Goal: Task Accomplishment & Management: Manage account settings

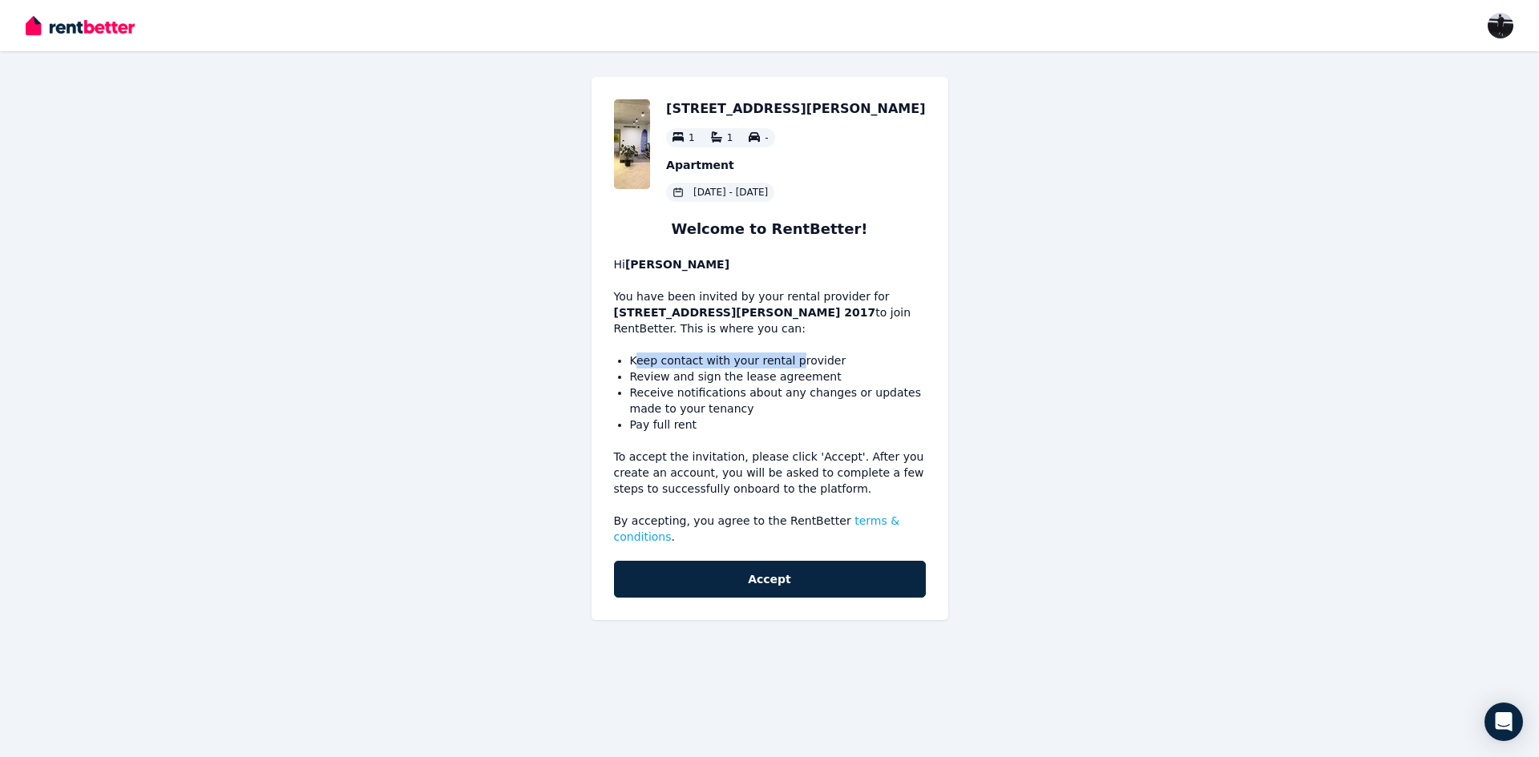
drag, startPoint x: 636, startPoint y: 360, endPoint x: 786, endPoint y: 361, distance: 150.7
click at [786, 361] on li "Keep contact with your rental provider" at bounding box center [778, 361] width 296 height 16
click at [773, 375] on li "Review and sign the lease agreement" at bounding box center [778, 377] width 296 height 16
drag, startPoint x: 689, startPoint y: 377, endPoint x: 825, endPoint y: 380, distance: 135.5
click at [825, 380] on li "Review and sign the lease agreement" at bounding box center [778, 377] width 296 height 16
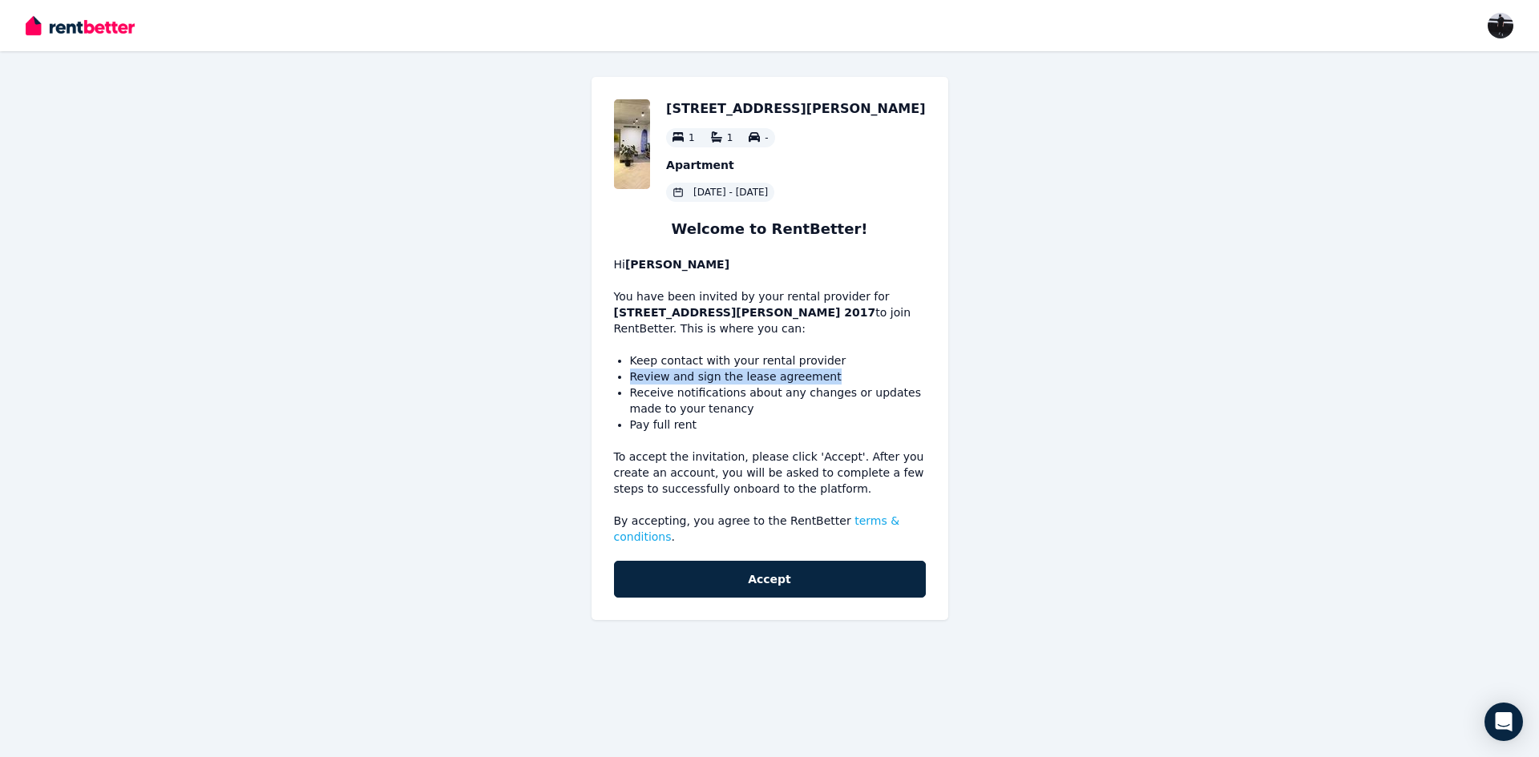
click at [846, 376] on li "Review and sign the lease agreement" at bounding box center [778, 377] width 296 height 16
drag, startPoint x: 648, startPoint y: 394, endPoint x: 778, endPoint y: 398, distance: 129.9
click at [778, 398] on li "Receive notifications about any changes or updates made to your tenancy" at bounding box center [778, 401] width 296 height 32
click at [730, 413] on li "Receive notifications about any changes or updates made to your tenancy" at bounding box center [778, 401] width 296 height 32
drag, startPoint x: 627, startPoint y: 408, endPoint x: 712, endPoint y: 427, distance: 87.1
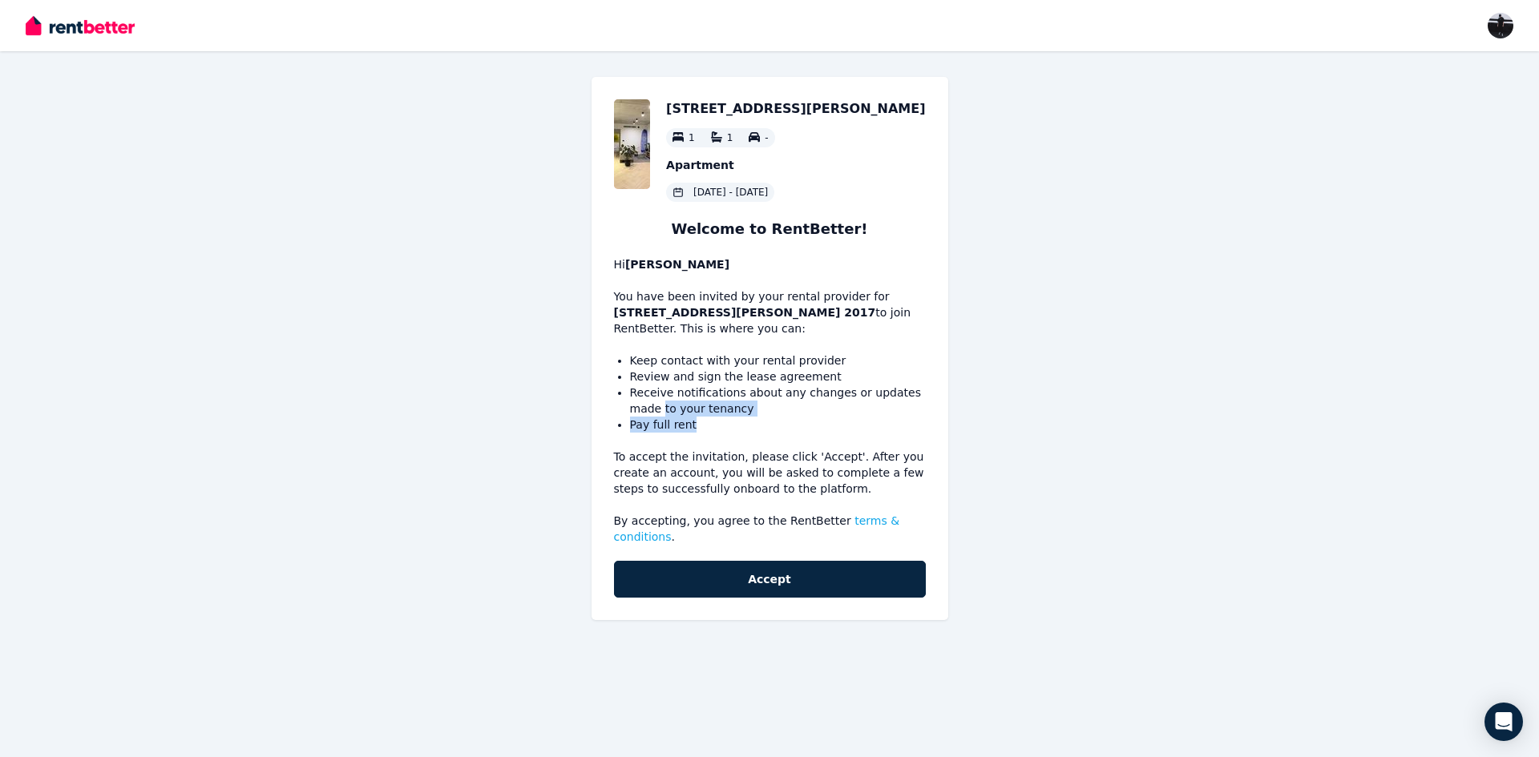
click at [712, 427] on div "2/291 George St, Waterloo 1 1 - Apartment 18 Sep 2025 - 16 Sept 2026 Welcome to…" at bounding box center [769, 348] width 357 height 543
click at [697, 433] on div "2/291 George St, Waterloo 1 1 - Apartment 18 Sep 2025 - 16 Sept 2026 Welcome to…" at bounding box center [769, 348] width 357 height 543
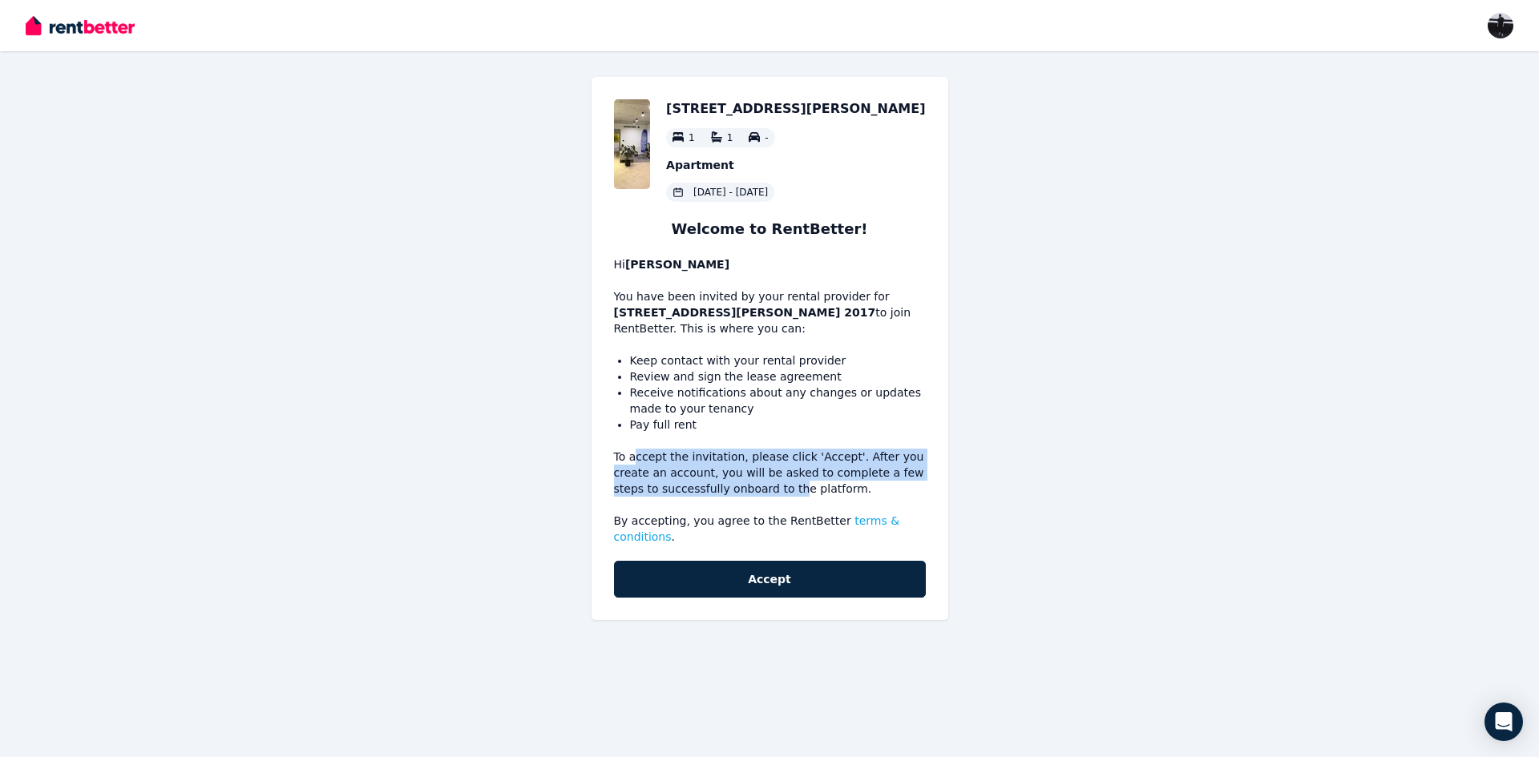
drag, startPoint x: 632, startPoint y: 458, endPoint x: 752, endPoint y: 495, distance: 125.7
click at [744, 496] on p "To accept the invitation, please click 'Accept'. After you create an account, y…" at bounding box center [770, 473] width 312 height 48
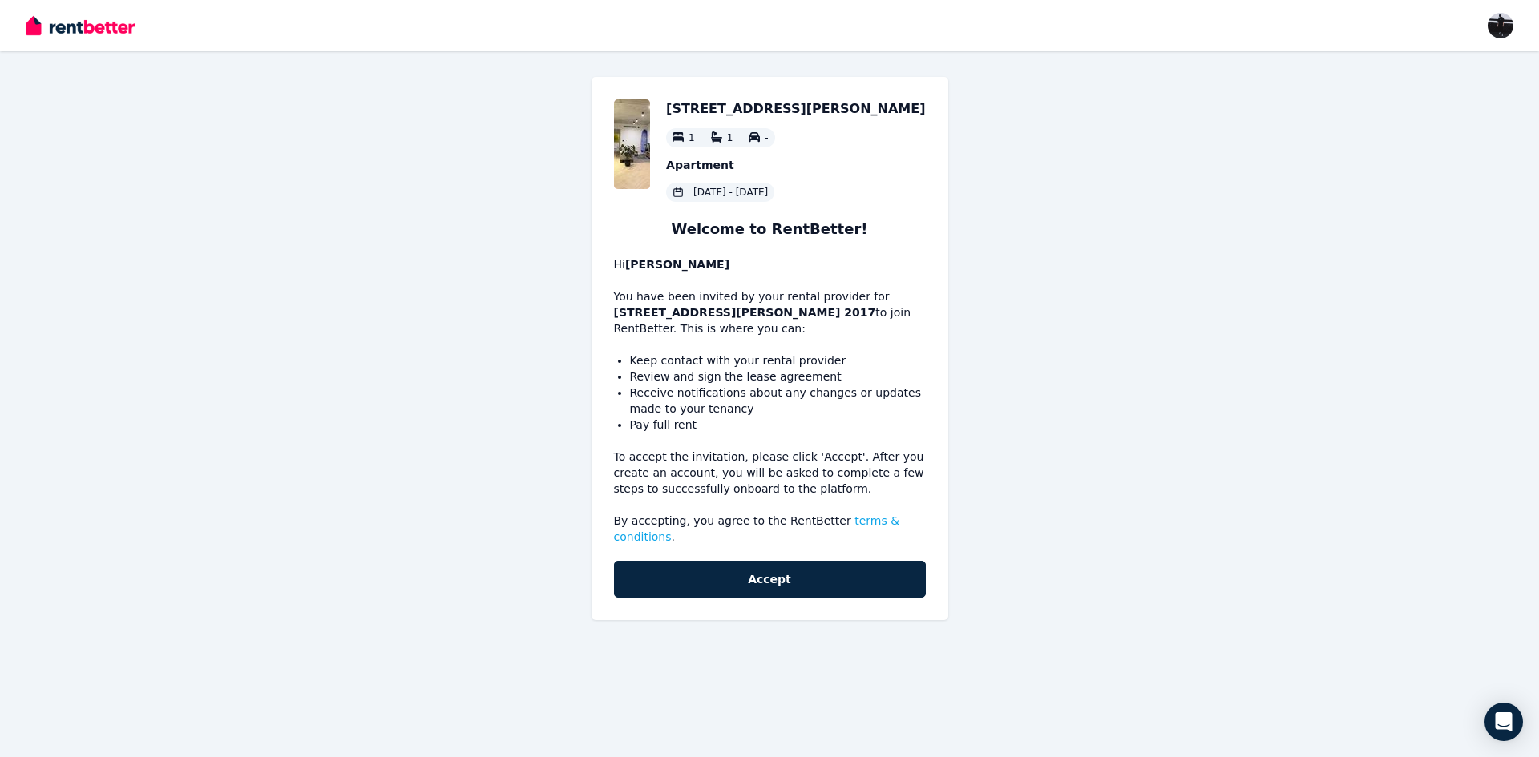
click at [774, 493] on p "To accept the invitation, please click 'Accept'. After you create an account, y…" at bounding box center [770, 473] width 312 height 48
click at [826, 492] on p "To accept the invitation, please click 'Accept'. After you create an account, y…" at bounding box center [770, 473] width 312 height 48
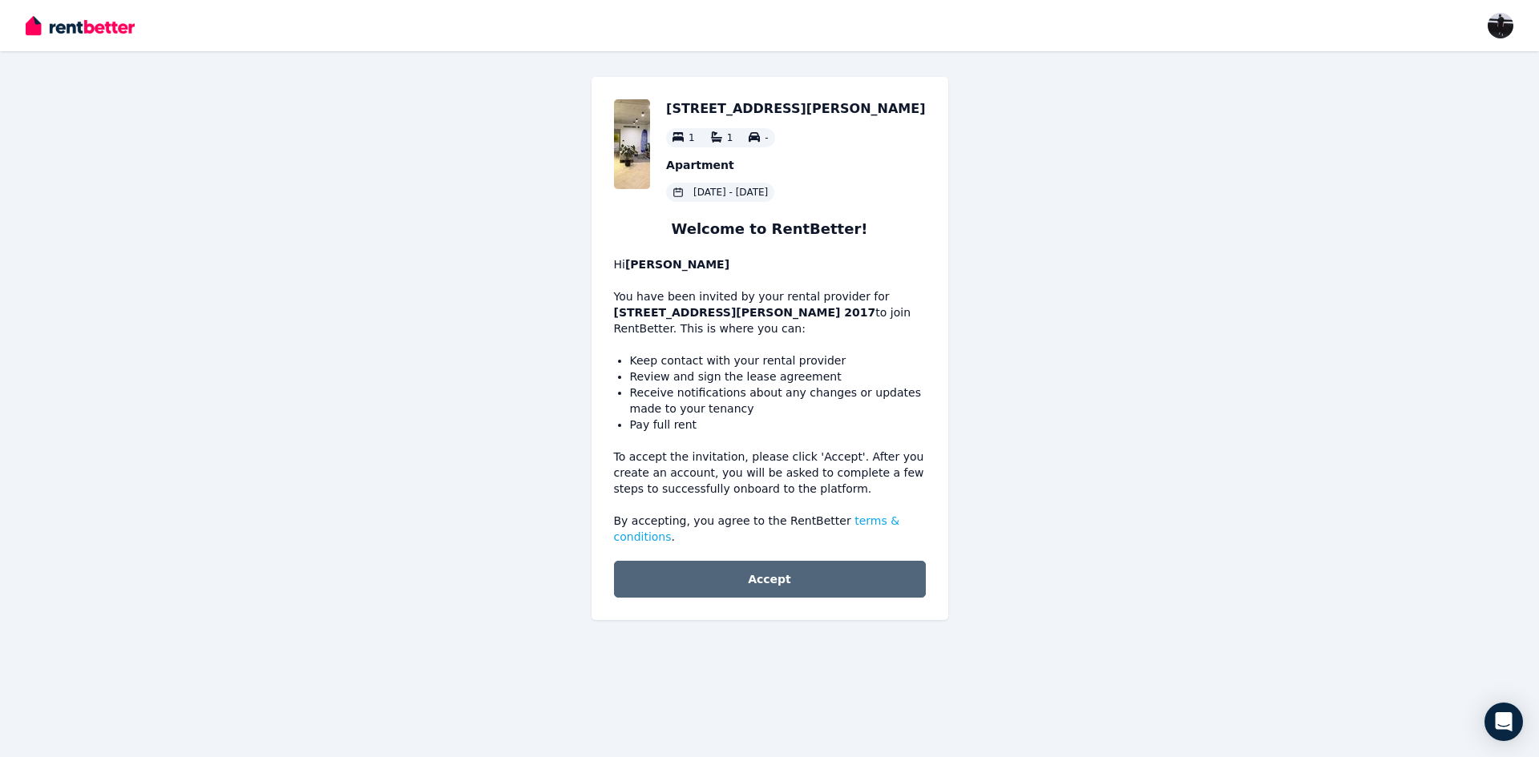
click at [731, 564] on button "Accept" at bounding box center [770, 579] width 312 height 37
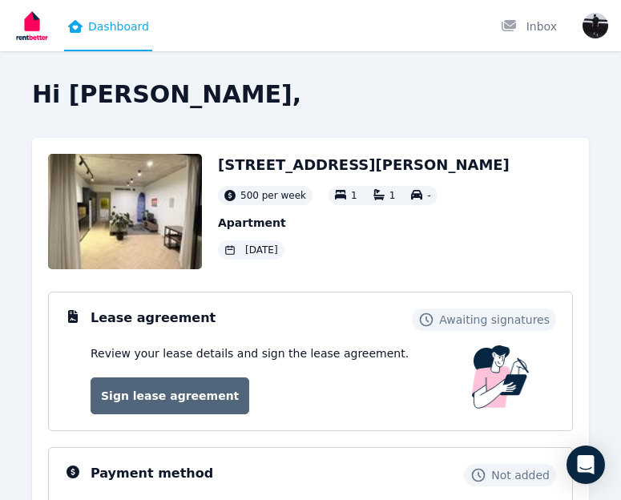
click at [167, 396] on link "Sign lease agreement" at bounding box center [170, 395] width 159 height 37
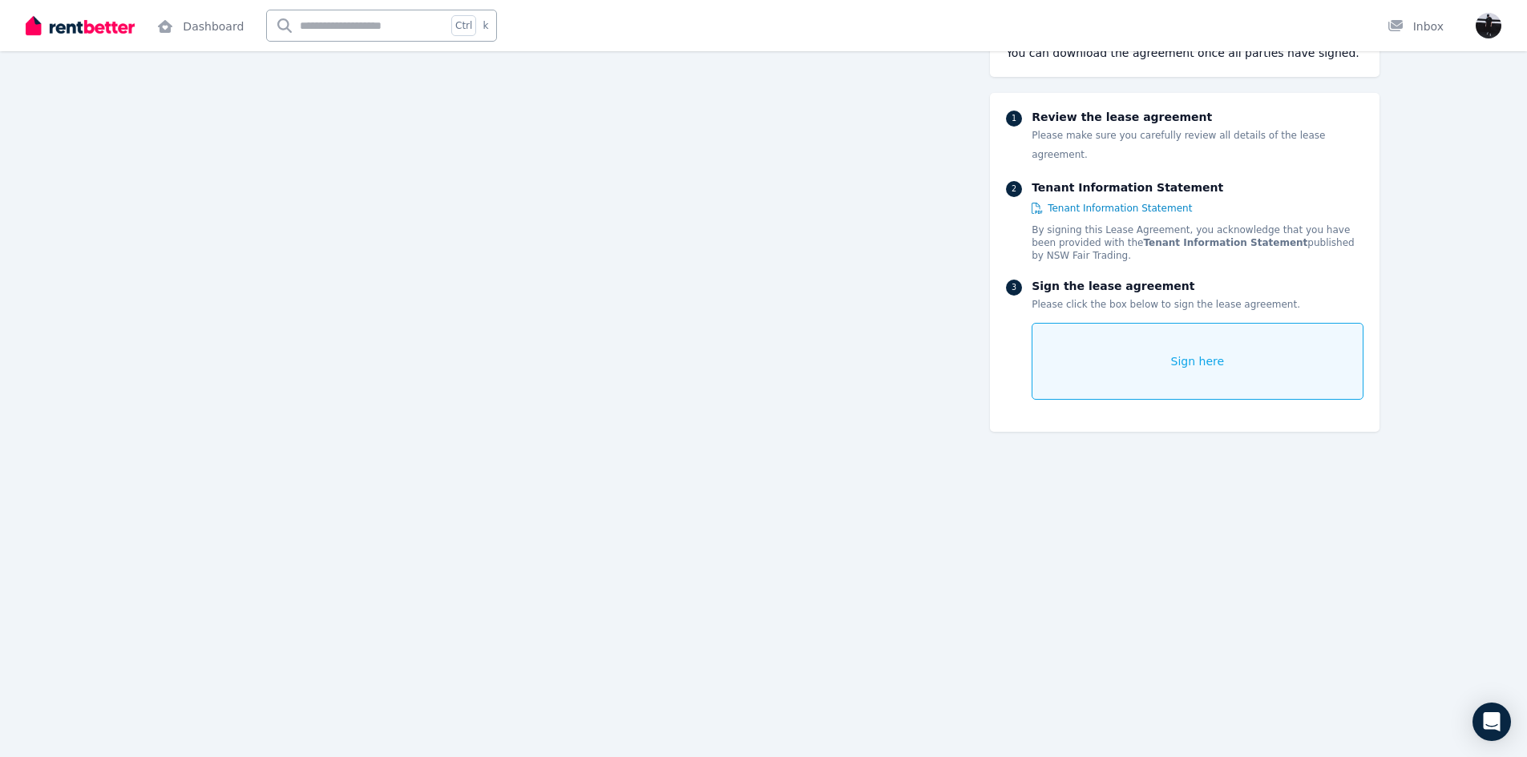
scroll to position [18888, 0]
click at [1058, 202] on span "Tenant Information Statement" at bounding box center [1120, 208] width 144 height 13
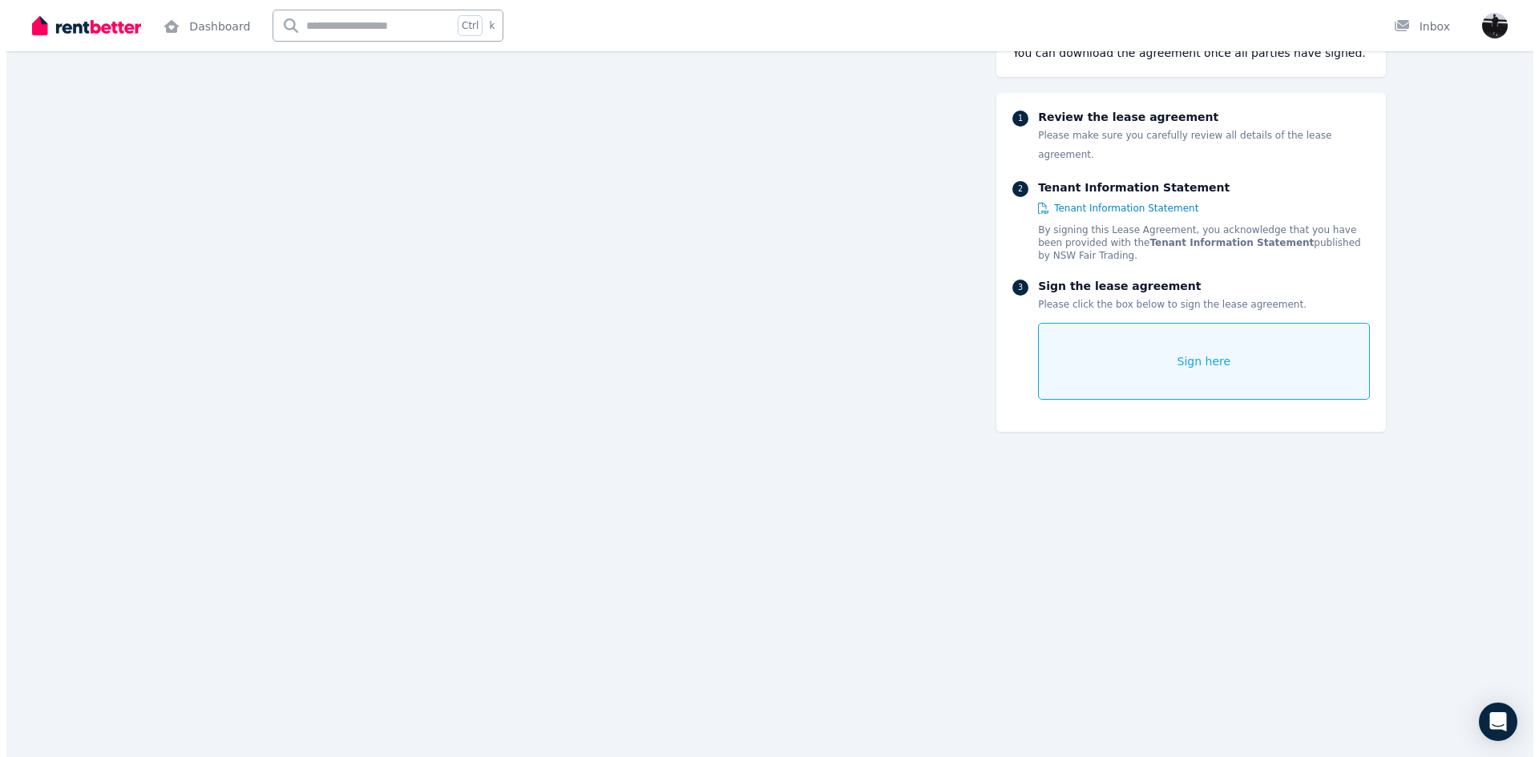
scroll to position [21506, 0]
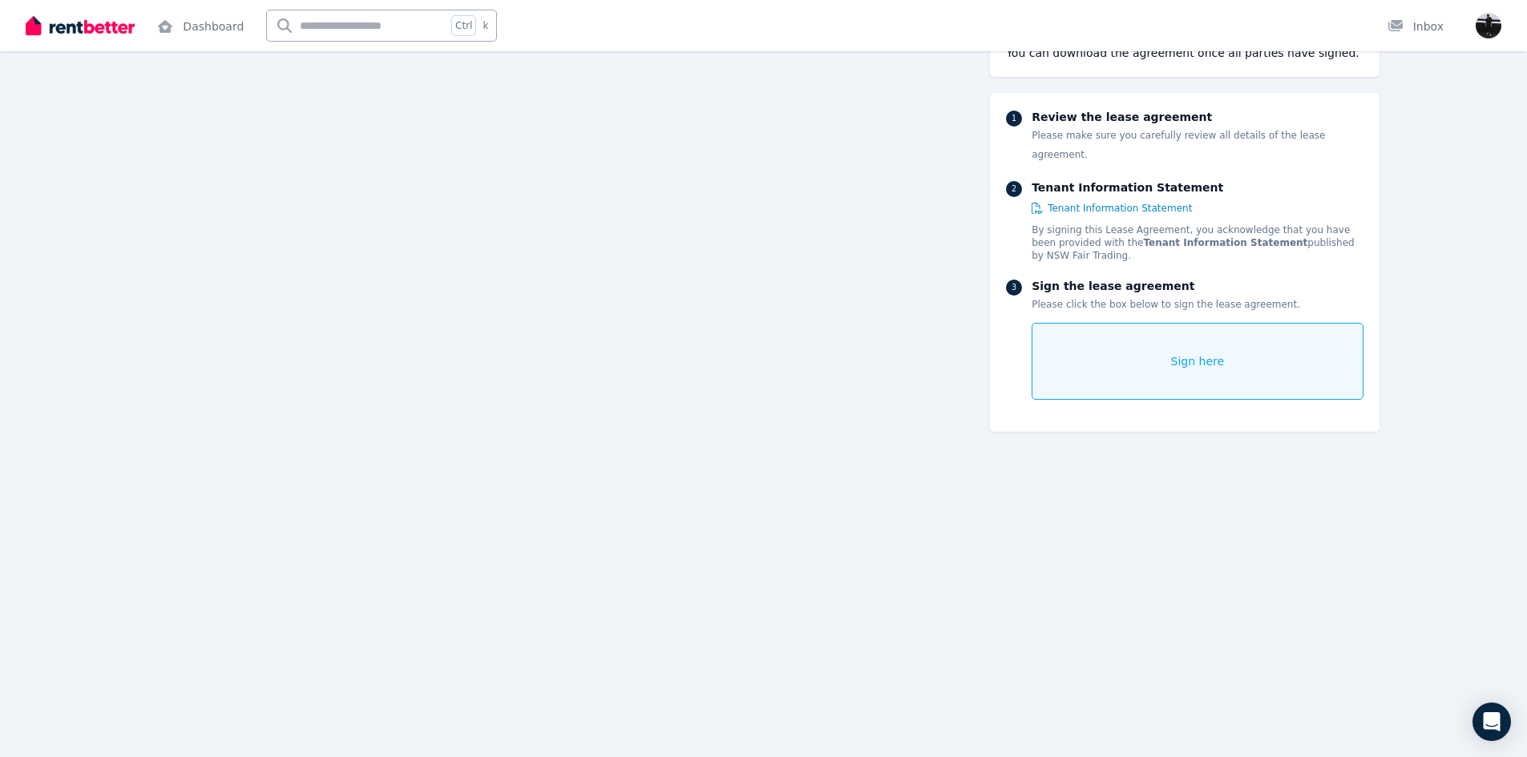
click at [1229, 336] on div "Sign here" at bounding box center [1197, 361] width 331 height 77
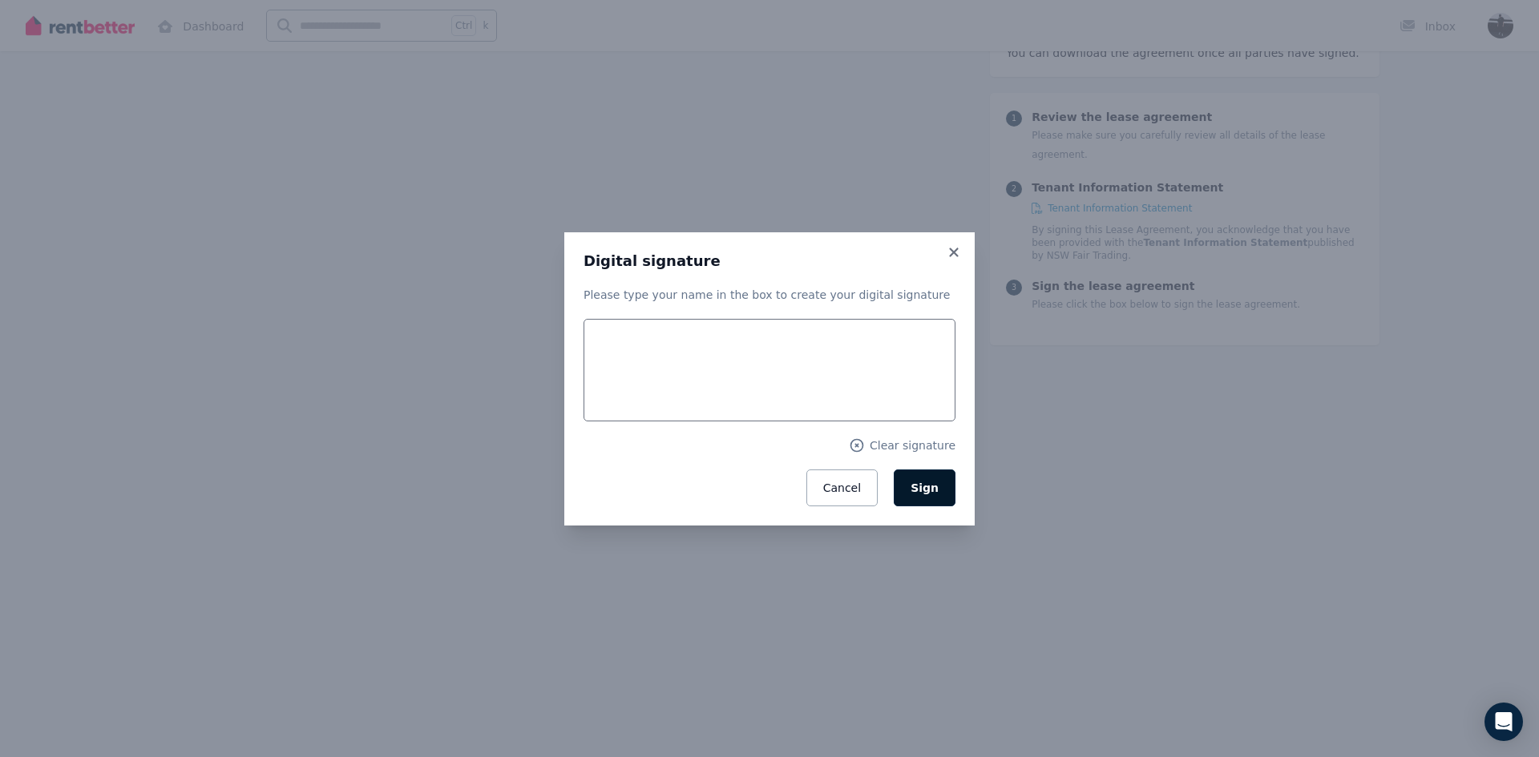
click at [927, 487] on span "Sign" at bounding box center [924, 488] width 28 height 13
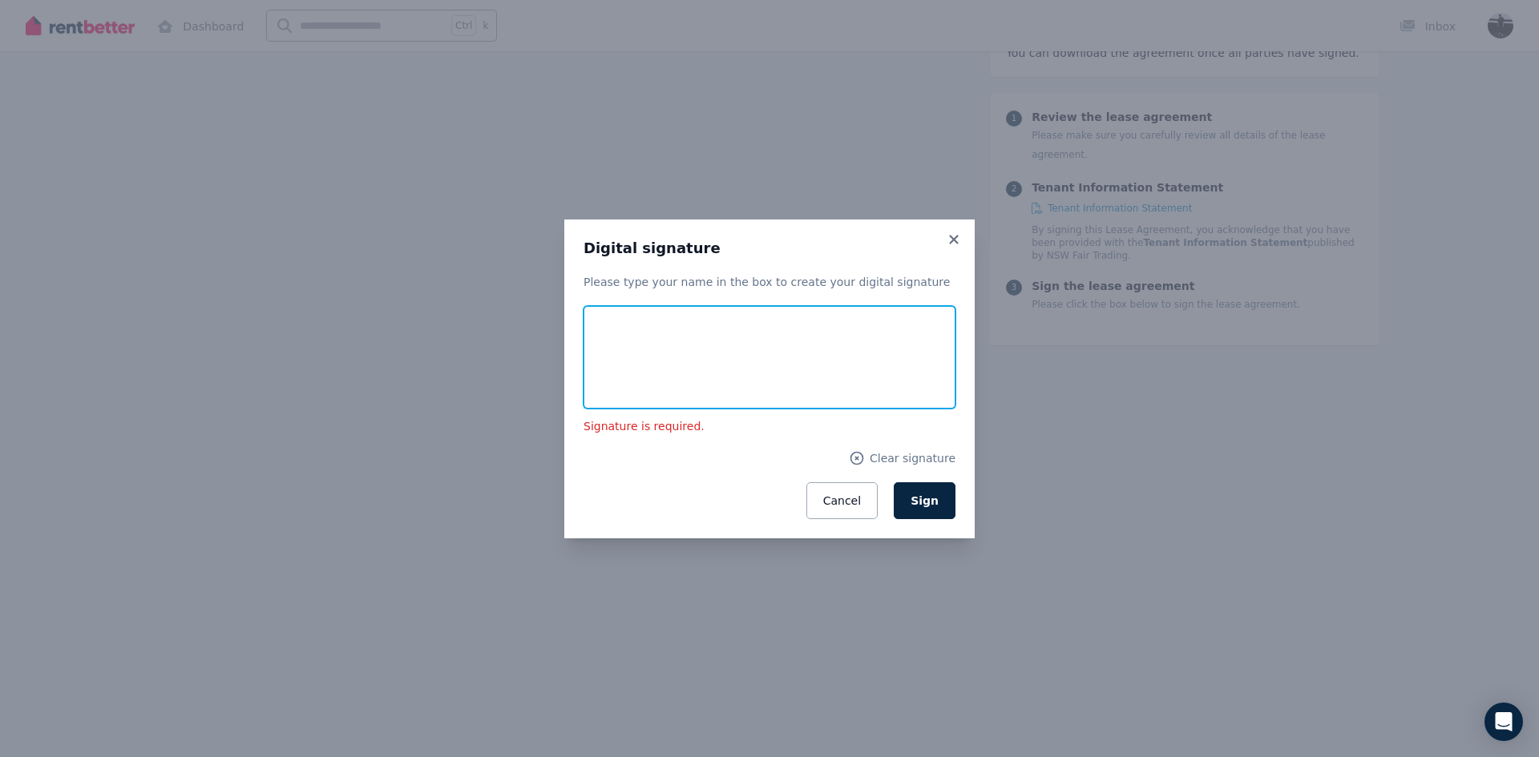
click at [672, 361] on input "text" at bounding box center [769, 357] width 372 height 103
type input "*"
type input "**********"
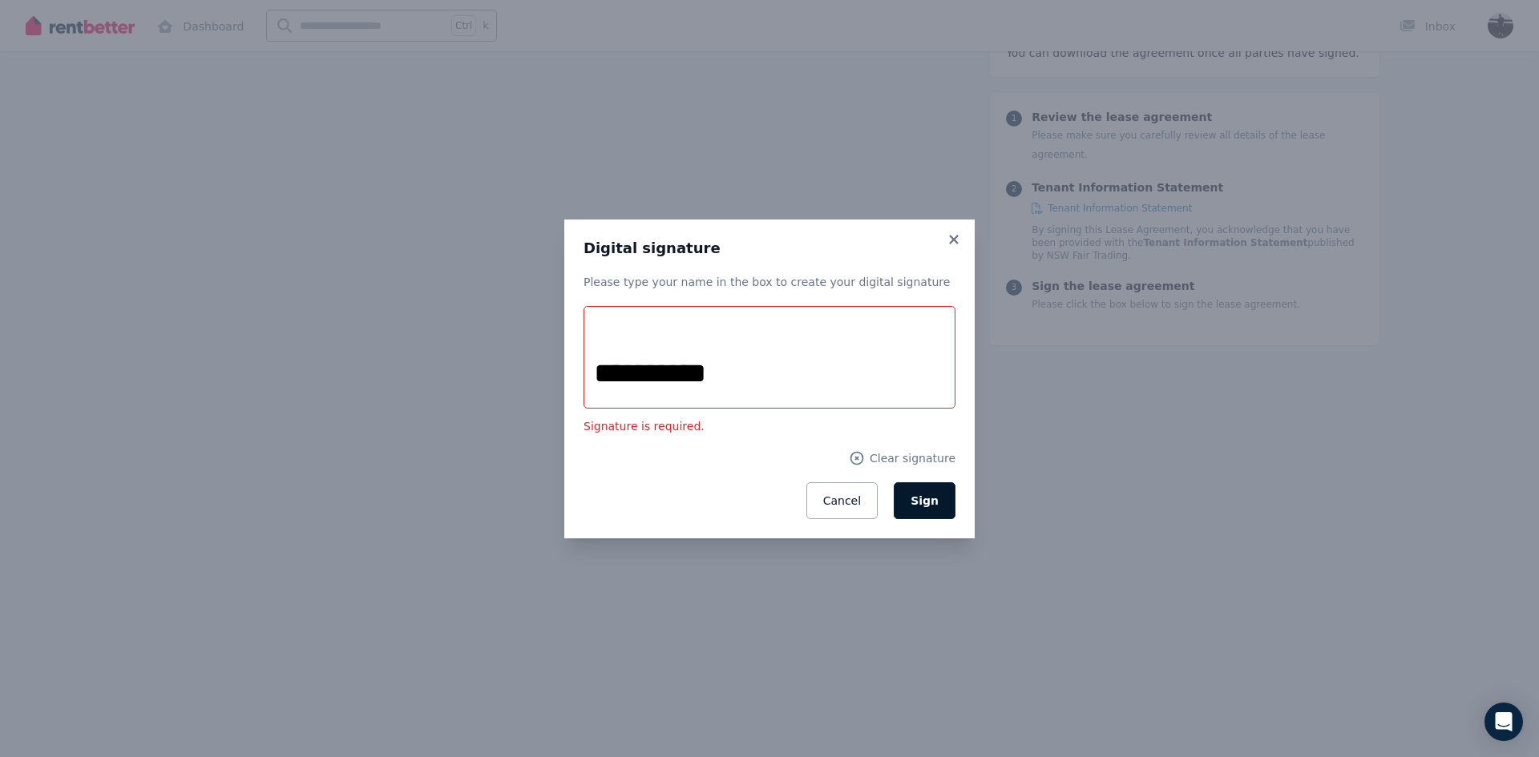
click at [929, 495] on span "Sign" at bounding box center [924, 501] width 28 height 13
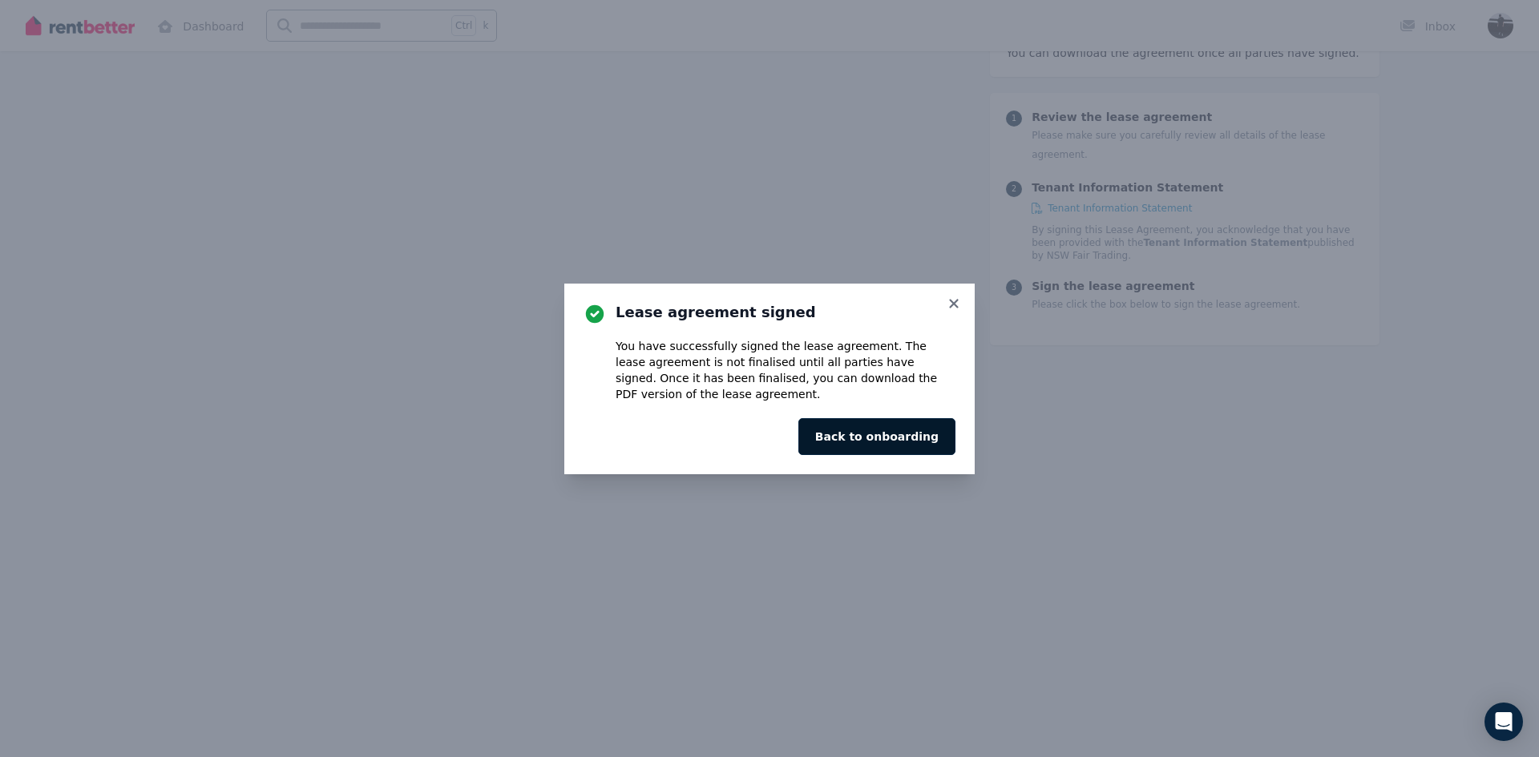
click at [901, 439] on button "Back to onboarding" at bounding box center [876, 436] width 157 height 37
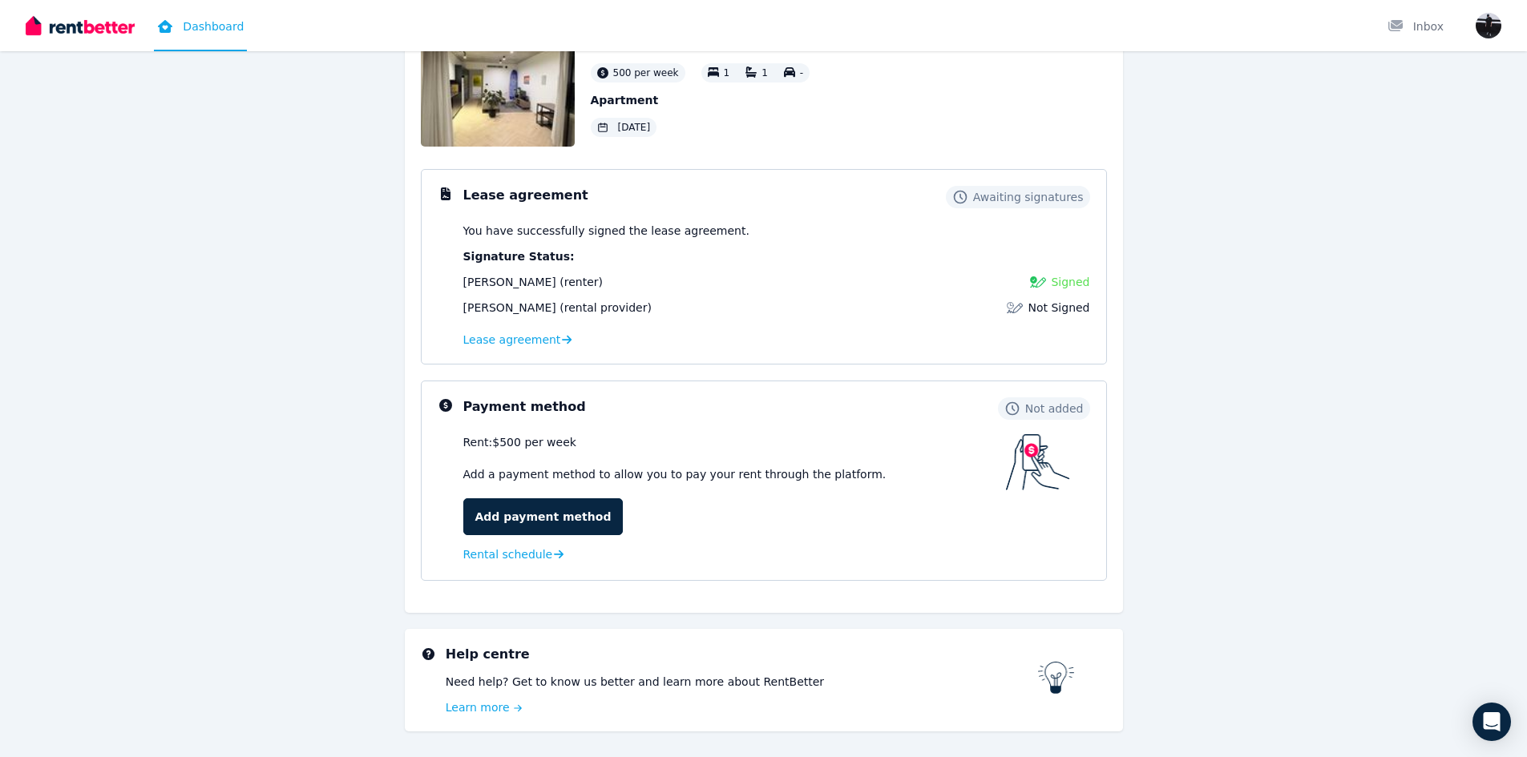
scroll to position [171, 0]
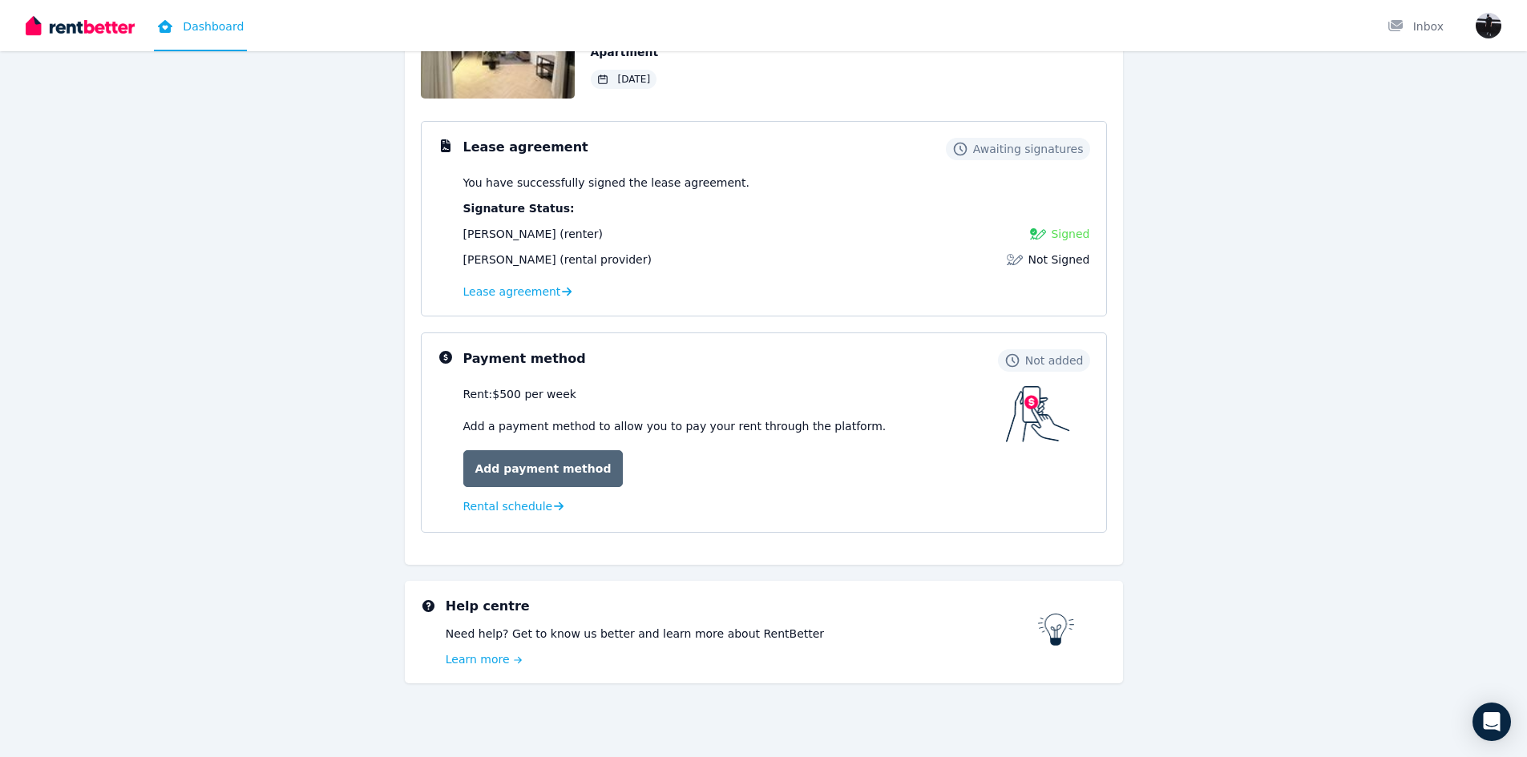
click at [539, 469] on link "Add payment method" at bounding box center [543, 468] width 160 height 37
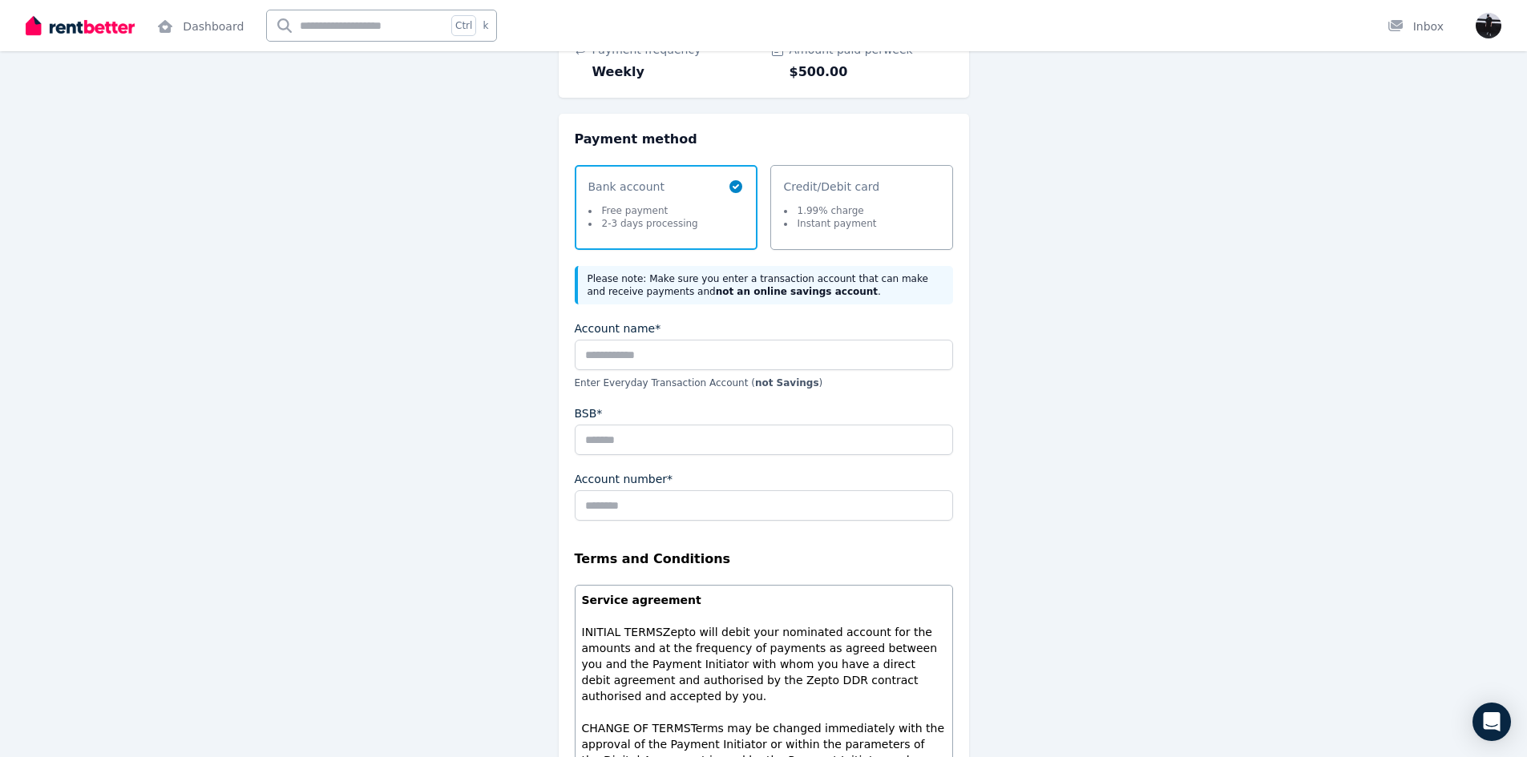
scroll to position [187, 0]
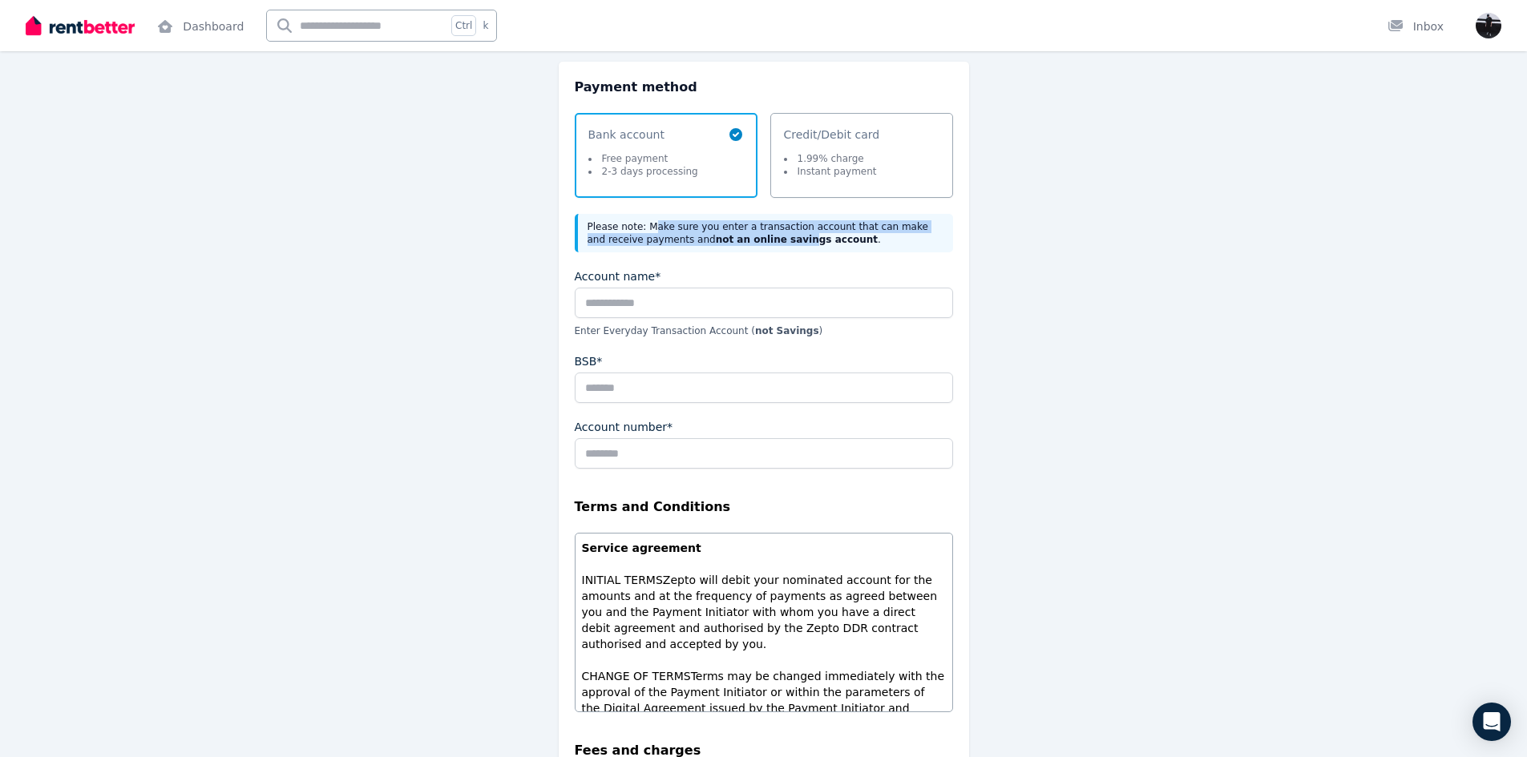
drag, startPoint x: 649, startPoint y: 228, endPoint x: 796, endPoint y: 243, distance: 147.4
click at [736, 248] on div "Please note: Make sure you enter a transaction account that can make and receiv…" at bounding box center [764, 233] width 378 height 38
click at [804, 242] on div "Please note: Make sure you enter a transaction account that can make and receiv…" at bounding box center [764, 233] width 378 height 38
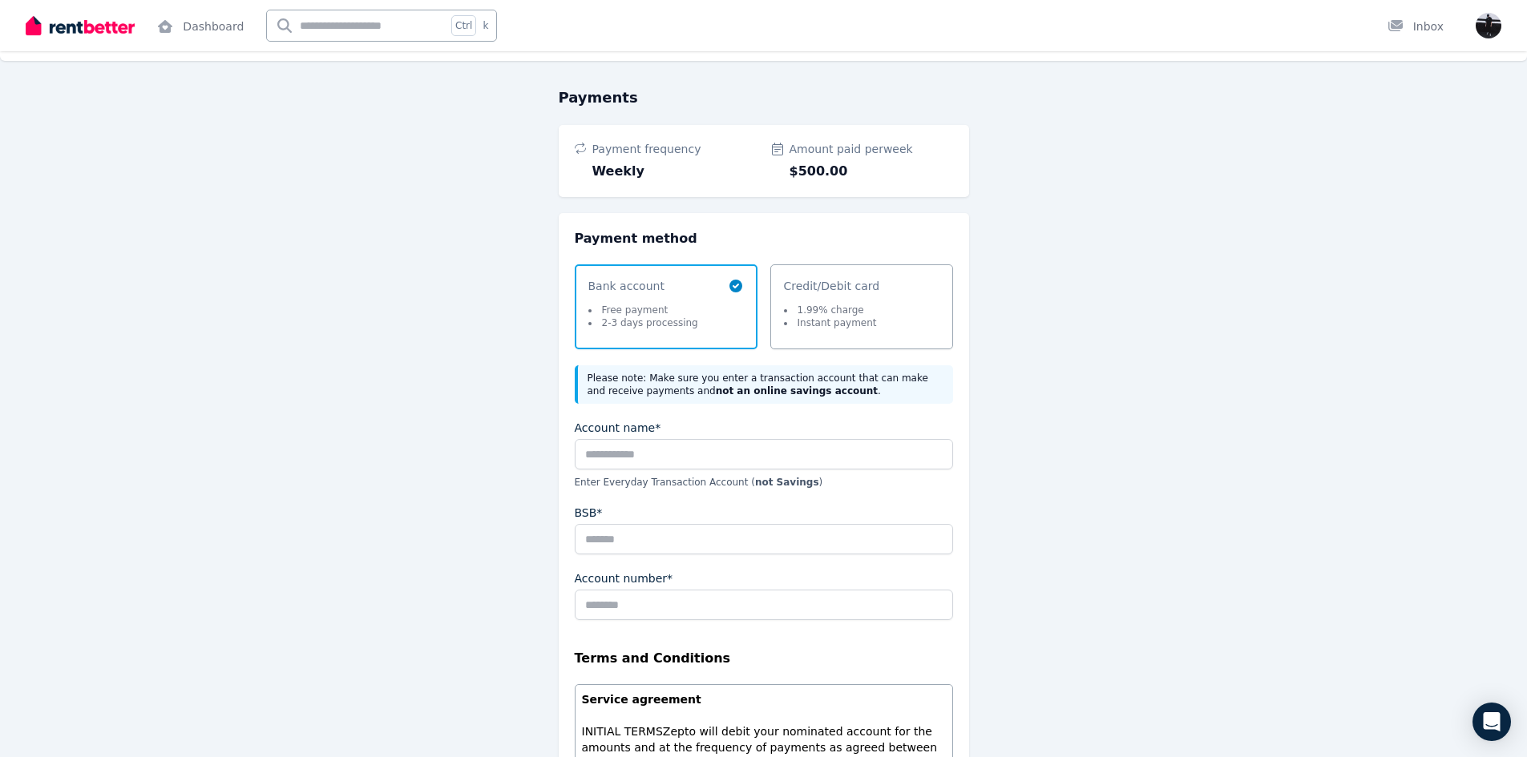
scroll to position [0, 0]
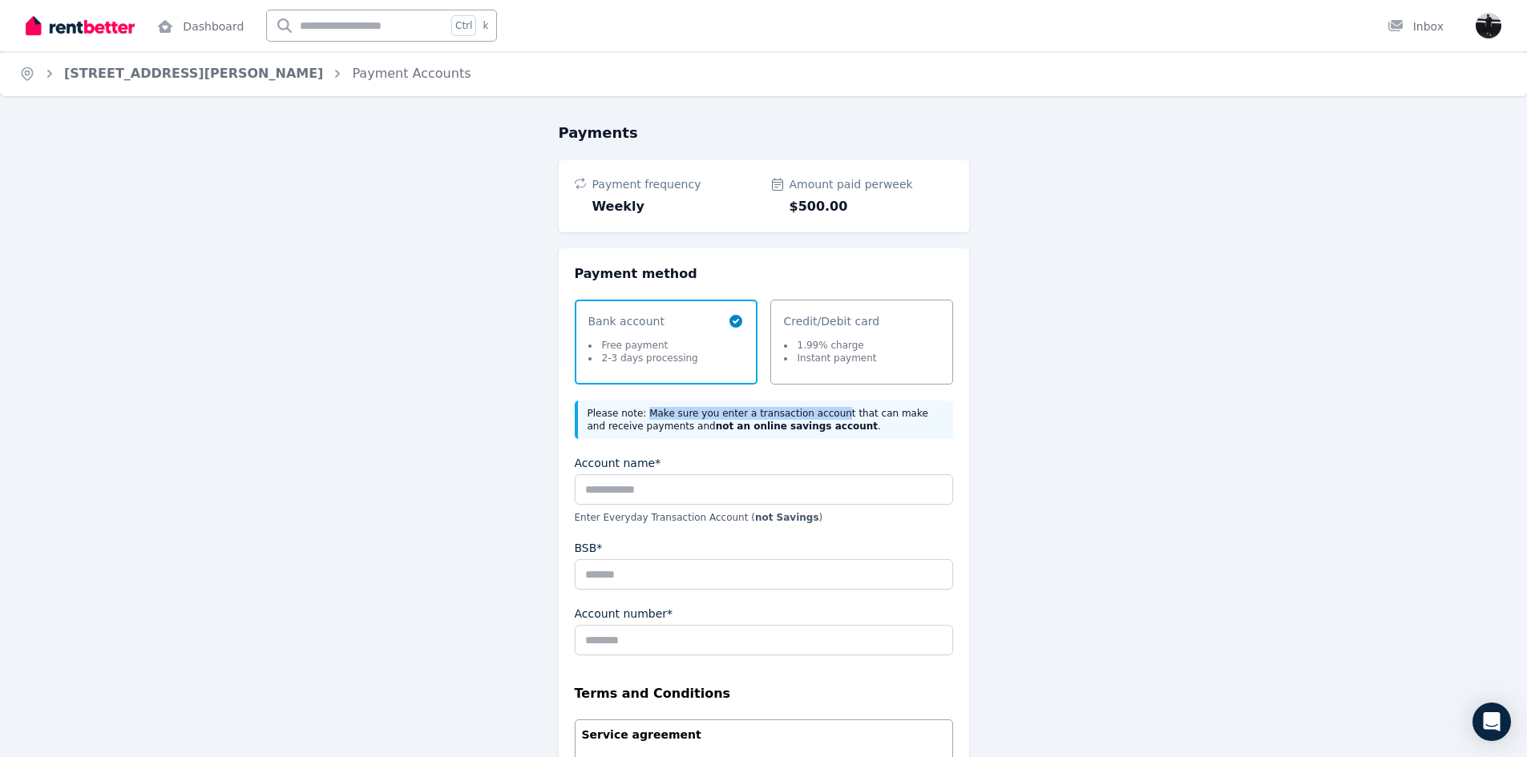
drag, startPoint x: 644, startPoint y: 412, endPoint x: 811, endPoint y: 417, distance: 167.6
click at [813, 414] on div "Please note: Make sure you enter a transaction account that can make and receiv…" at bounding box center [764, 420] width 378 height 38
click at [805, 424] on div "Please note: Make sure you enter a transaction account that can make and receiv…" at bounding box center [764, 420] width 378 height 38
drag, startPoint x: 589, startPoint y: 428, endPoint x: 675, endPoint y: 424, distance: 85.9
click at [675, 424] on div "Please note: Make sure you enter a transaction account that can make and receiv…" at bounding box center [764, 420] width 378 height 38
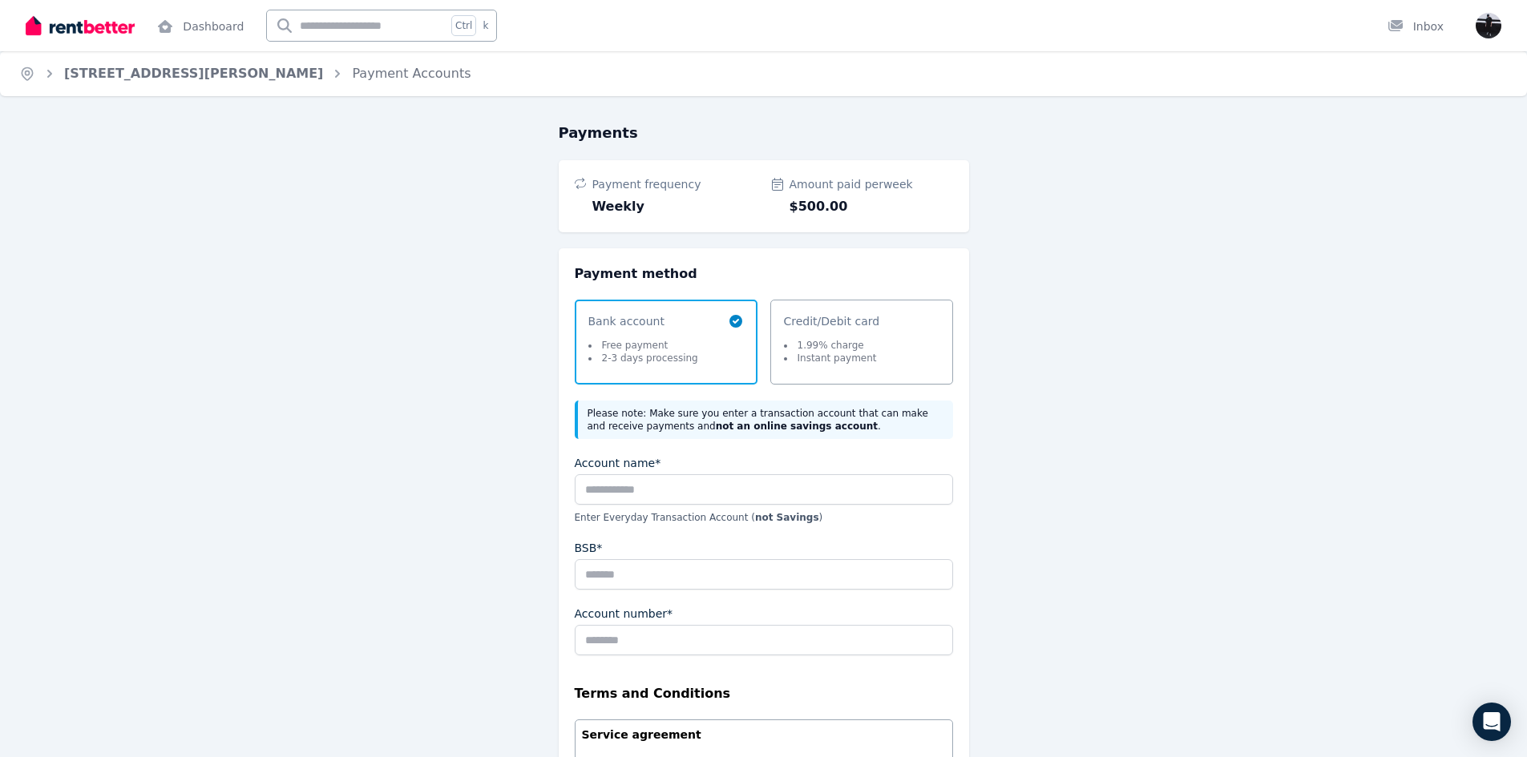
click at [716, 424] on b "not an online savings account" at bounding box center [797, 426] width 162 height 11
click at [545, 486] on div "Payments Payment frequency Weekly Amount paid per week $500.00 Payment method S…" at bounding box center [764, 648] width 718 height 1052
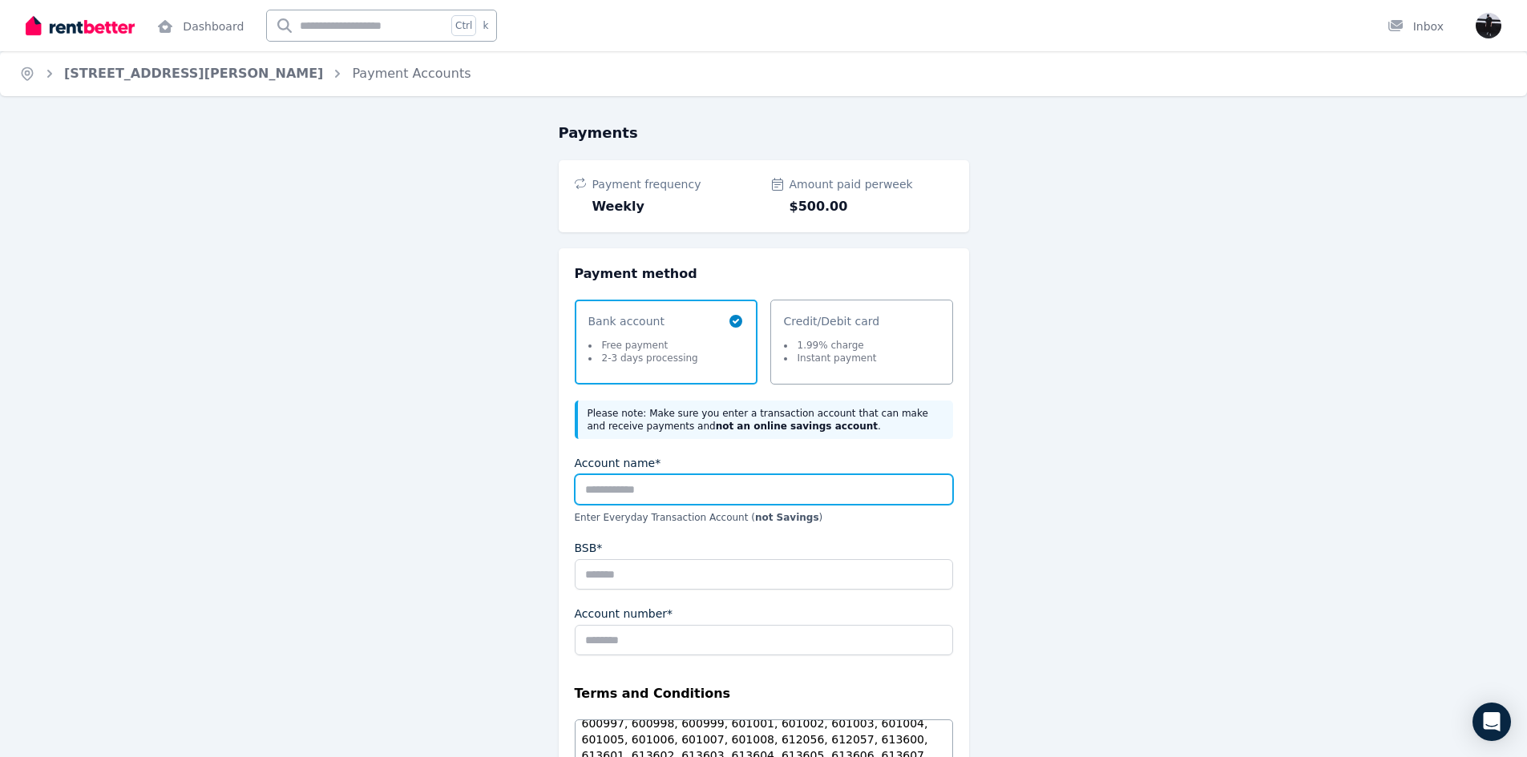
click at [628, 495] on input "Account name*" at bounding box center [764, 489] width 378 height 30
type input "**********"
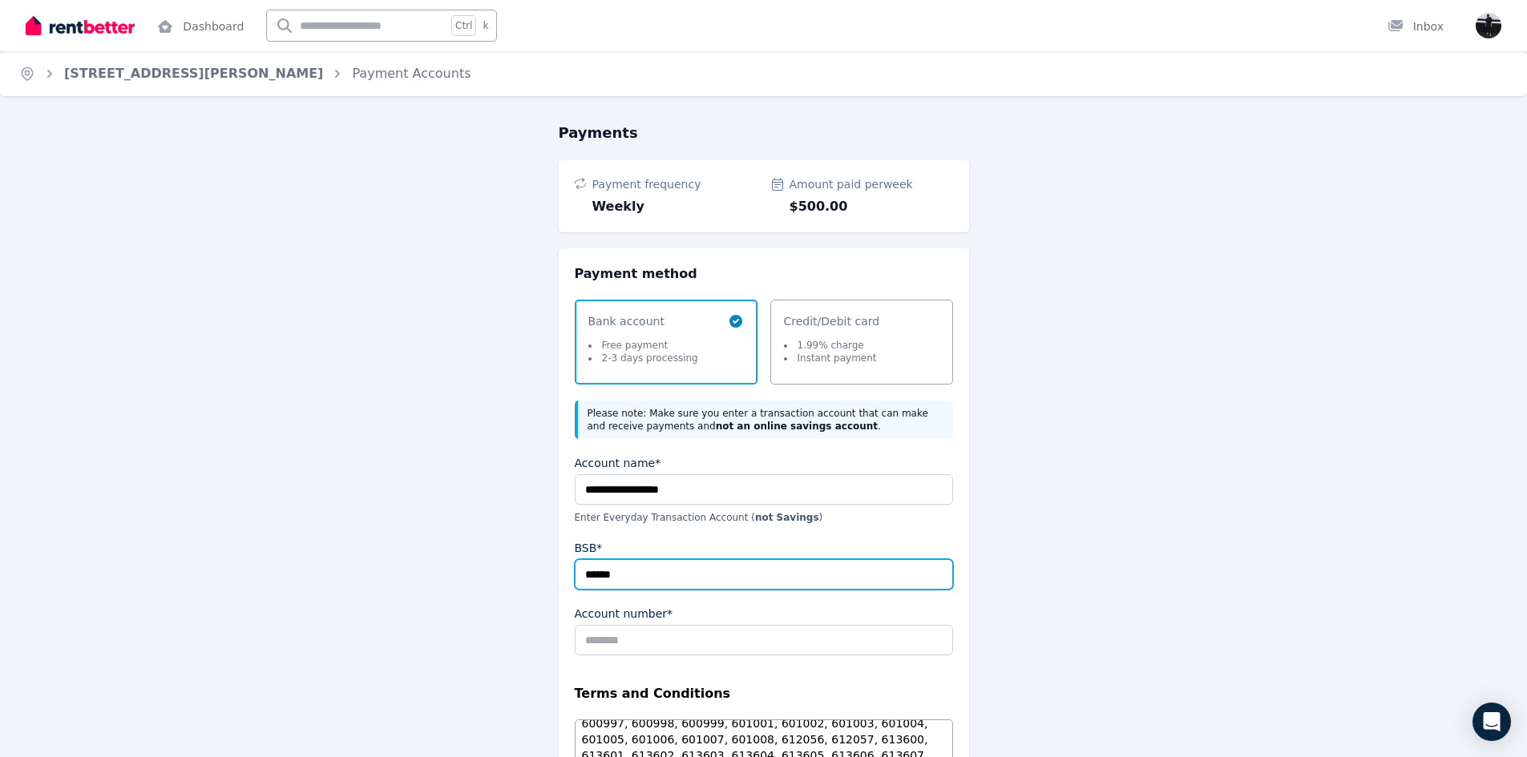
type input "******"
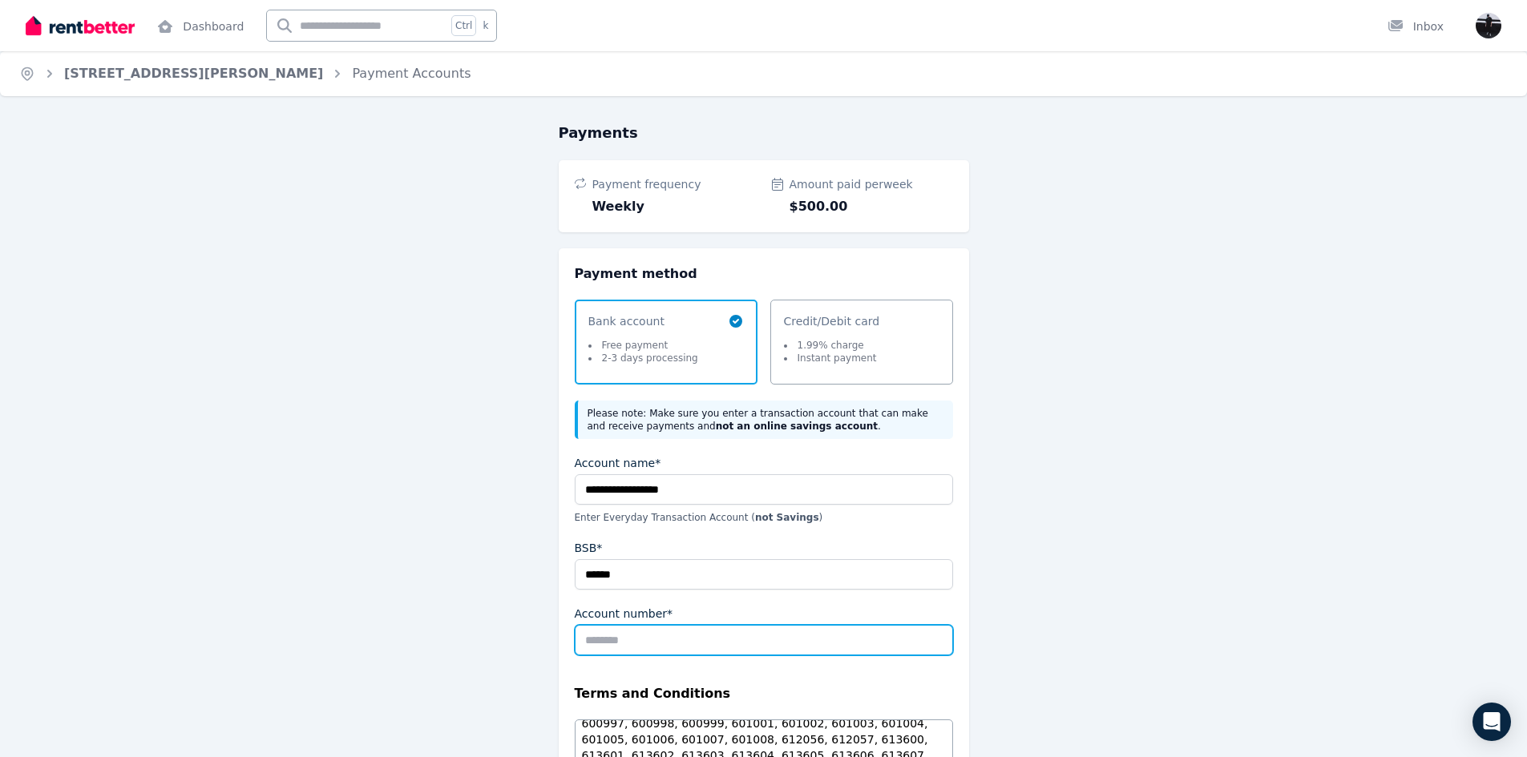
click at [607, 635] on input "Account number*" at bounding box center [764, 640] width 378 height 30
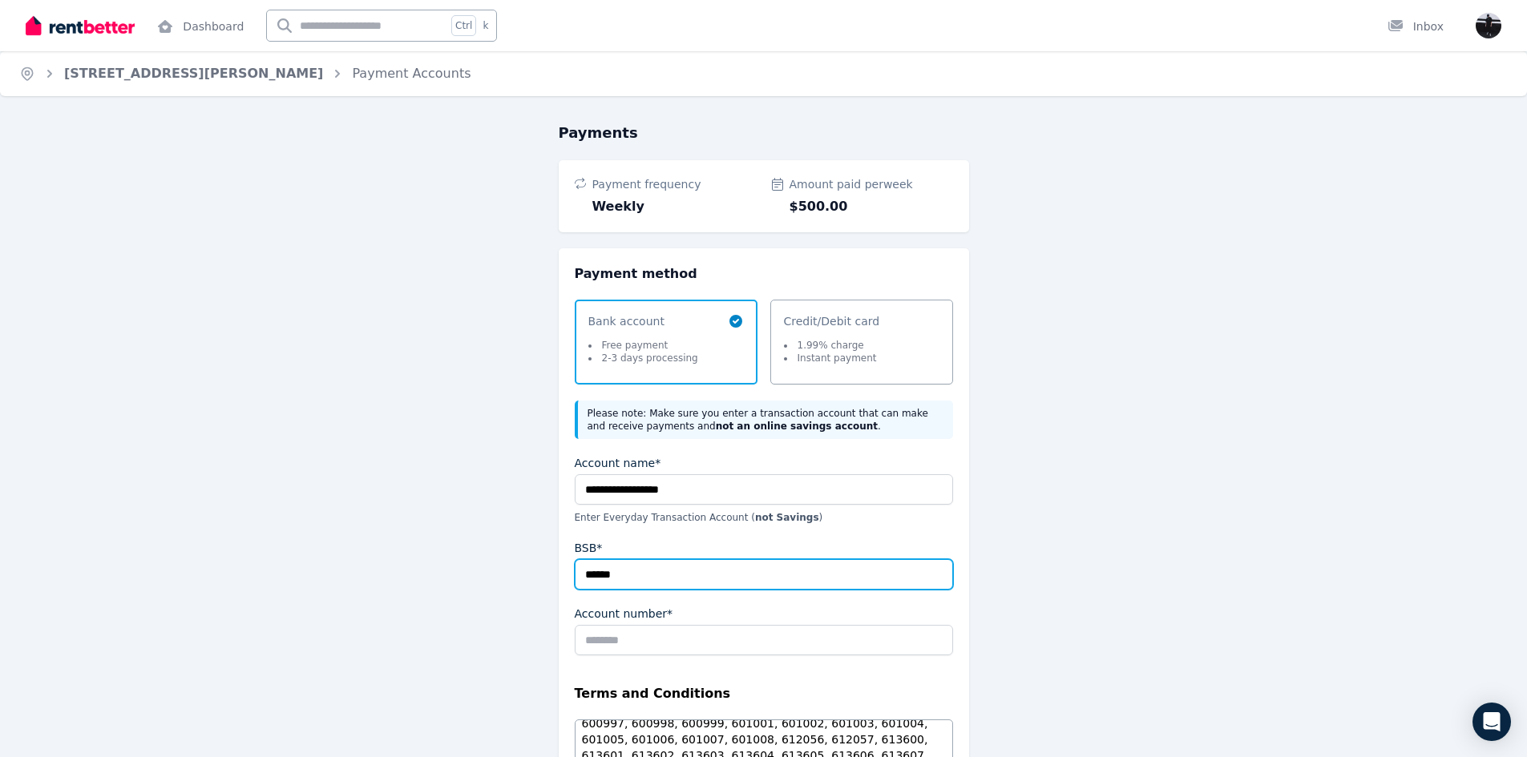
drag, startPoint x: 637, startPoint y: 579, endPoint x: 546, endPoint y: 577, distance: 91.4
click at [546, 577] on div "**********" at bounding box center [764, 648] width 718 height 1052
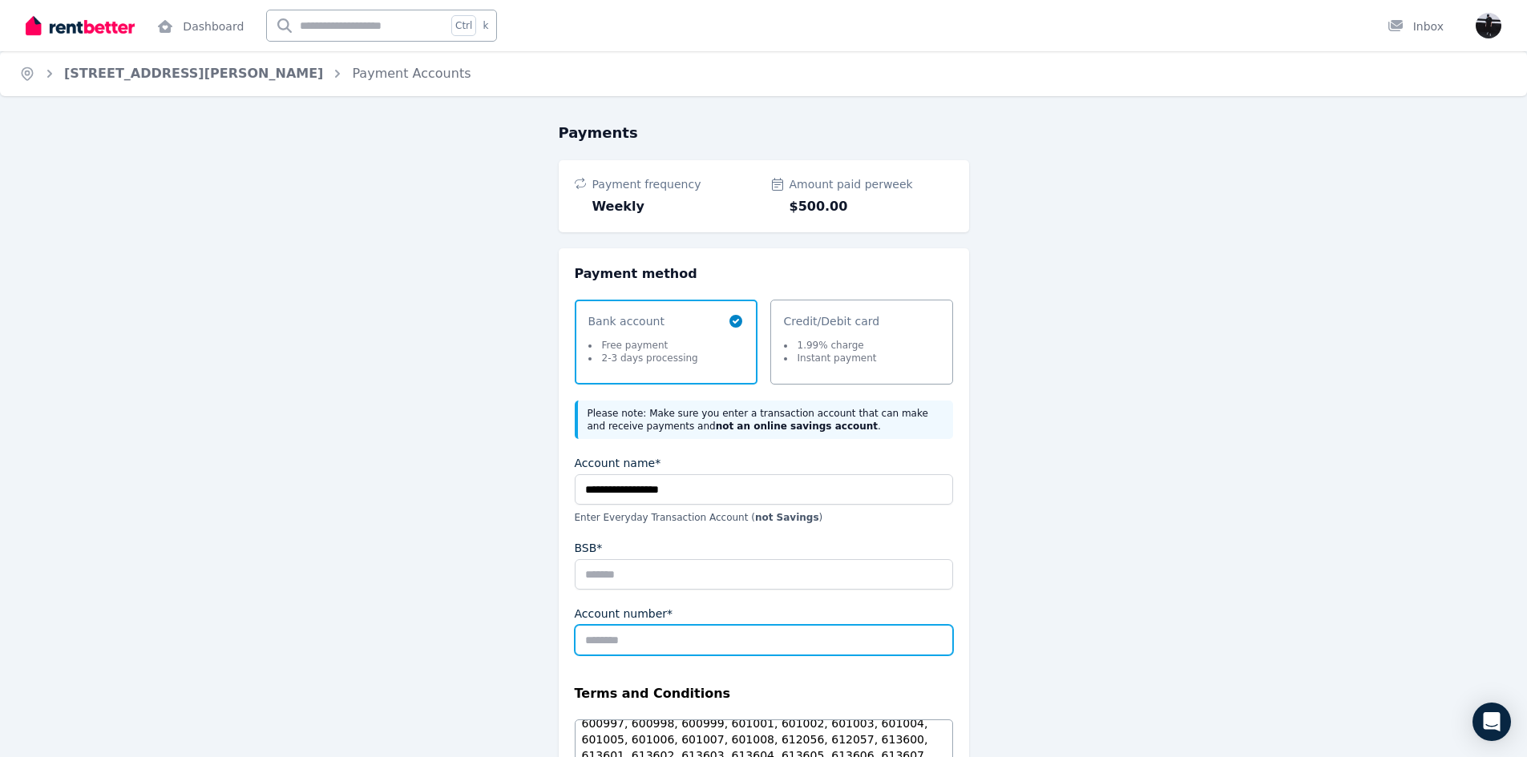
click at [621, 632] on input "Account number*" at bounding box center [764, 640] width 378 height 30
paste input "******"
type input "******"
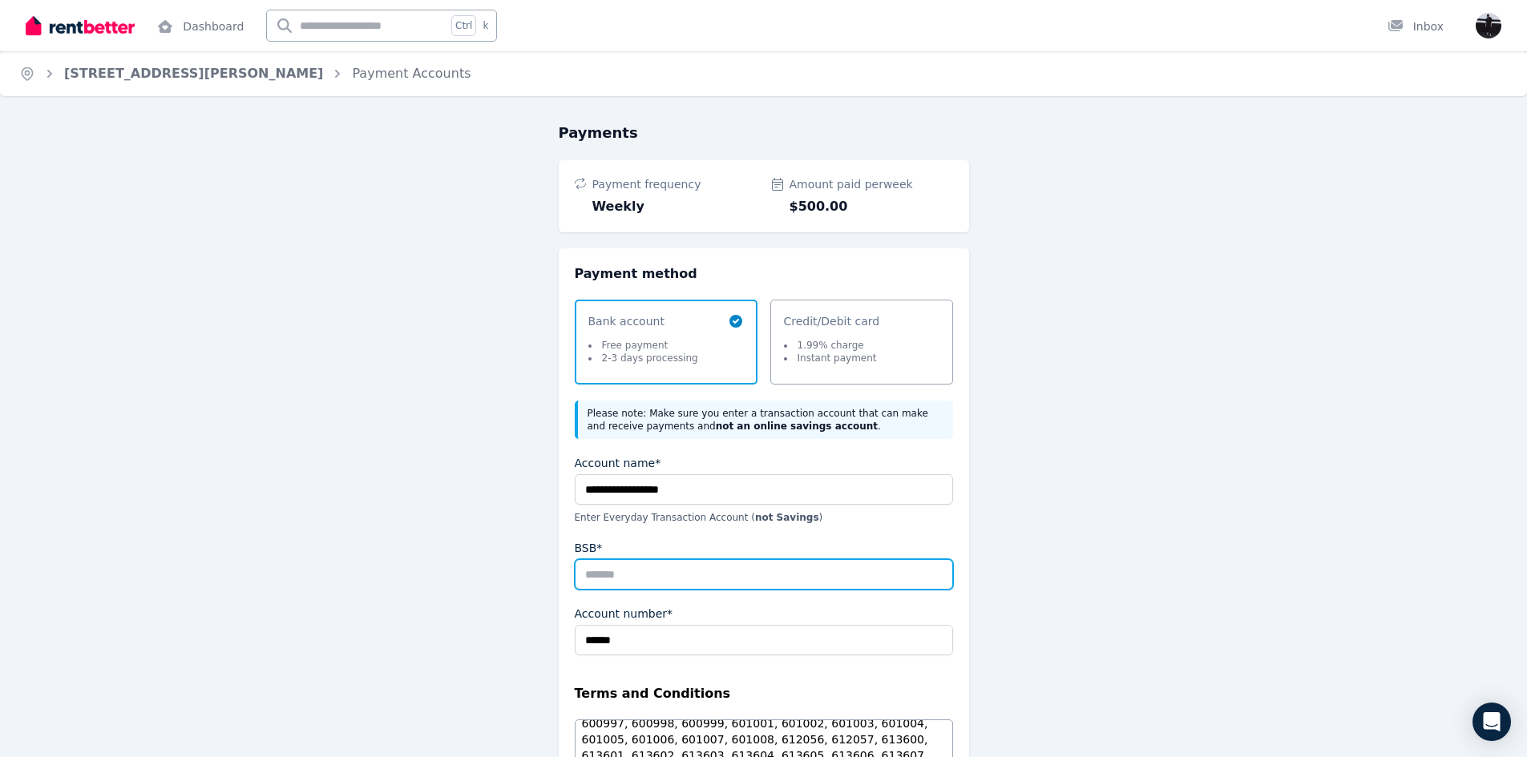
click at [649, 571] on input "BSB*" at bounding box center [764, 574] width 378 height 30
click at [507, 595] on div "**********" at bounding box center [764, 648] width 718 height 1052
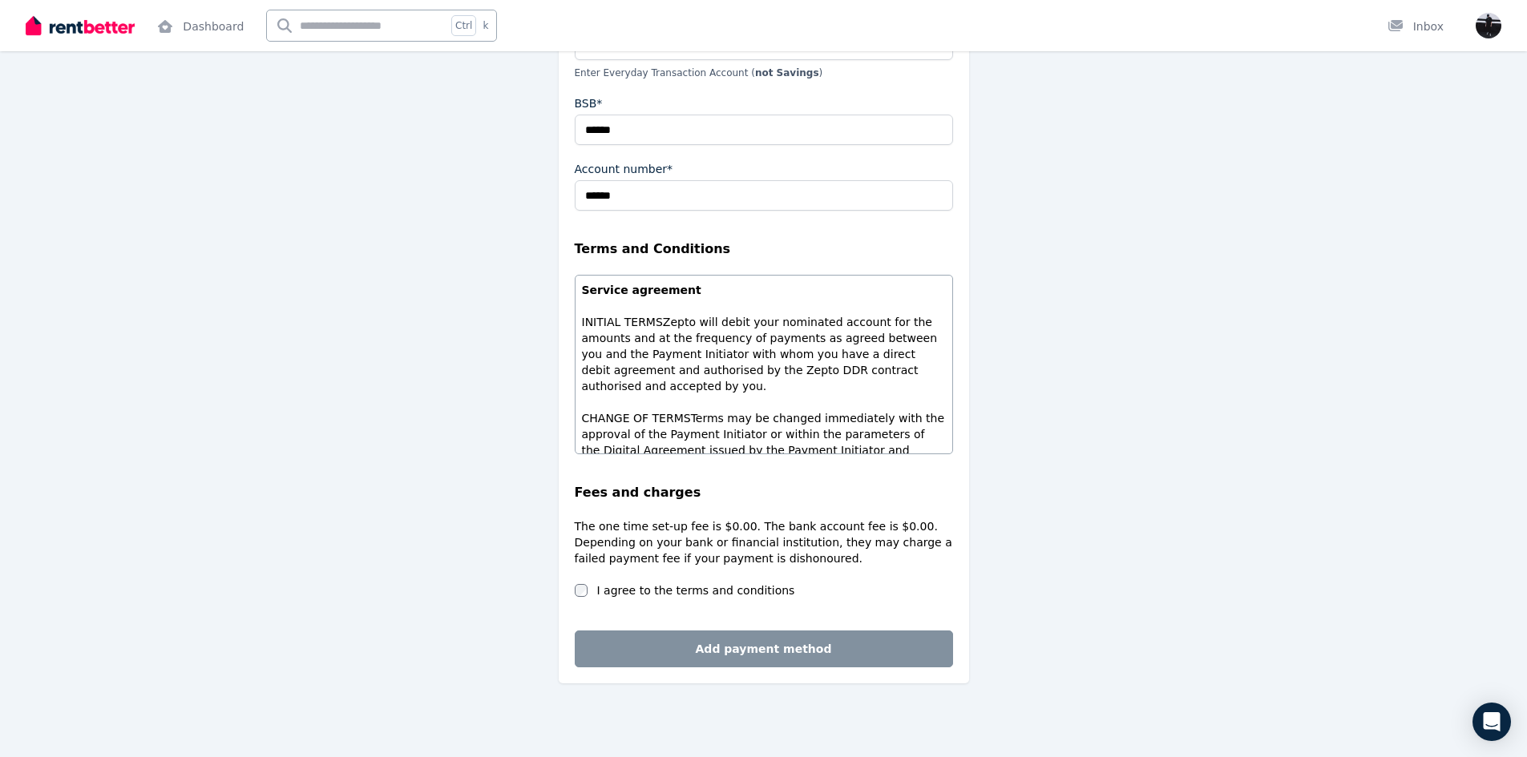
scroll to position [71, 0]
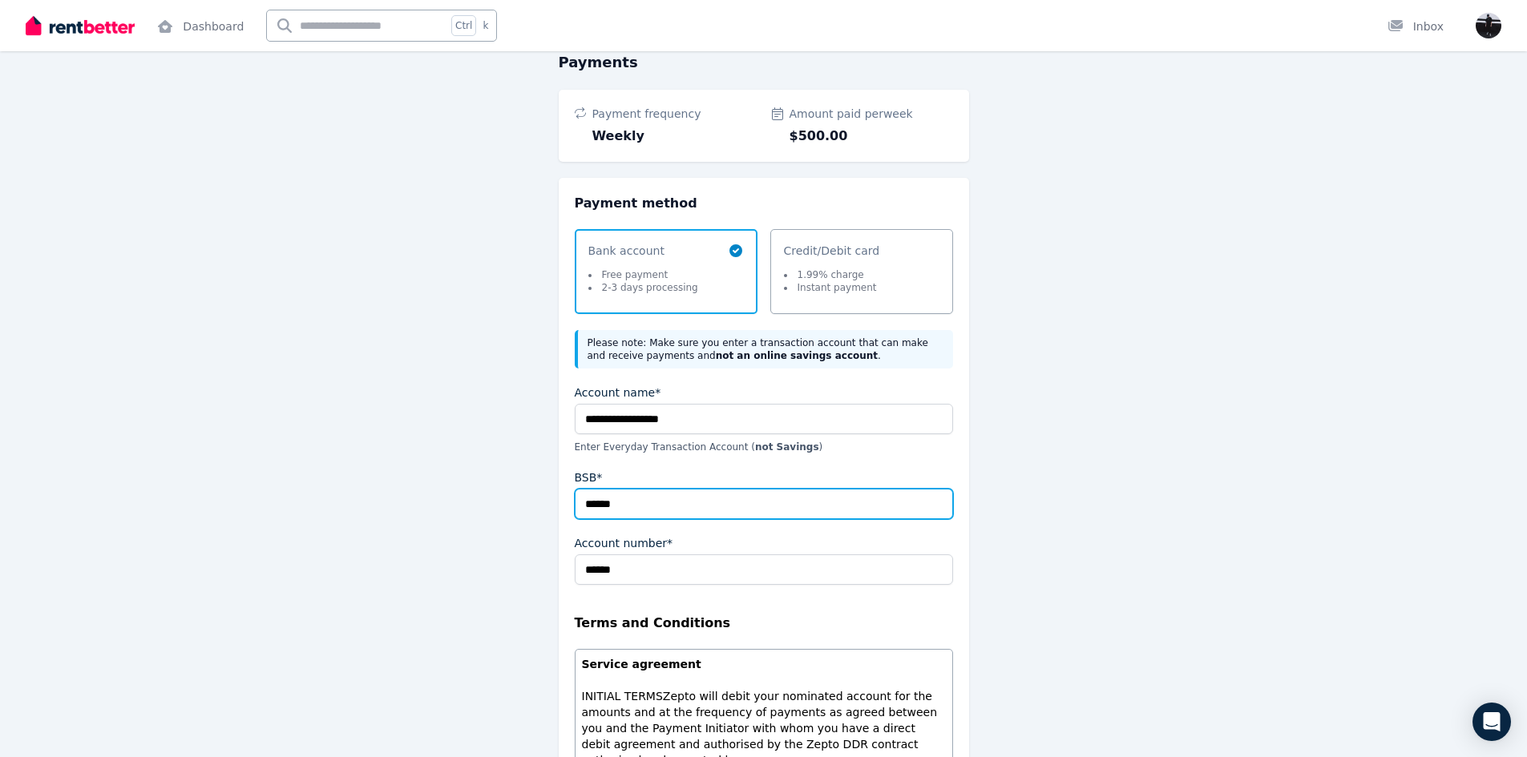
drag, startPoint x: 643, startPoint y: 505, endPoint x: 482, endPoint y: 496, distance: 161.3
click at [482, 496] on div "**********" at bounding box center [764, 577] width 718 height 1052
type input "******"
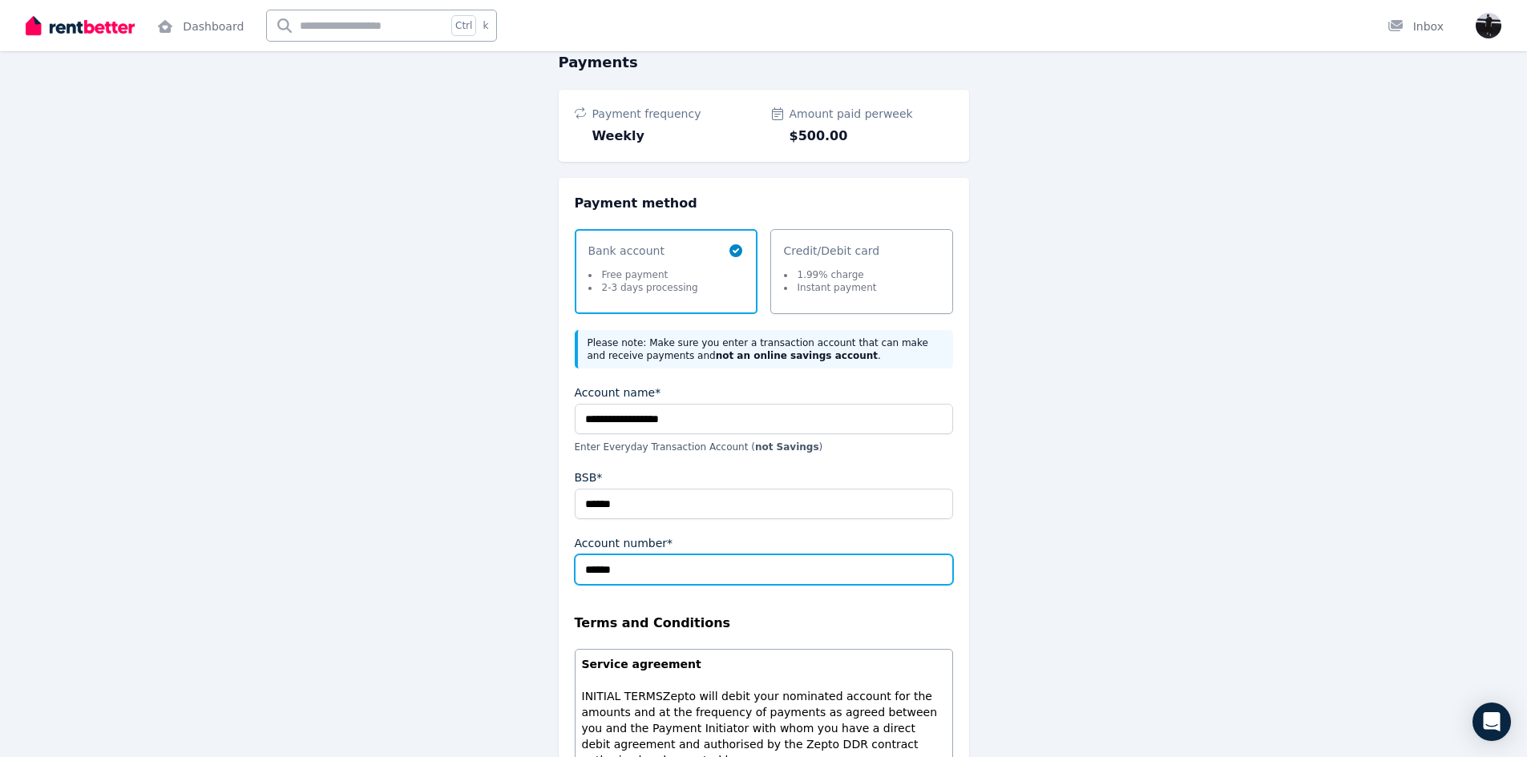
click at [632, 564] on input "******" at bounding box center [764, 570] width 378 height 30
drag, startPoint x: 637, startPoint y: 567, endPoint x: 552, endPoint y: 567, distance: 85.0
click at [552, 567] on div "**********" at bounding box center [764, 577] width 718 height 1052
type input "********"
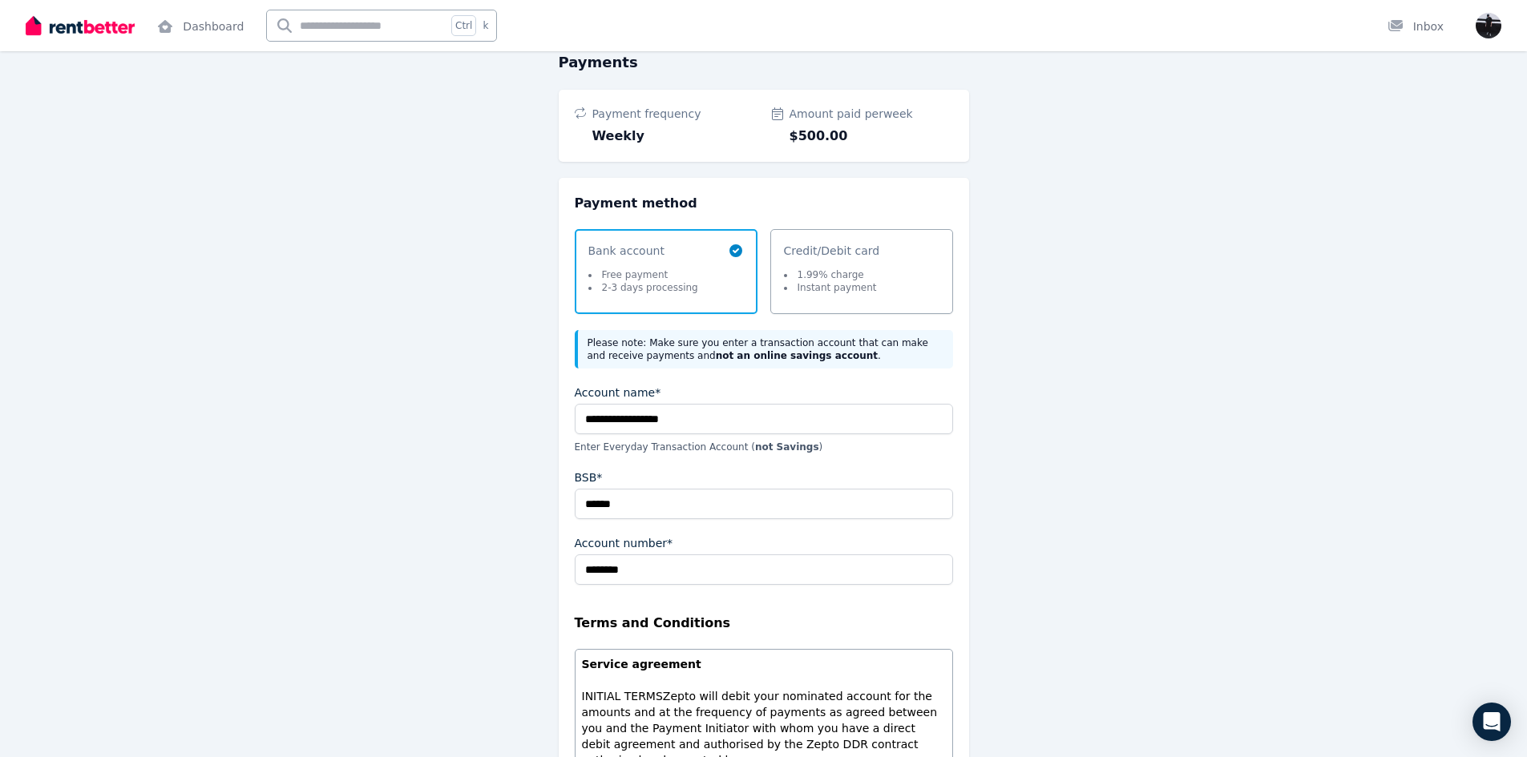
click at [531, 584] on div "**********" at bounding box center [764, 577] width 718 height 1052
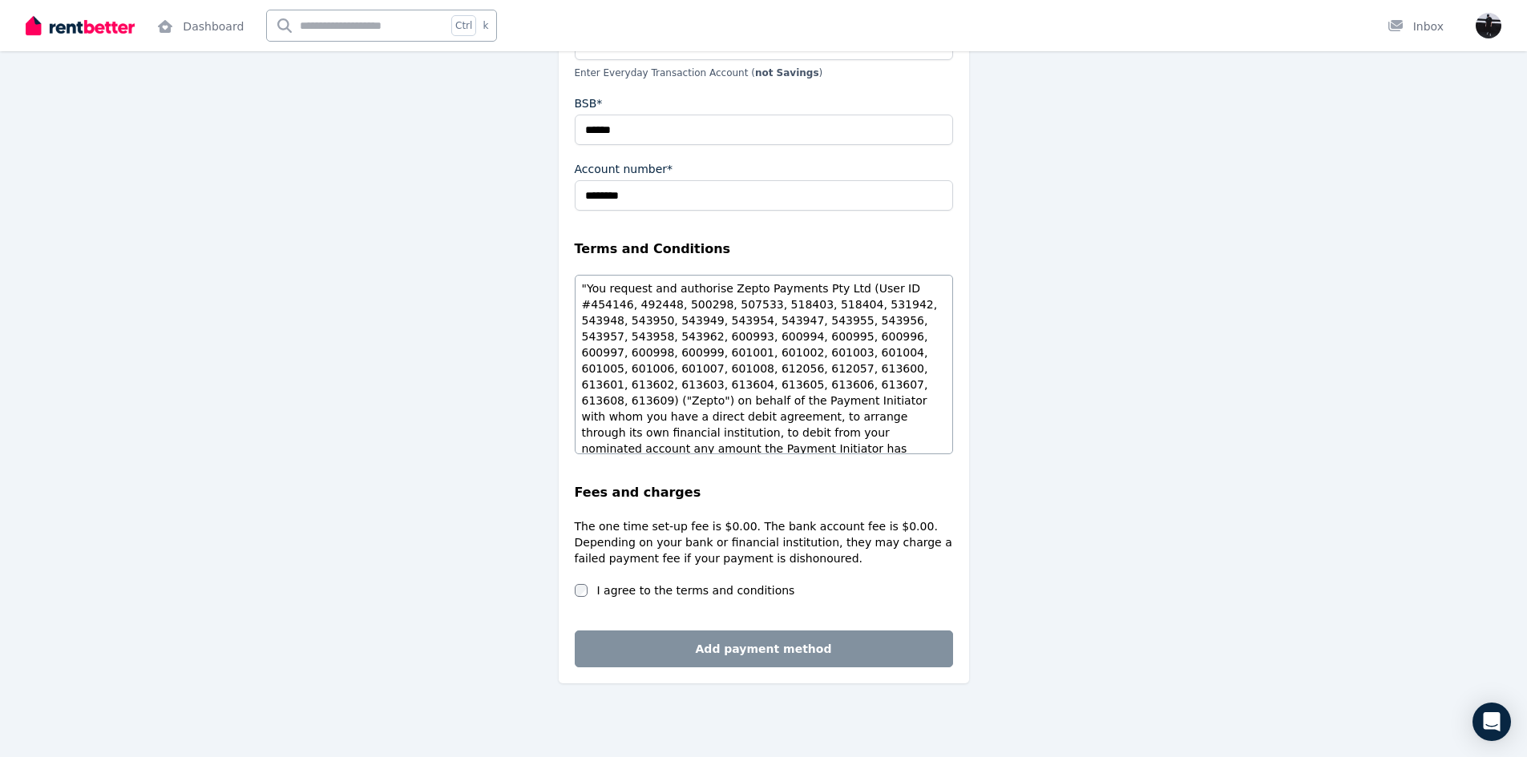
scroll to position [1213, 0]
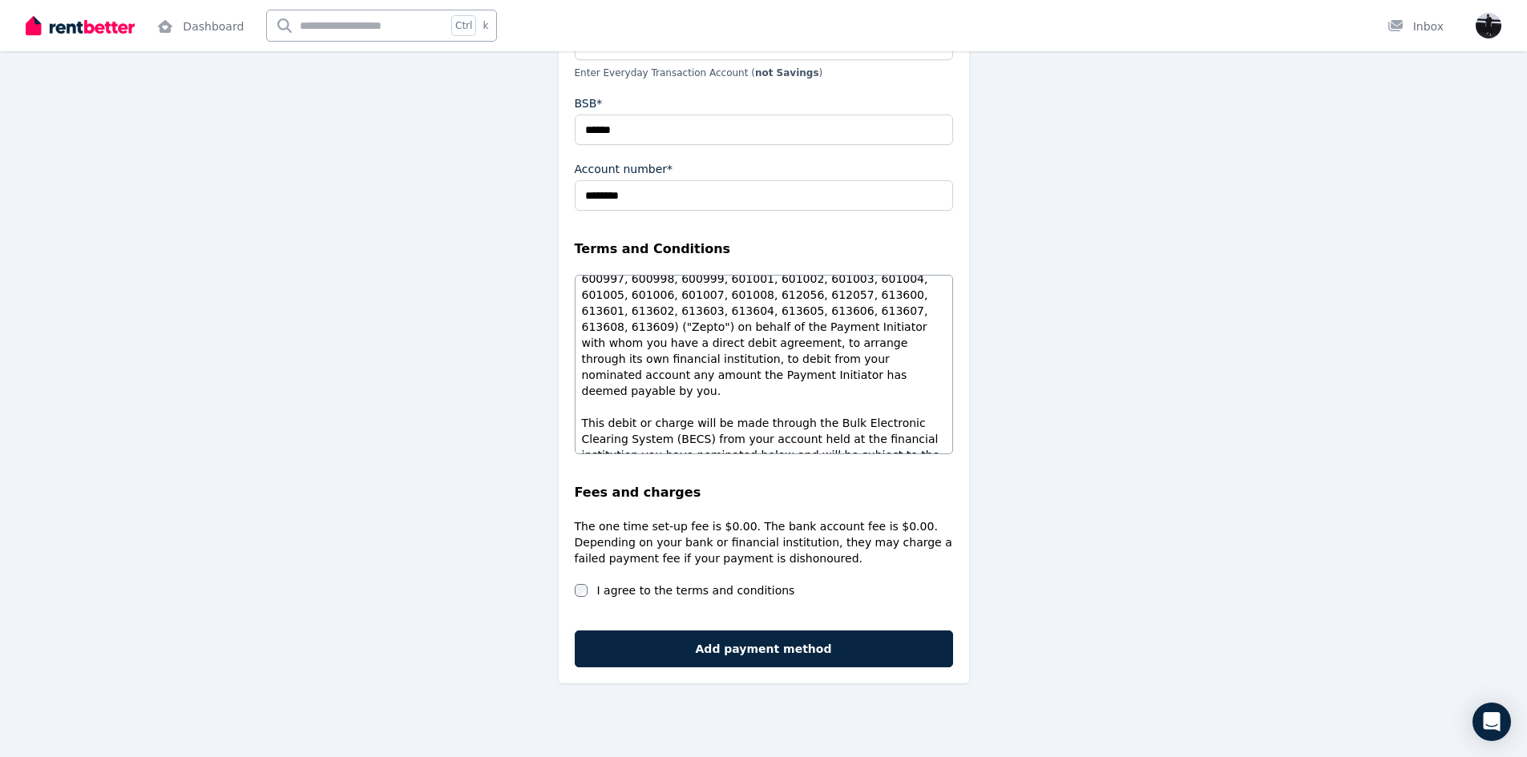
click at [351, 486] on div "**********" at bounding box center [763, 217] width 1527 height 1080
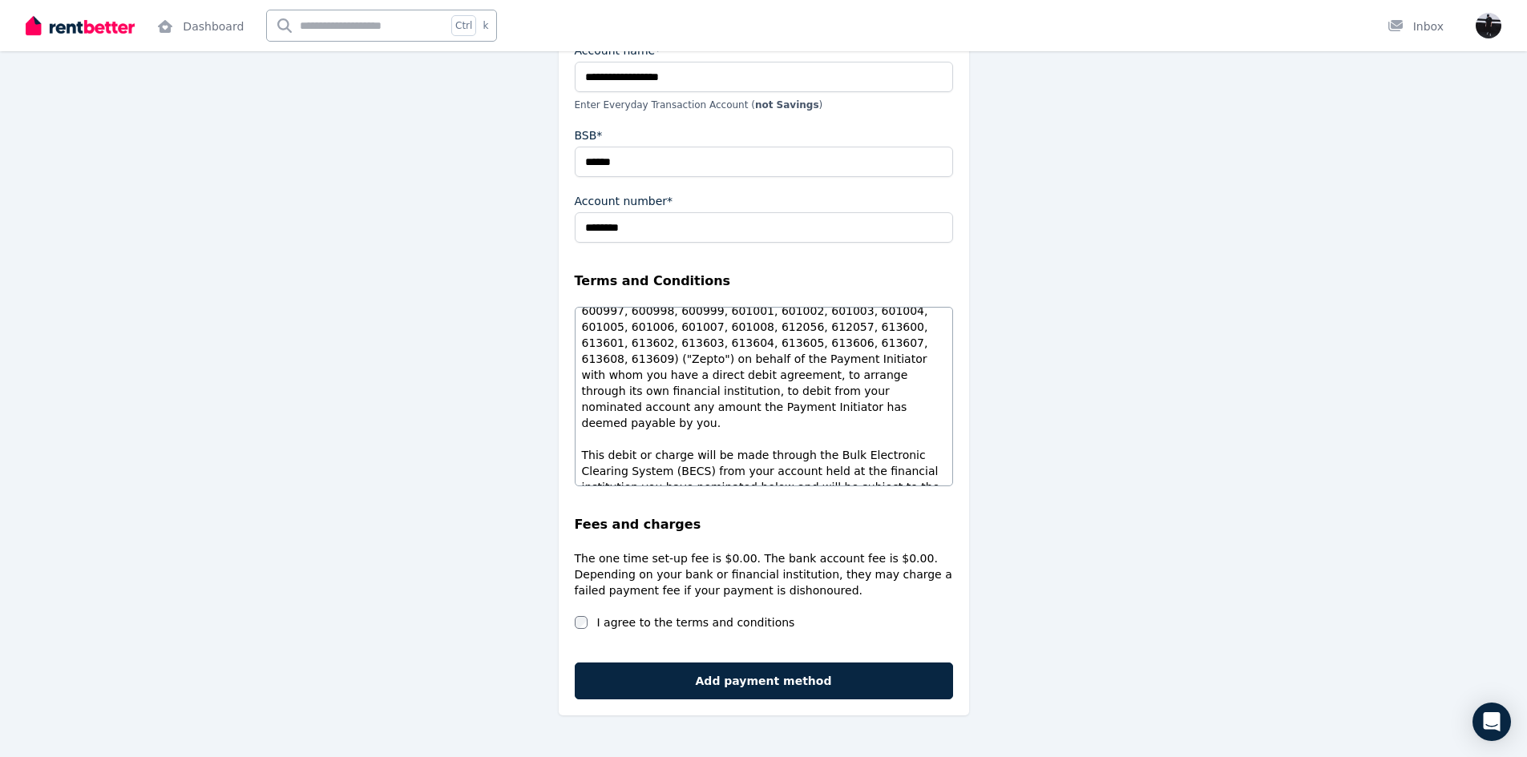
scroll to position [445, 0]
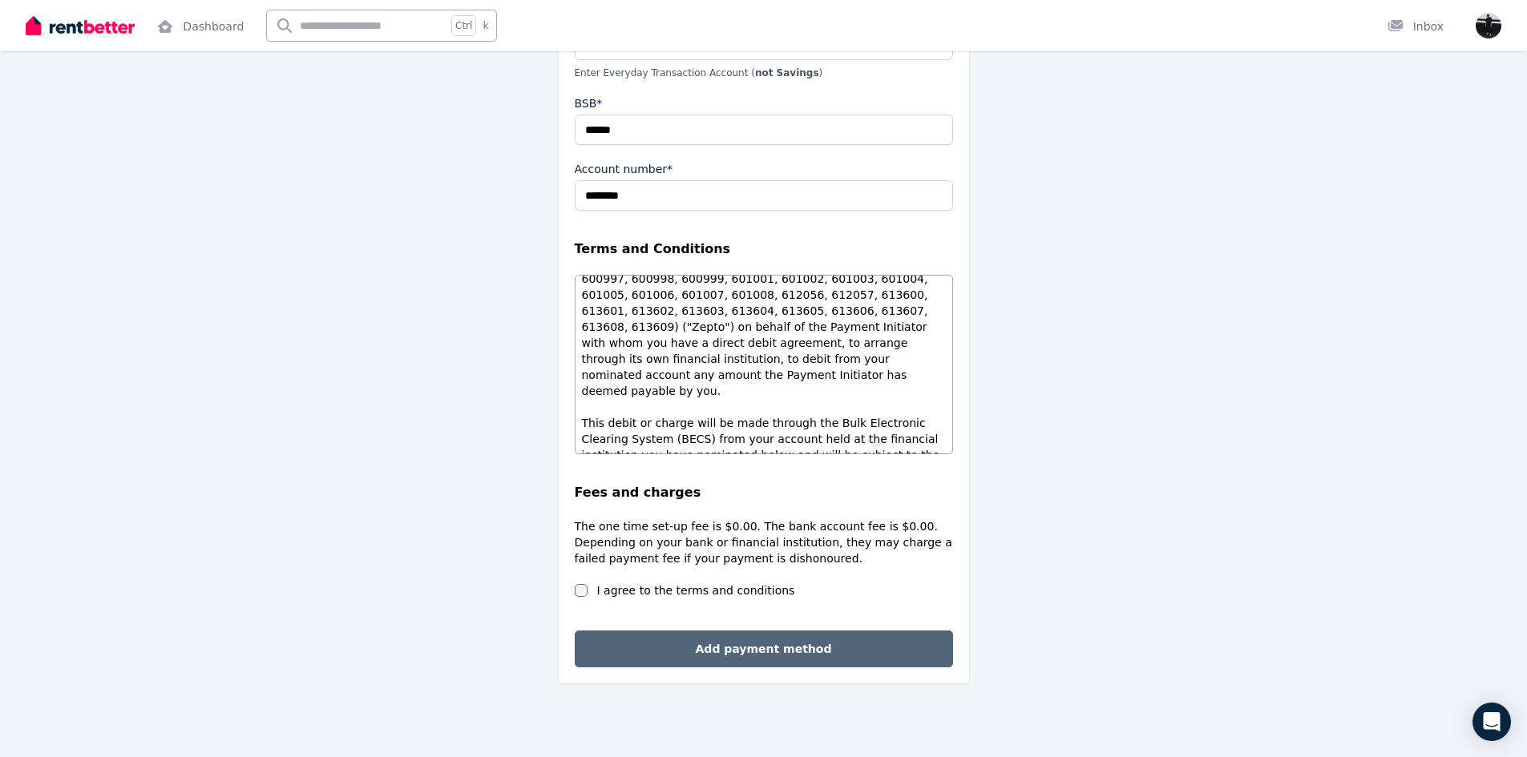
click at [746, 643] on button "Add payment method" at bounding box center [764, 649] width 378 height 37
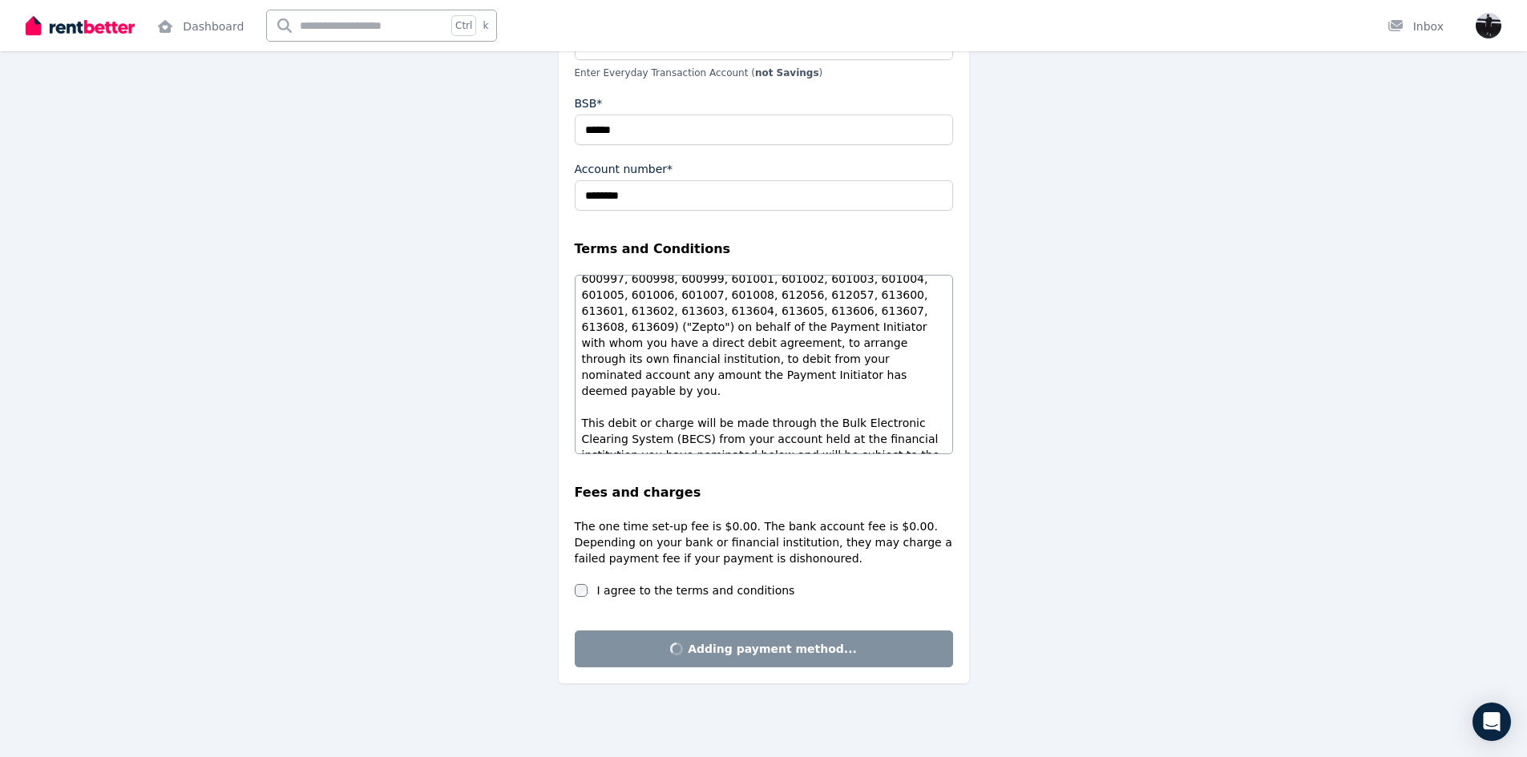
scroll to position [0, 0]
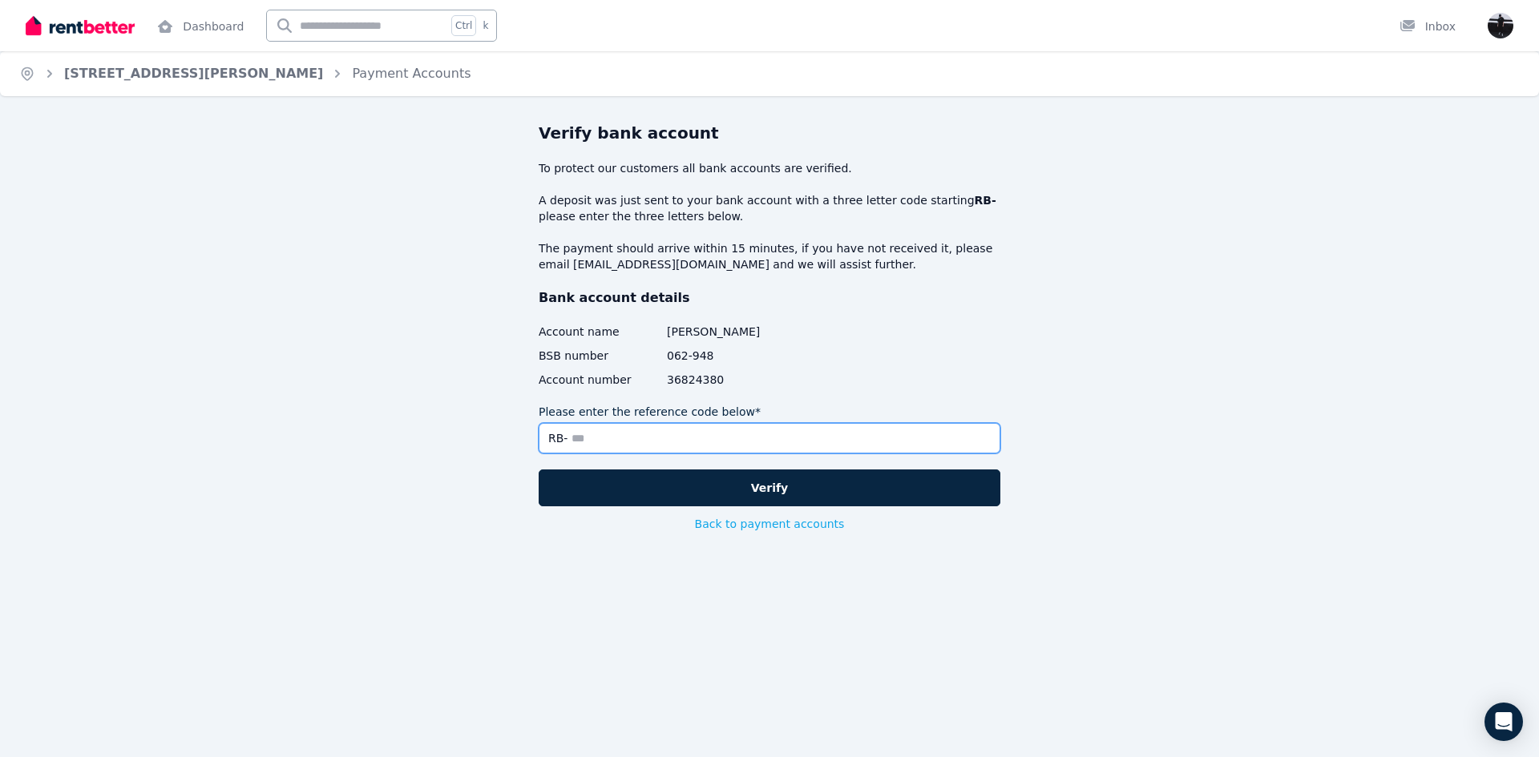
click at [731, 439] on input "Please enter the reference code below*" at bounding box center [770, 438] width 462 height 30
type input "********"
click at [657, 439] on input "********" at bounding box center [770, 438] width 462 height 30
drag, startPoint x: 571, startPoint y: 438, endPoint x: 700, endPoint y: 439, distance: 128.2
click at [700, 439] on input "********" at bounding box center [770, 438] width 462 height 30
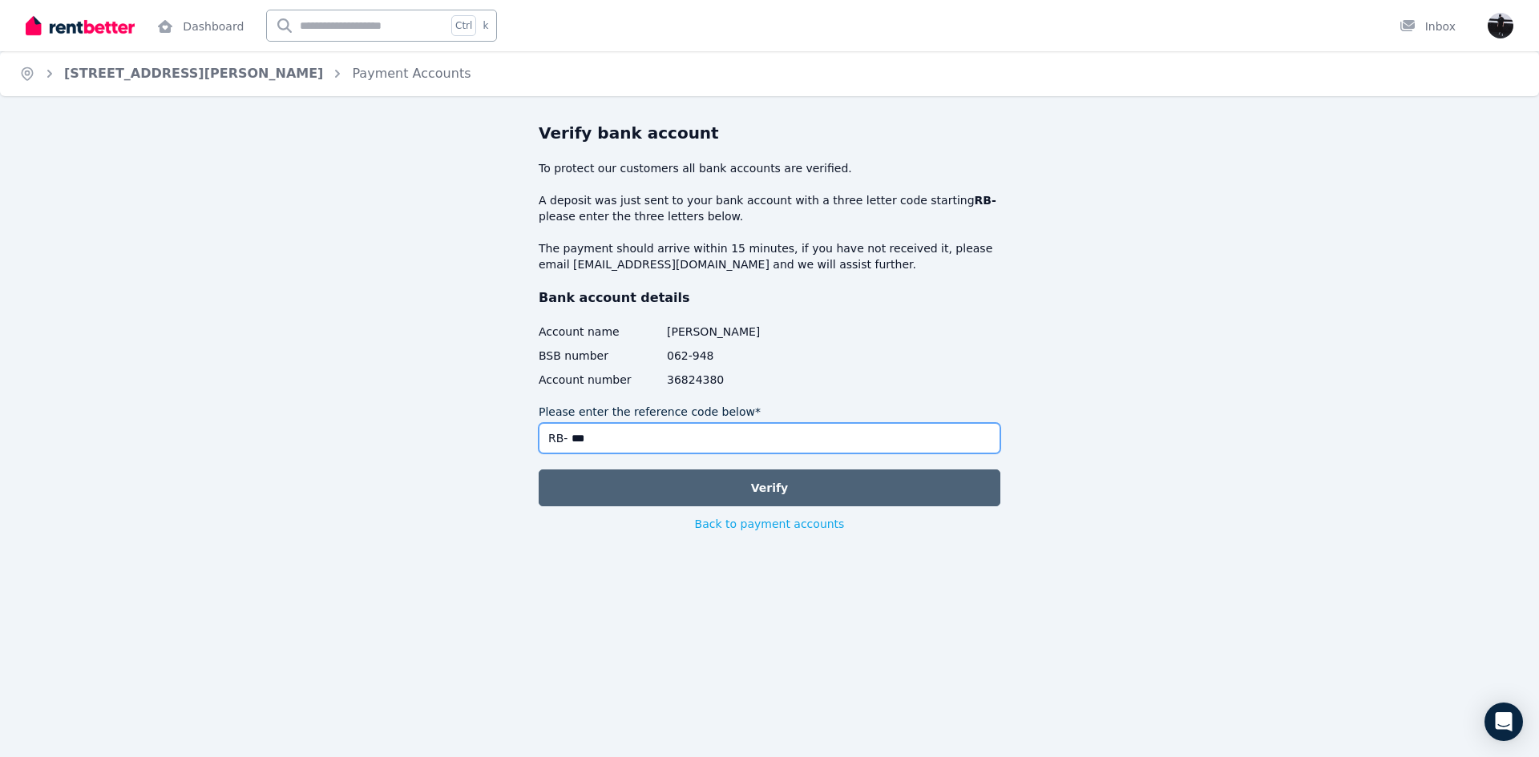
type input "***"
click at [721, 482] on button "Verify" at bounding box center [770, 488] width 462 height 37
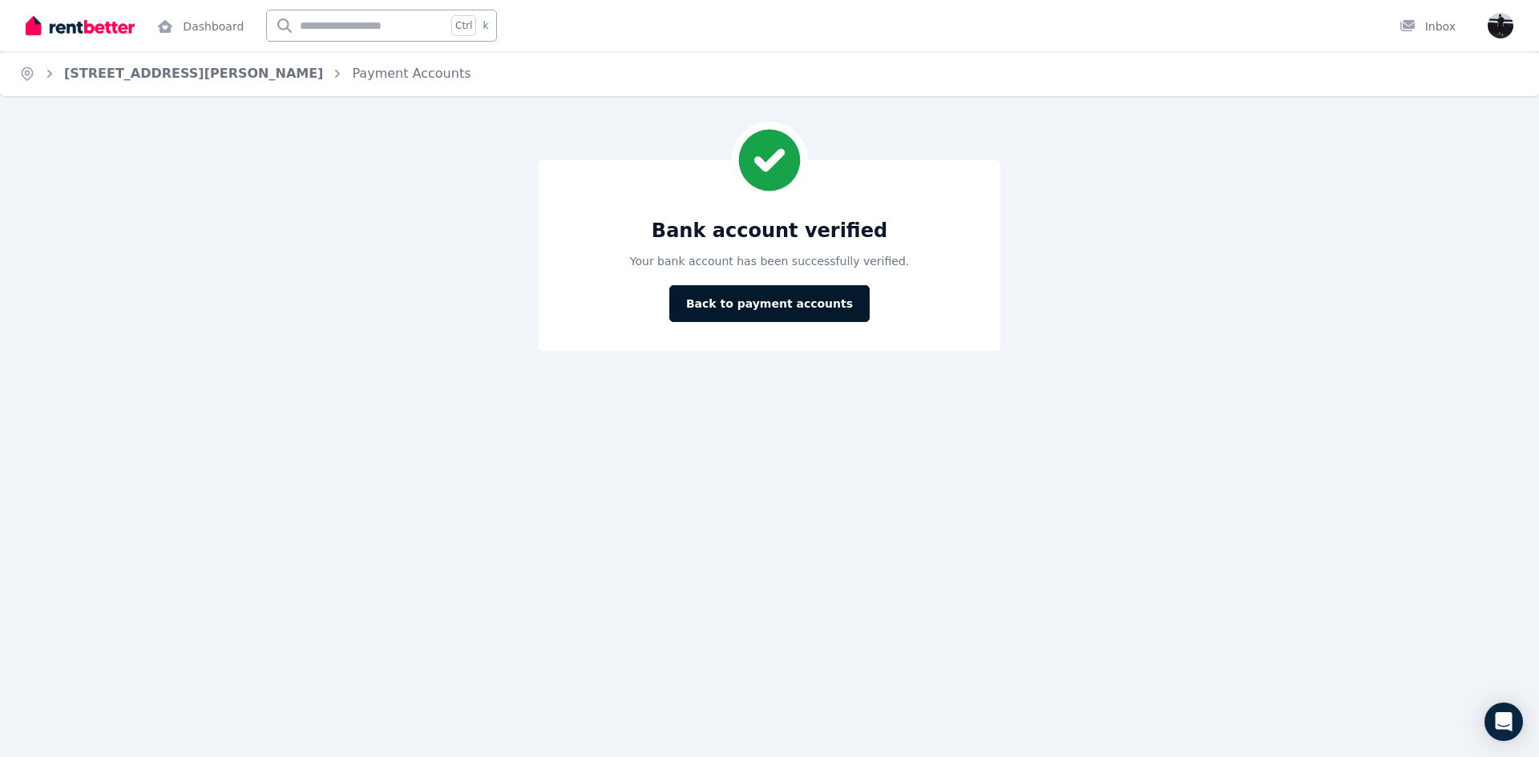
click at [765, 296] on button "Back to payment accounts" at bounding box center [769, 303] width 200 height 37
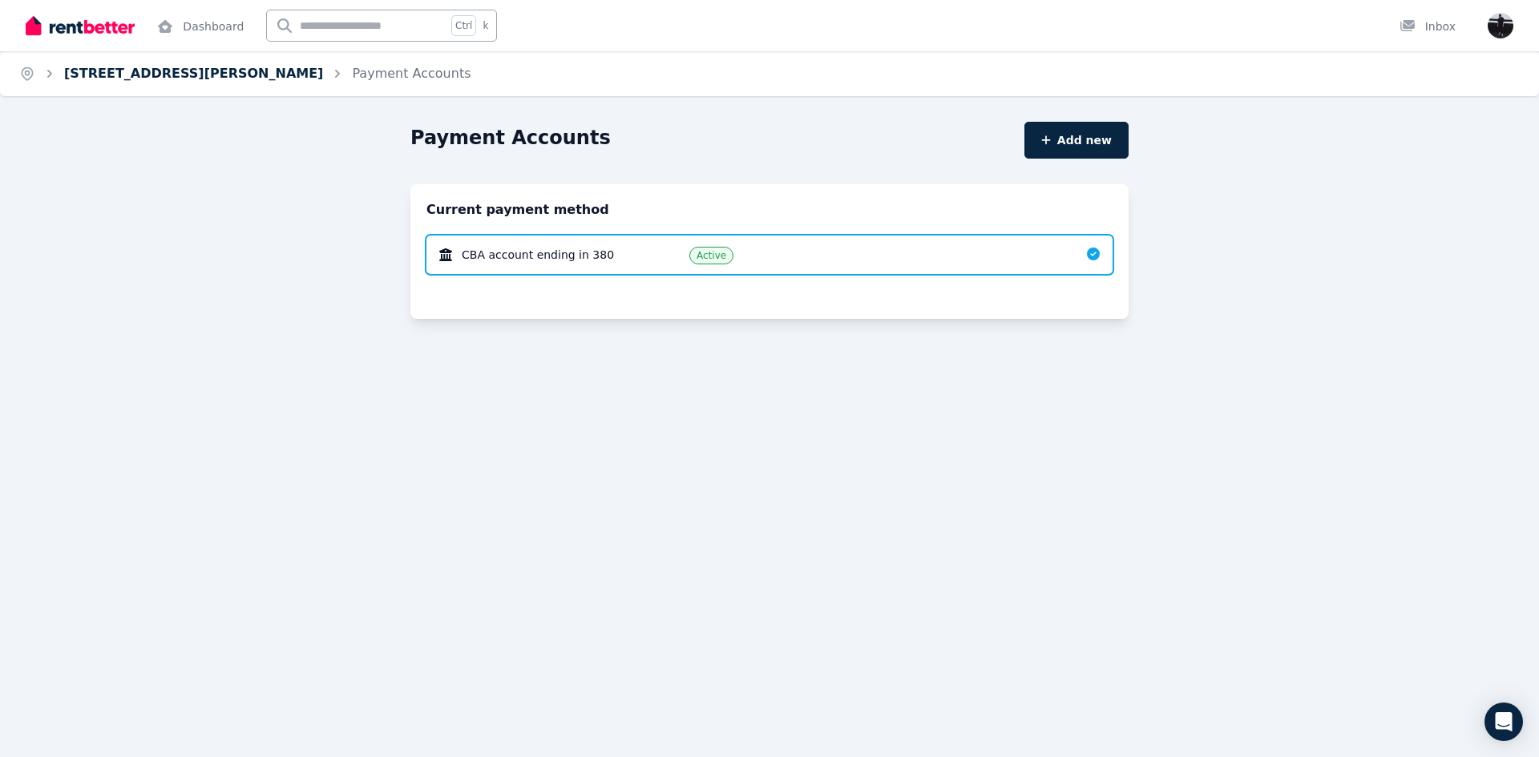
click at [201, 74] on link "[STREET_ADDRESS][PERSON_NAME]" at bounding box center [193, 73] width 259 height 15
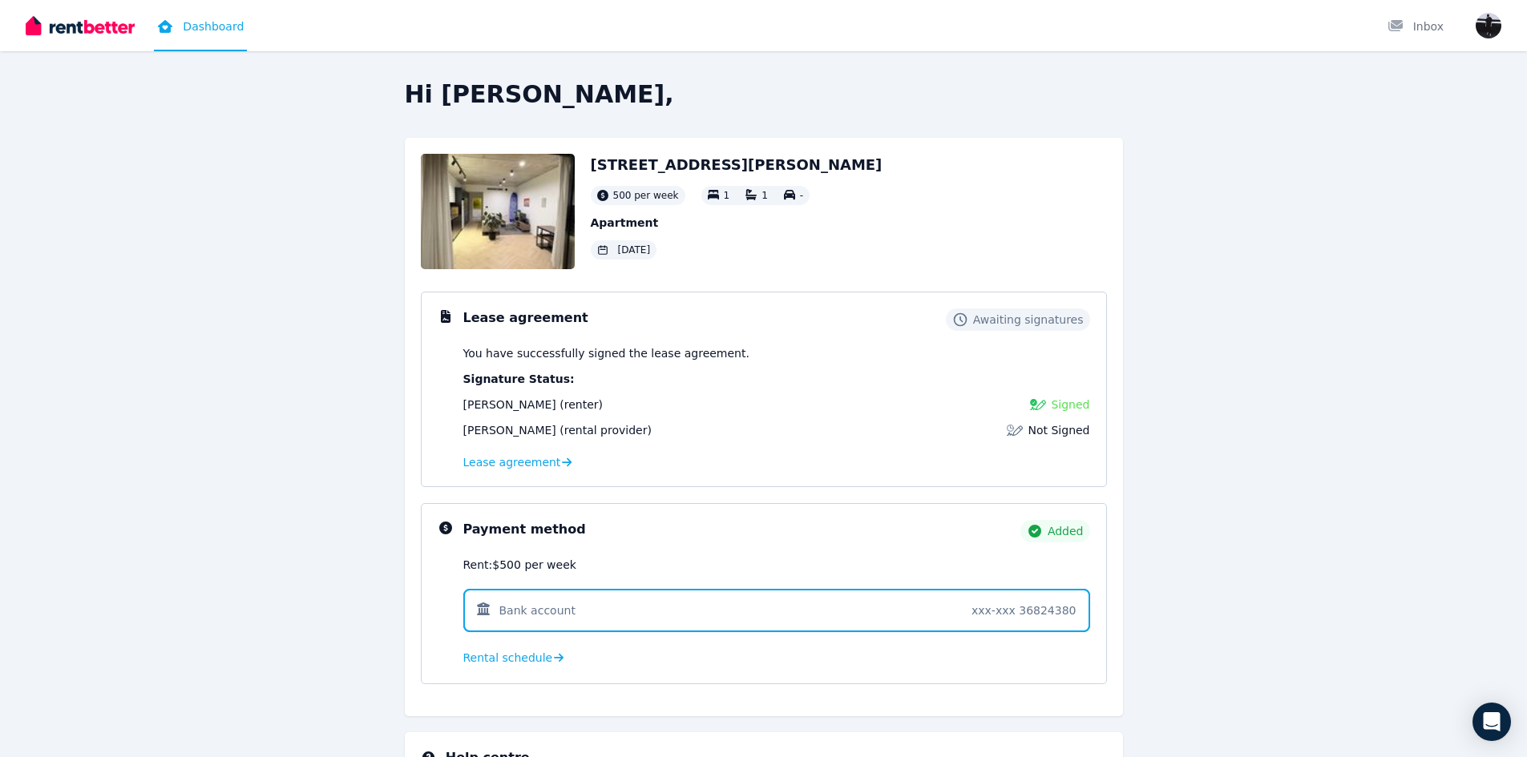
click at [561, 606] on span at bounding box center [776, 610] width 627 height 43
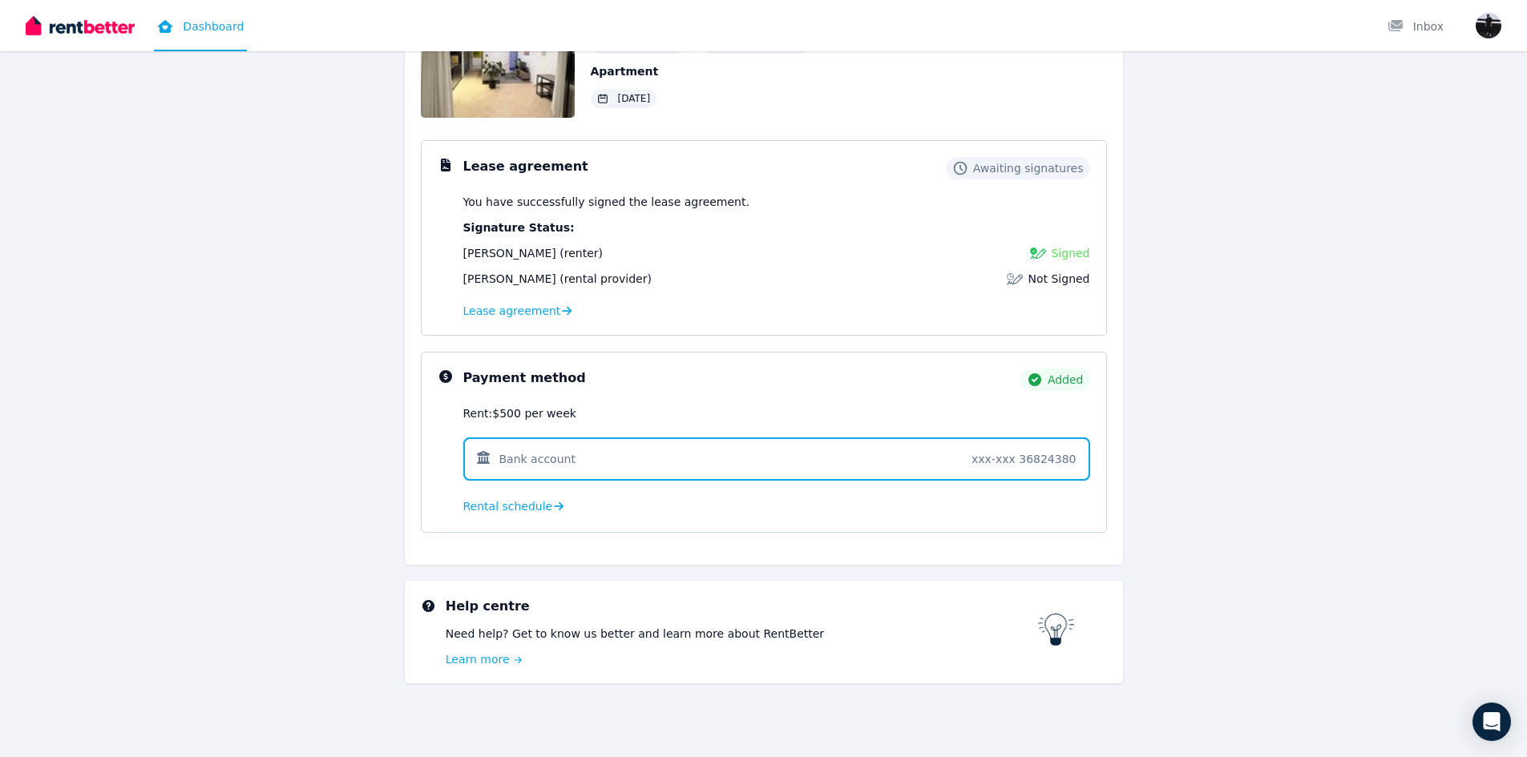
click at [922, 447] on span at bounding box center [776, 459] width 627 height 43
click at [573, 458] on span at bounding box center [776, 459] width 627 height 43
click at [515, 503] on span "Rental schedule" at bounding box center [508, 507] width 90 height 16
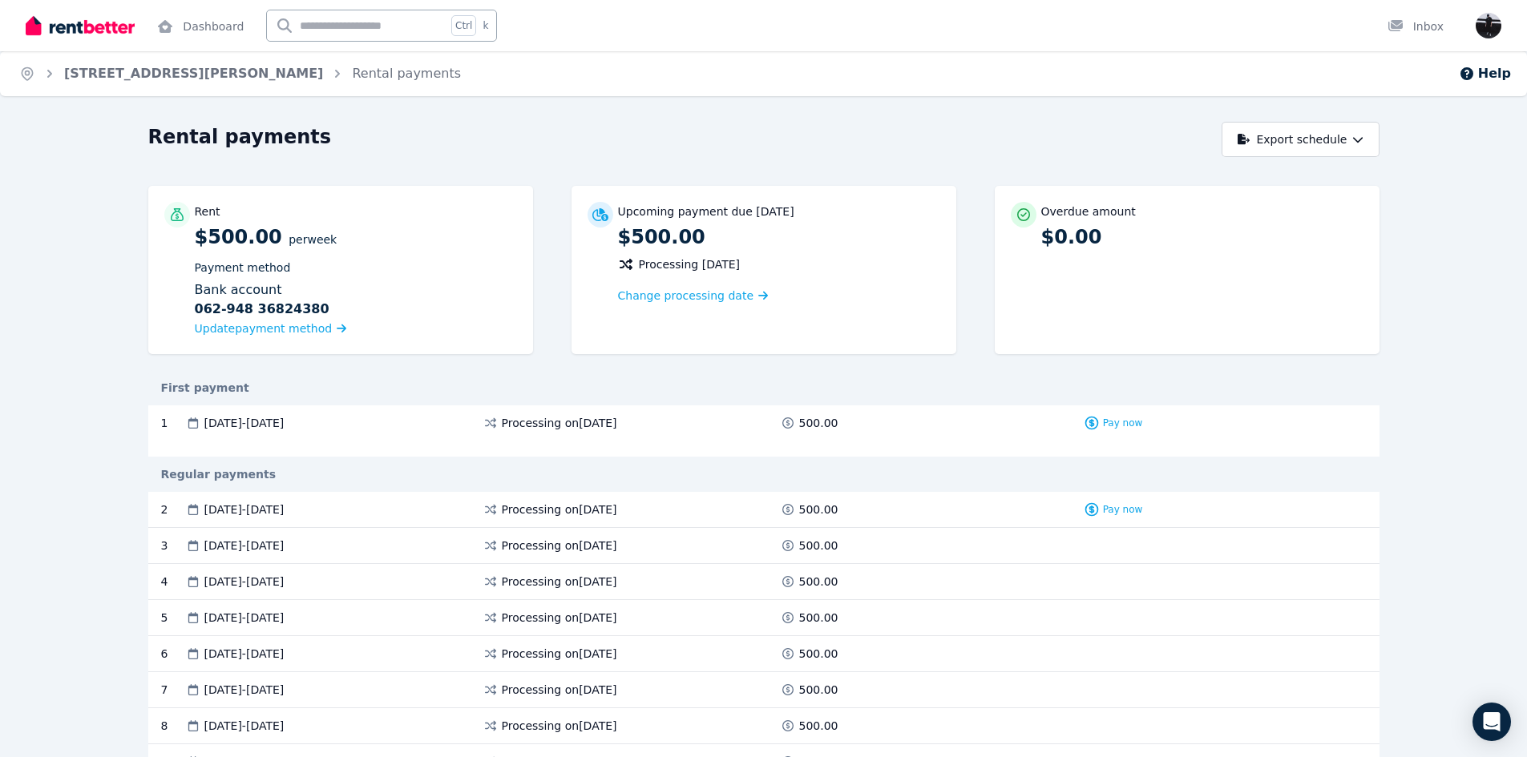
drag, startPoint x: 575, startPoint y: 509, endPoint x: 653, endPoint y: 511, distance: 78.6
click at [653, 511] on div "Processing on 23 Sept 2025" at bounding box center [630, 510] width 297 height 16
click at [667, 506] on div "Processing on 23 Sept 2025" at bounding box center [630, 510] width 297 height 16
click at [680, 463] on div "Regular payments" at bounding box center [763, 474] width 1231 height 35
drag, startPoint x: 576, startPoint y: 509, endPoint x: 635, endPoint y: 509, distance: 58.5
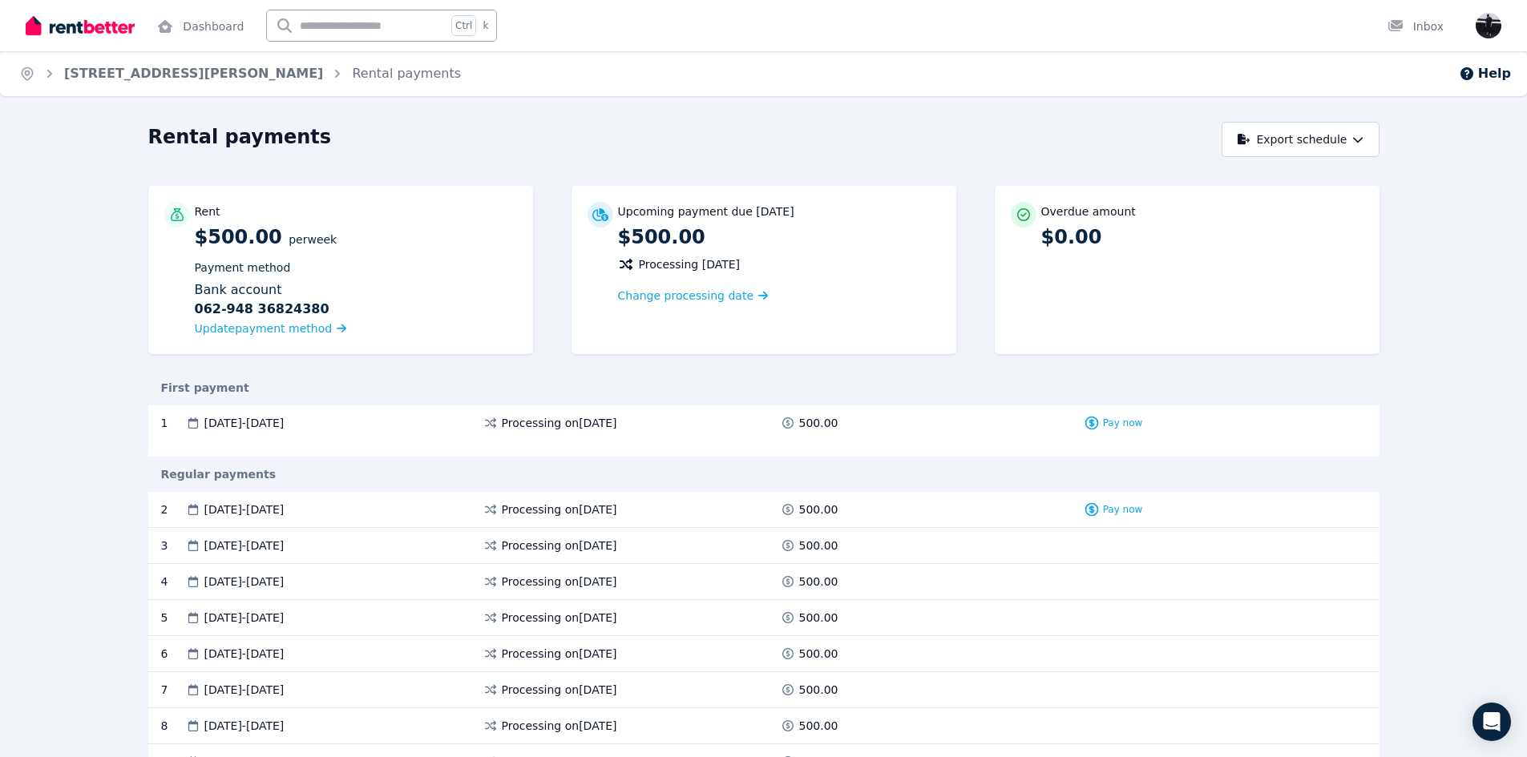
click at [617, 509] on span "Processing on 23 Sept 2025" at bounding box center [559, 510] width 115 height 16
click at [642, 508] on div "Processing on 23 Sept 2025" at bounding box center [630, 510] width 297 height 16
click at [650, 472] on div "Regular payments" at bounding box center [763, 474] width 1231 height 16
click at [297, 331] on span "Update payment method" at bounding box center [264, 328] width 138 height 13
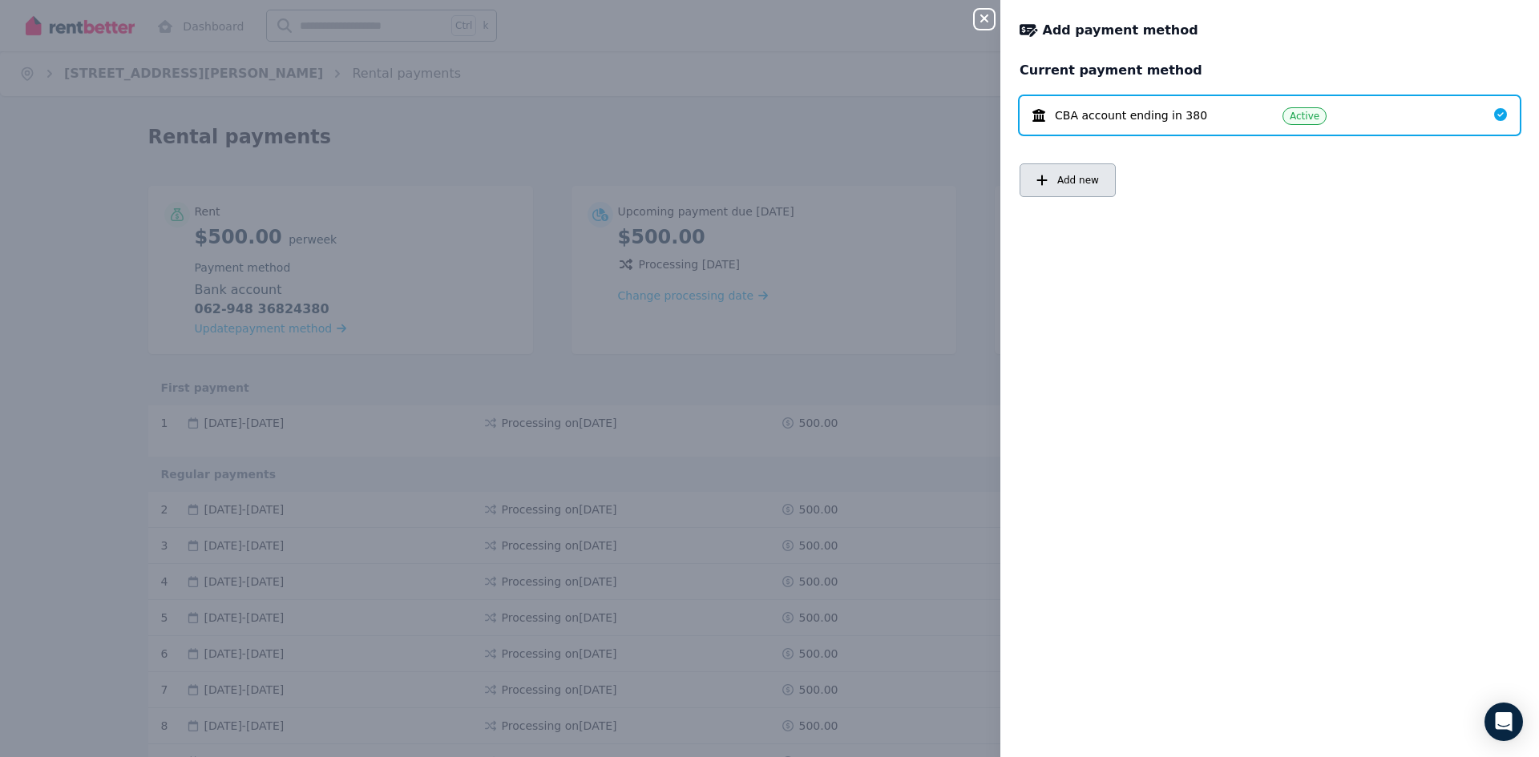
click at [1072, 185] on span "Add new" at bounding box center [1078, 180] width 42 height 13
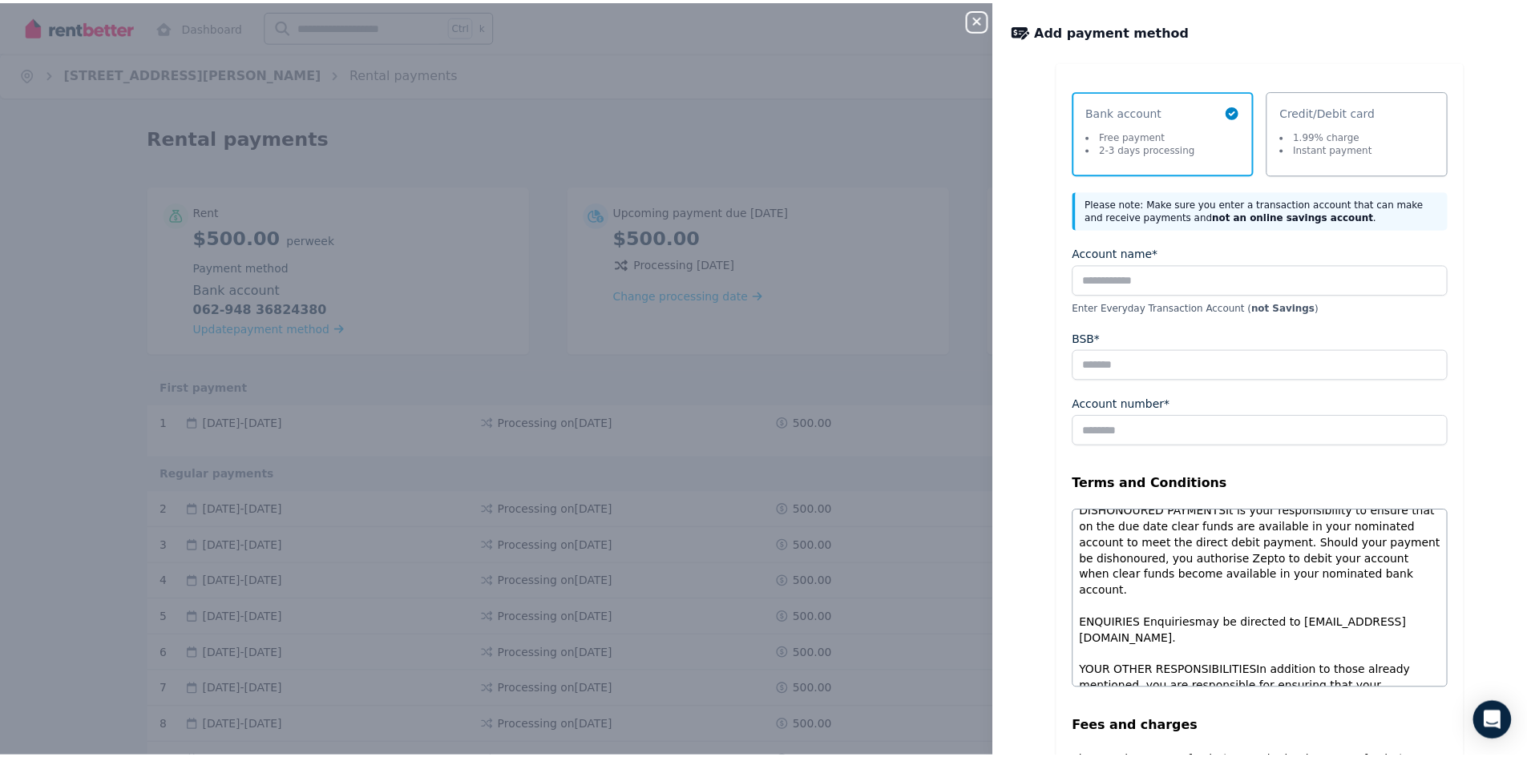
scroll to position [1122, 0]
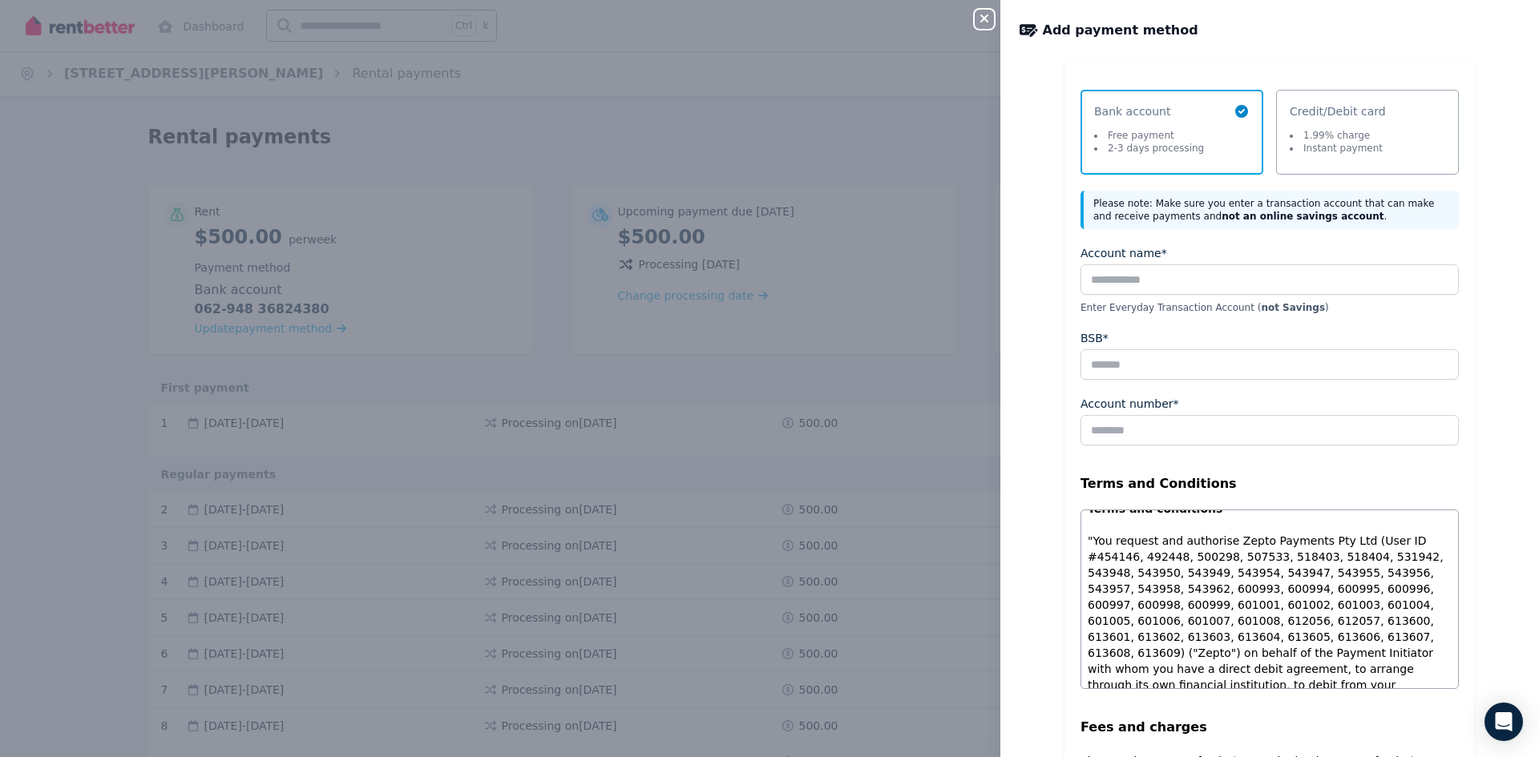
click at [989, 22] on icon "button" at bounding box center [984, 18] width 19 height 13
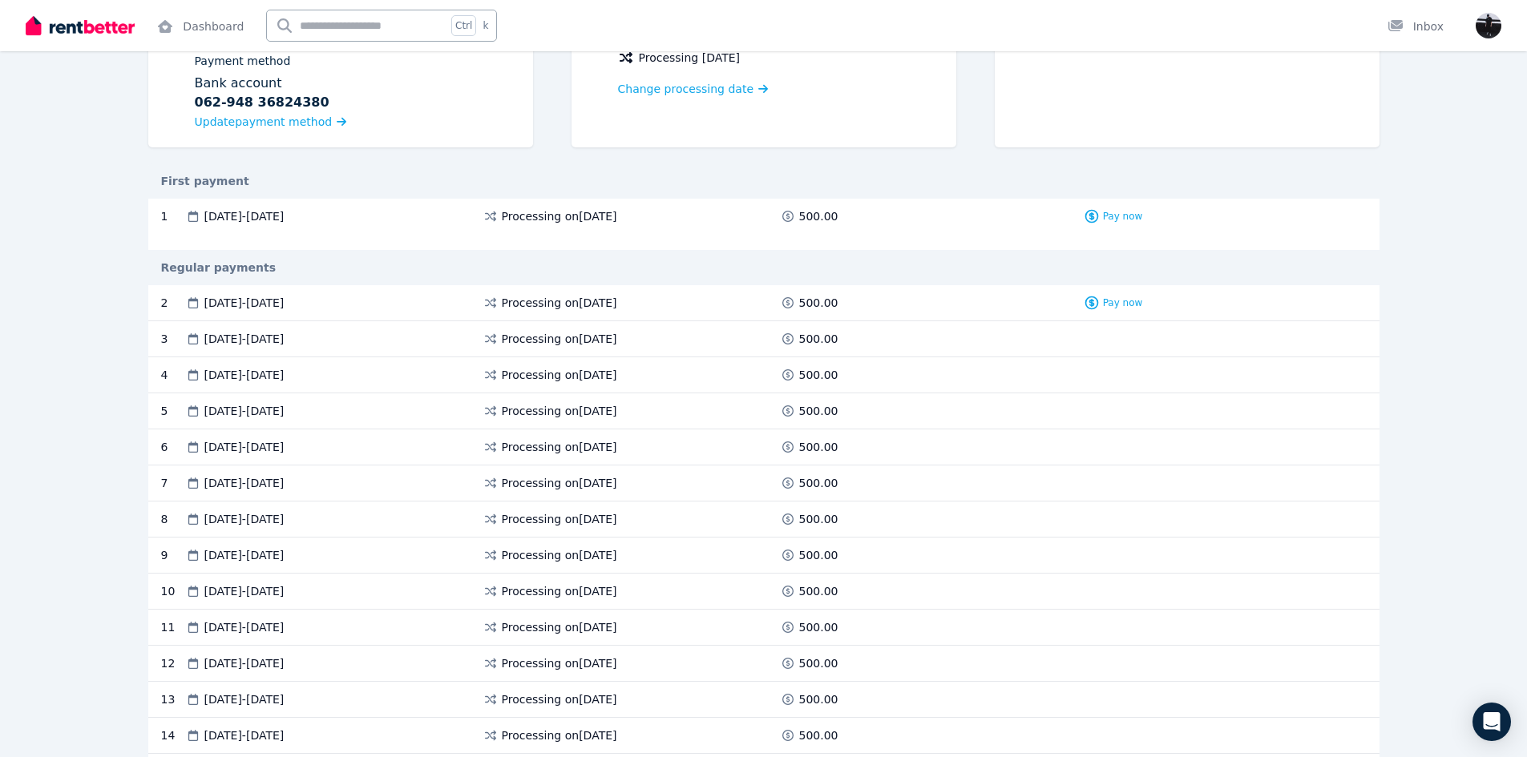
scroll to position [0, 0]
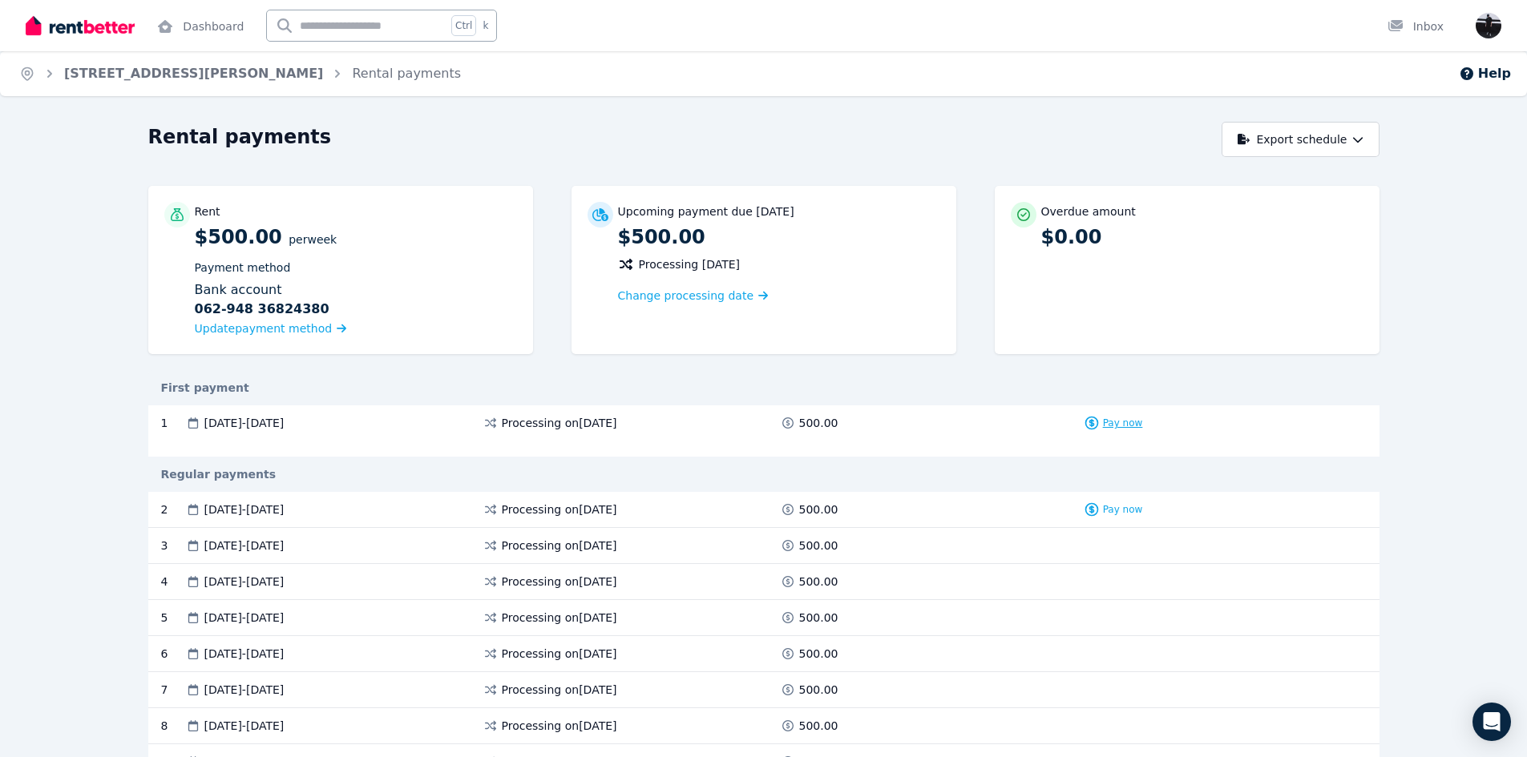
click at [1130, 426] on span "Pay now" at bounding box center [1123, 423] width 40 height 13
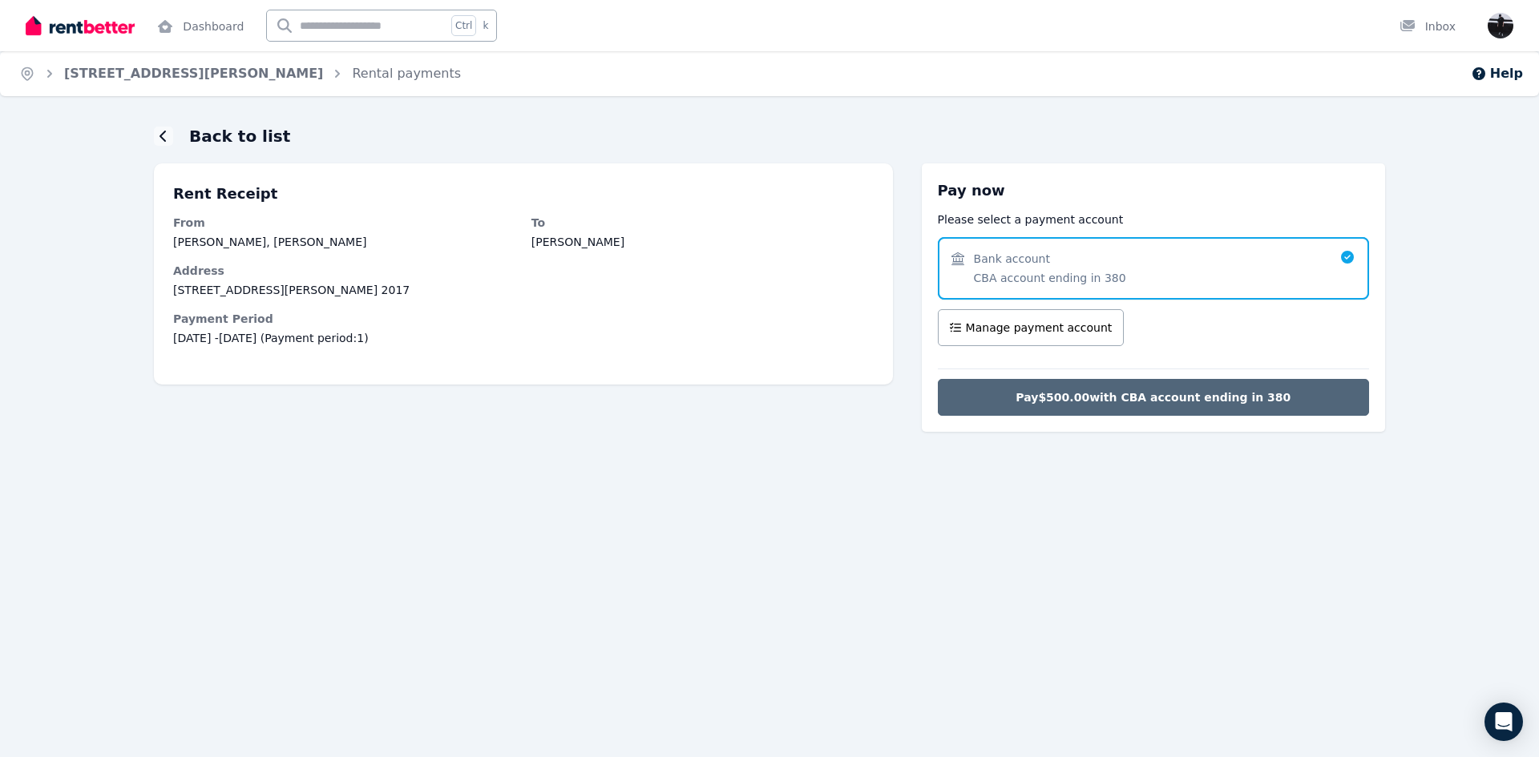
click at [1168, 402] on span "Pay $500.00 with CBA account ending in 380" at bounding box center [1152, 398] width 275 height 16
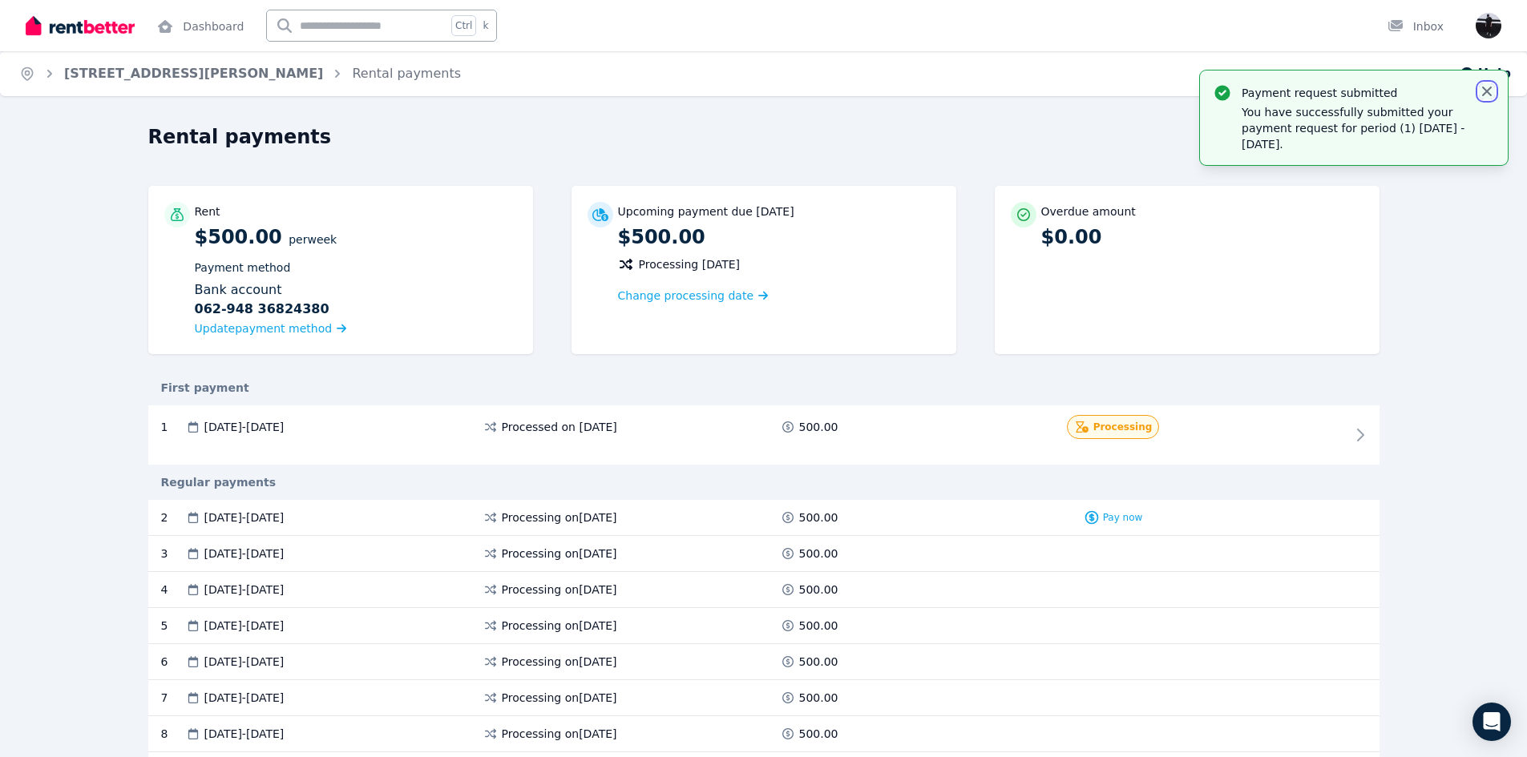
click at [1488, 94] on icon "button" at bounding box center [1487, 92] width 10 height 10
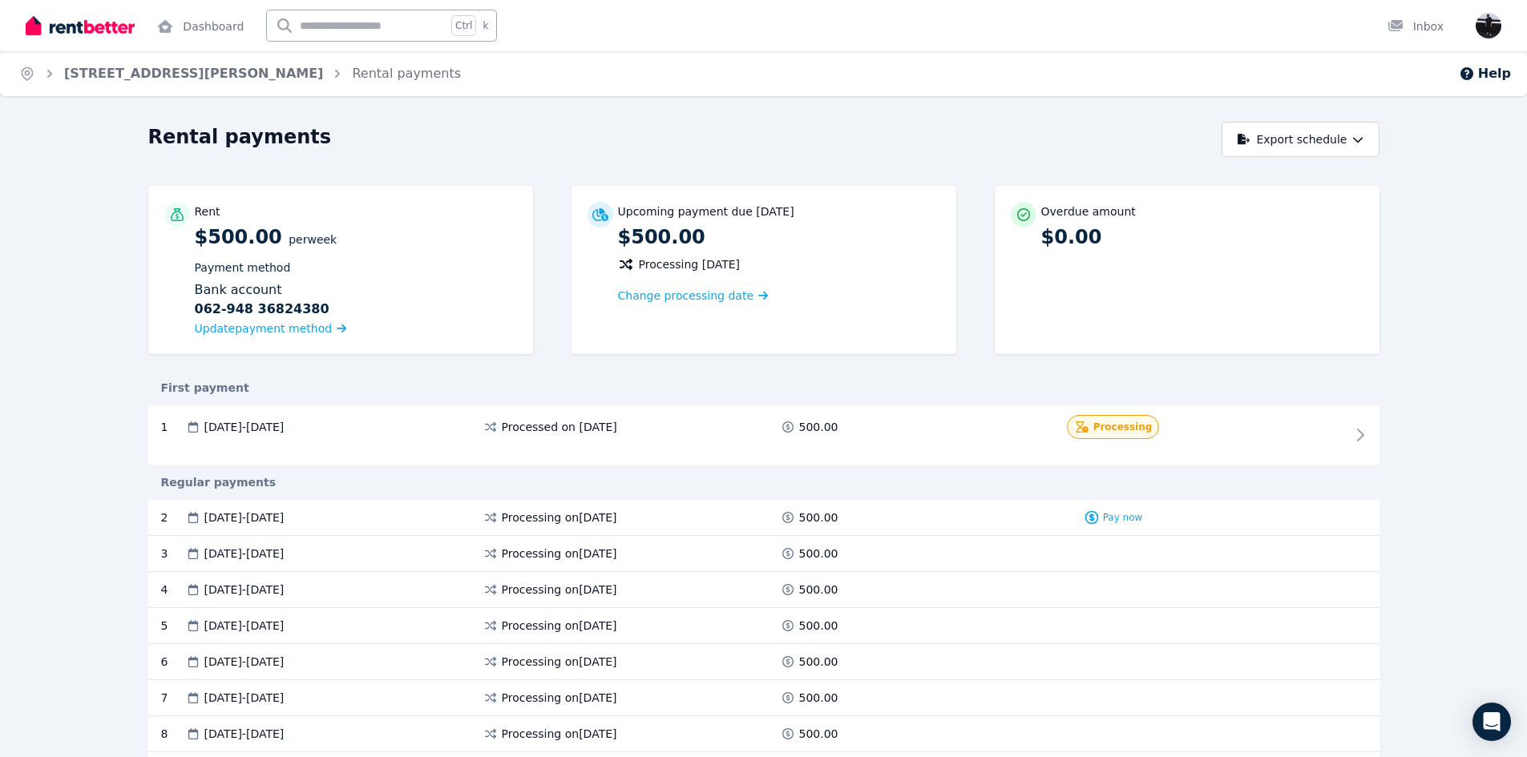
click at [206, 72] on link "[STREET_ADDRESS][PERSON_NAME]" at bounding box center [193, 73] width 259 height 15
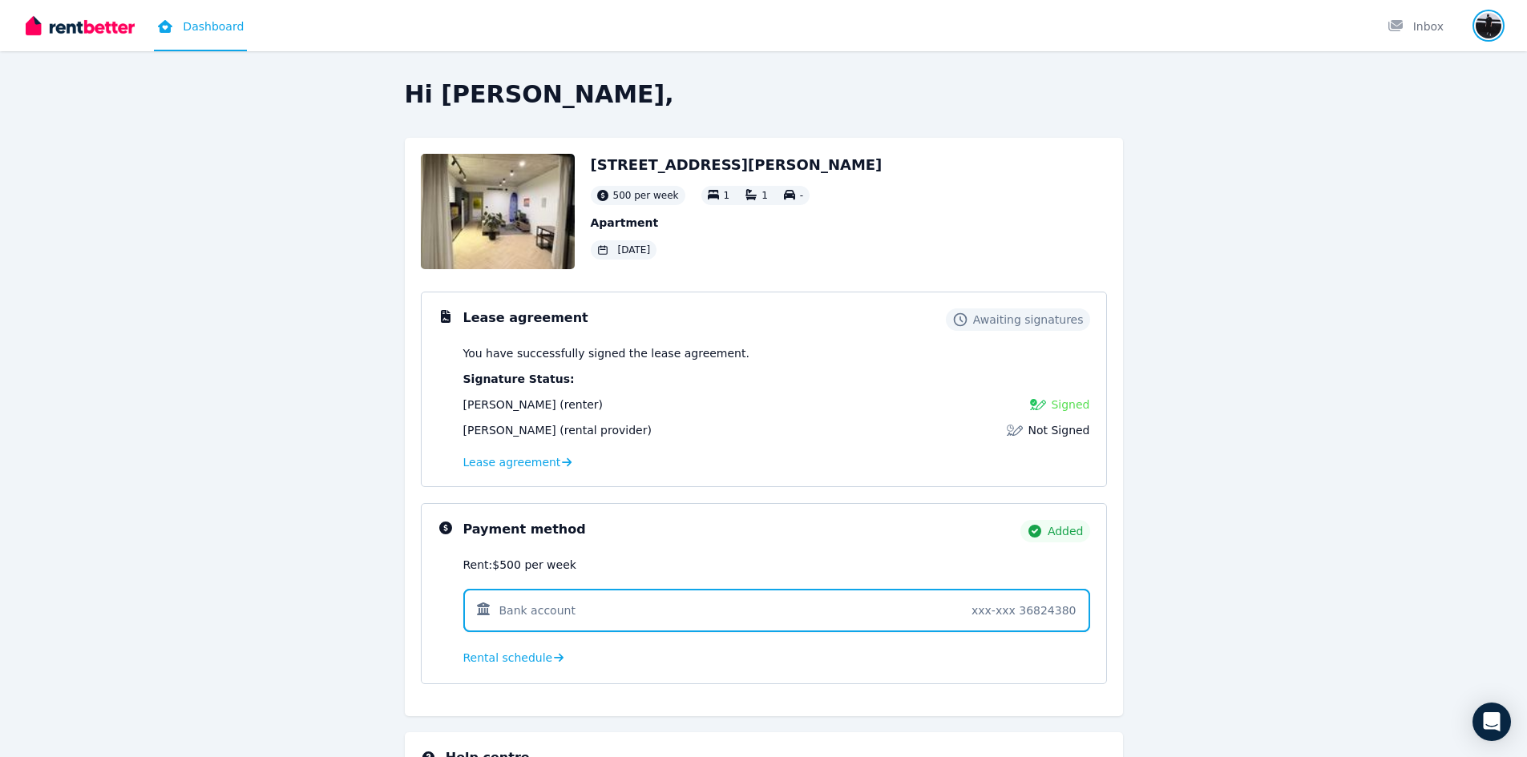
click at [1488, 24] on img "button" at bounding box center [1489, 26] width 26 height 26
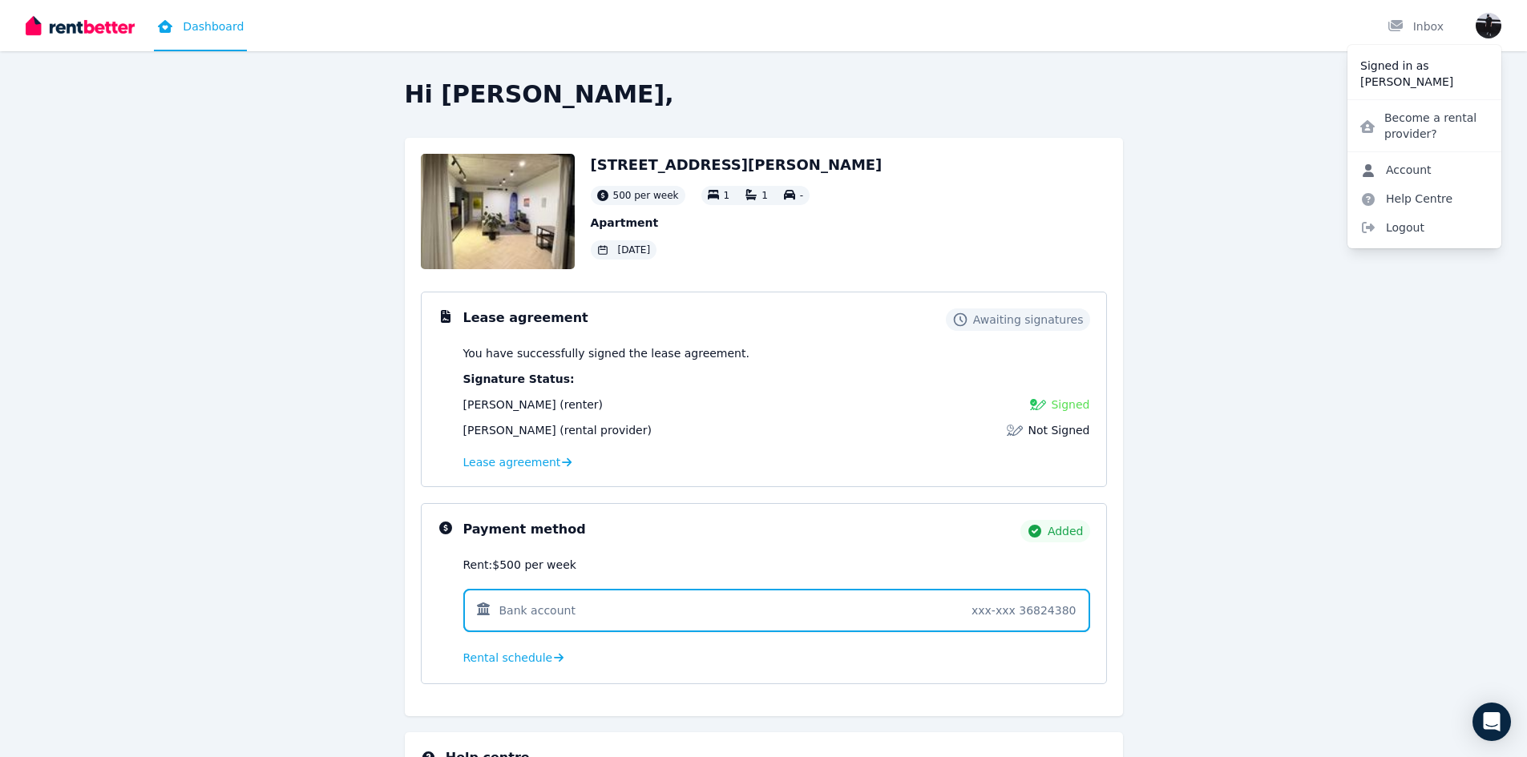
click at [1404, 166] on link "Account" at bounding box center [1395, 169] width 97 height 29
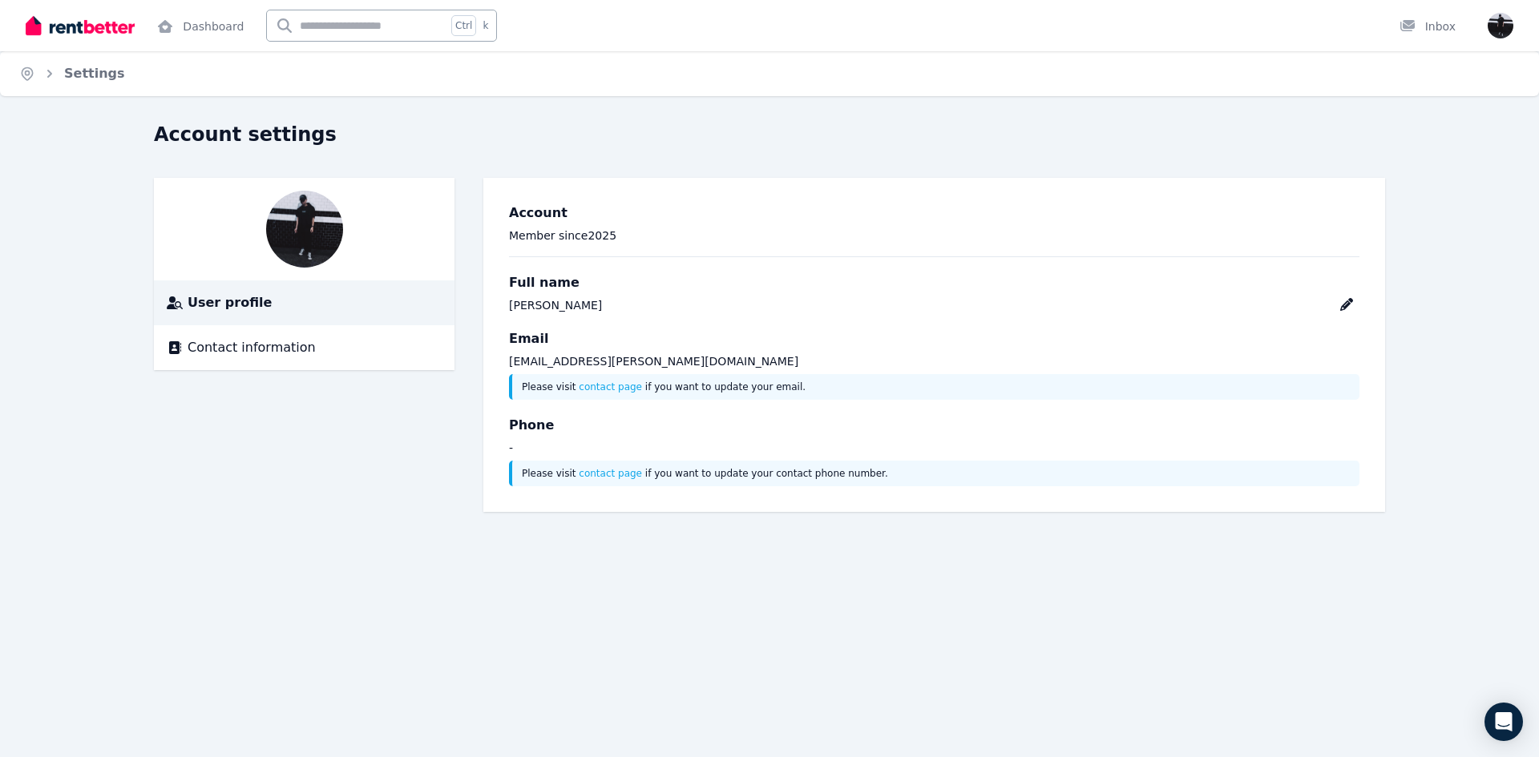
click at [252, 312] on span "User profile" at bounding box center [230, 302] width 84 height 19
click at [315, 232] on img at bounding box center [304, 229] width 77 height 77
click at [328, 225] on img at bounding box center [304, 229] width 77 height 77
click at [256, 349] on span "Contact information" at bounding box center [252, 347] width 128 height 19
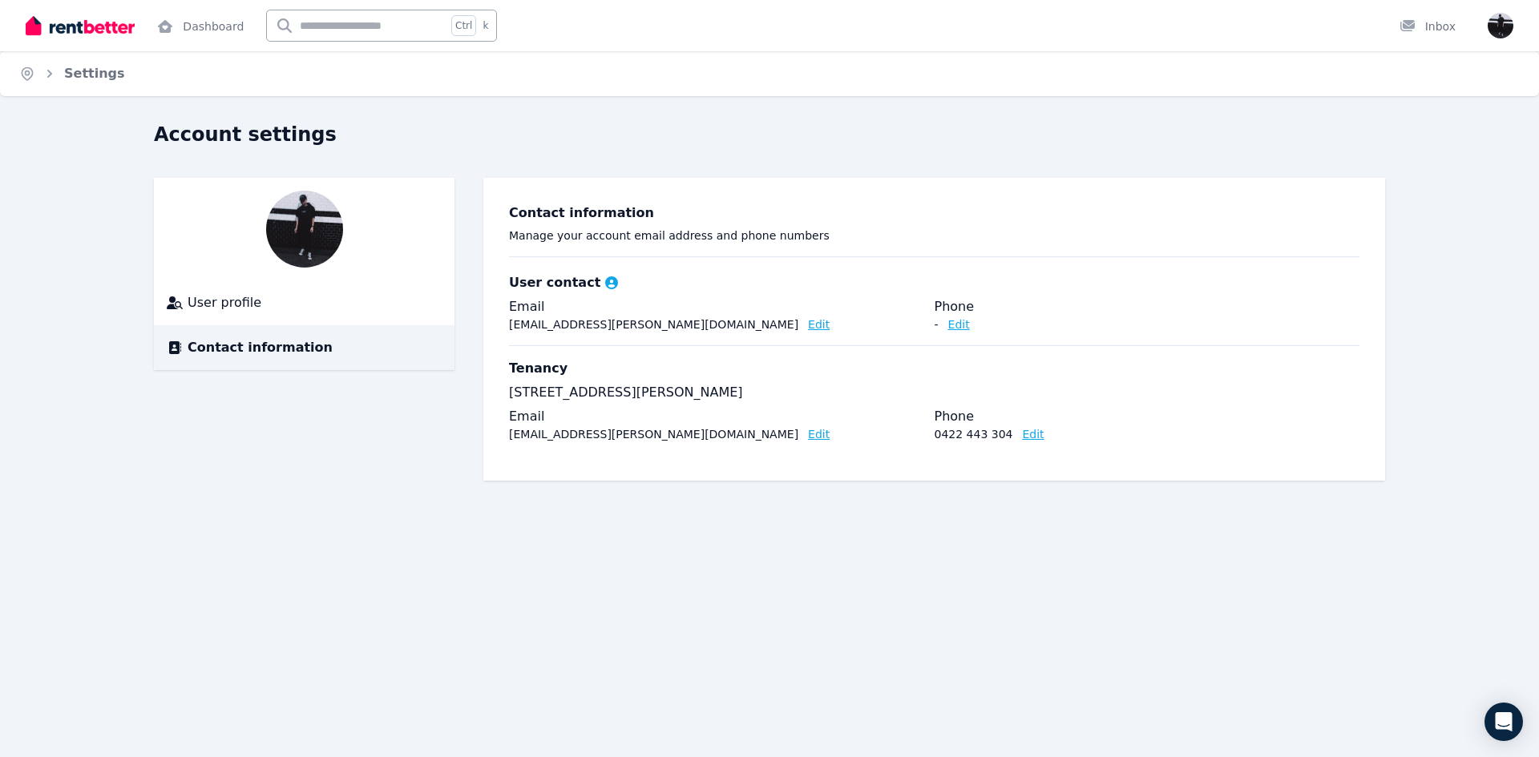
click at [294, 232] on img at bounding box center [304, 229] width 77 height 77
click at [318, 218] on img at bounding box center [304, 229] width 77 height 77
click at [1493, 32] on img "button" at bounding box center [1501, 26] width 26 height 26
click at [493, 123] on div "Account settings" at bounding box center [764, 137] width 1221 height 30
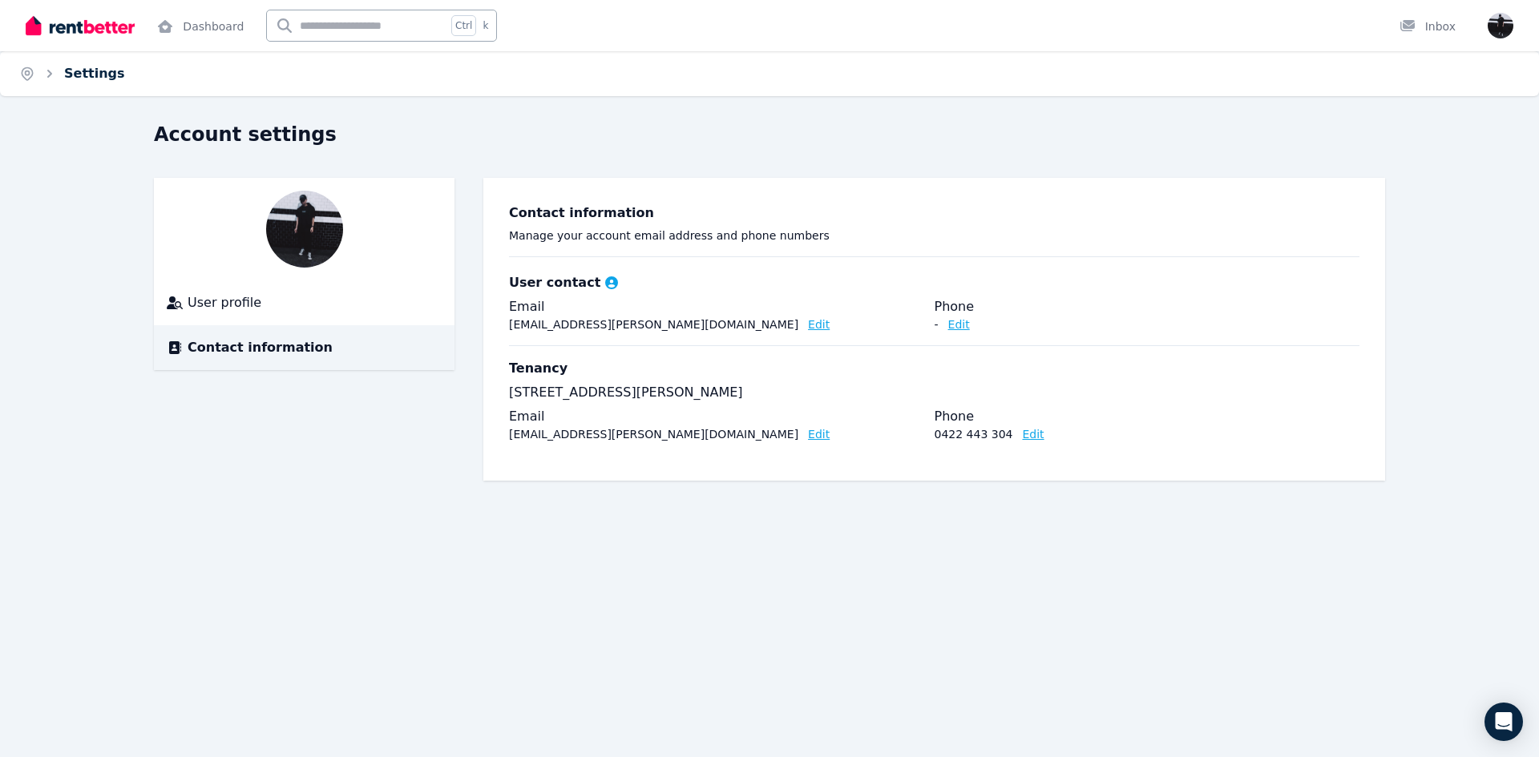
click at [84, 73] on link "Settings" at bounding box center [94, 73] width 61 height 15
click at [50, 71] on icon "Breadcrumb" at bounding box center [49, 74] width 5 height 8
click at [87, 71] on link "Settings" at bounding box center [94, 73] width 61 height 15
click at [293, 226] on img at bounding box center [304, 229] width 77 height 77
click at [201, 303] on span "User profile" at bounding box center [225, 302] width 74 height 19
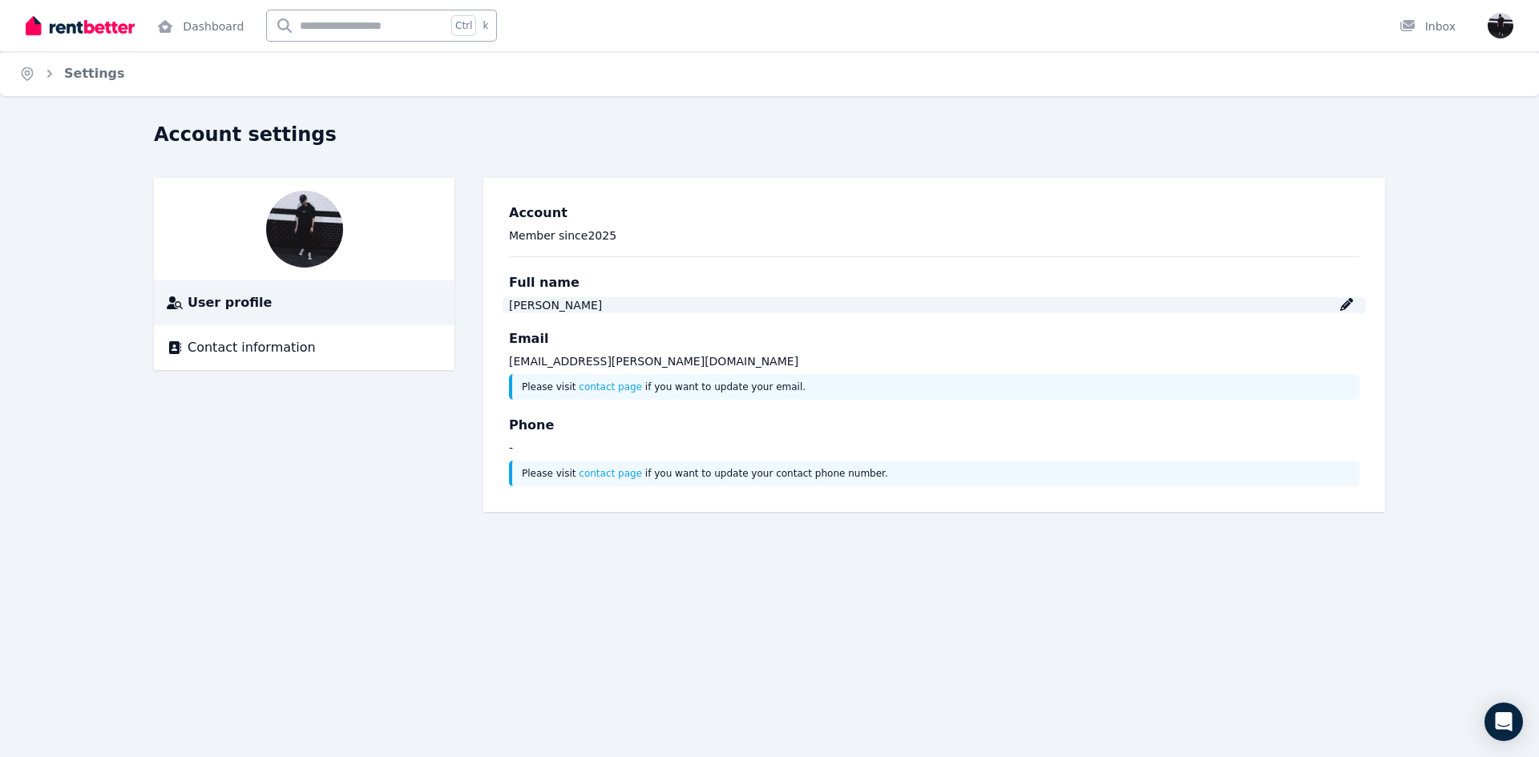
click at [1341, 306] on icon at bounding box center [1346, 304] width 13 height 13
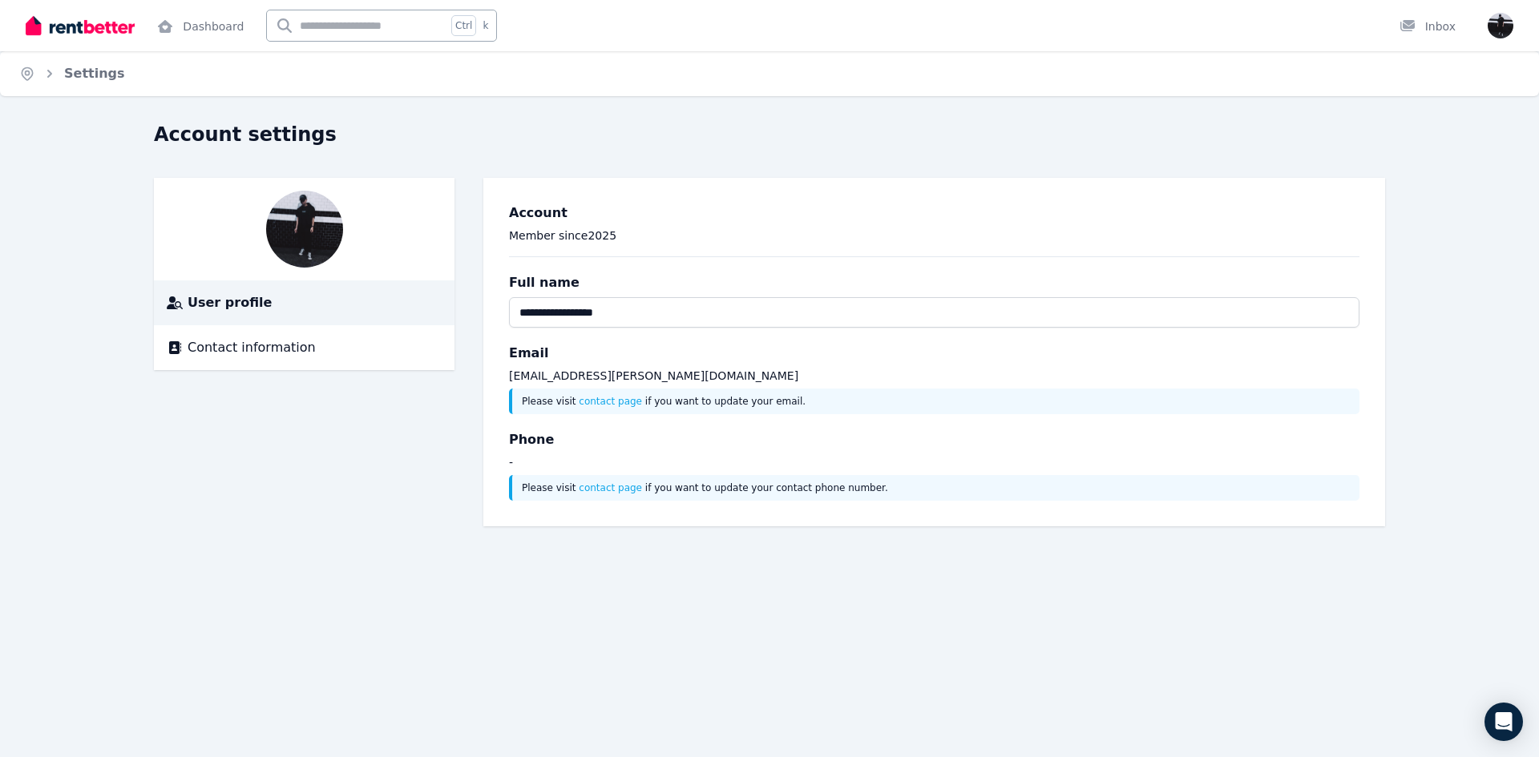
click at [397, 452] on div "**********" at bounding box center [769, 352] width 1231 height 349
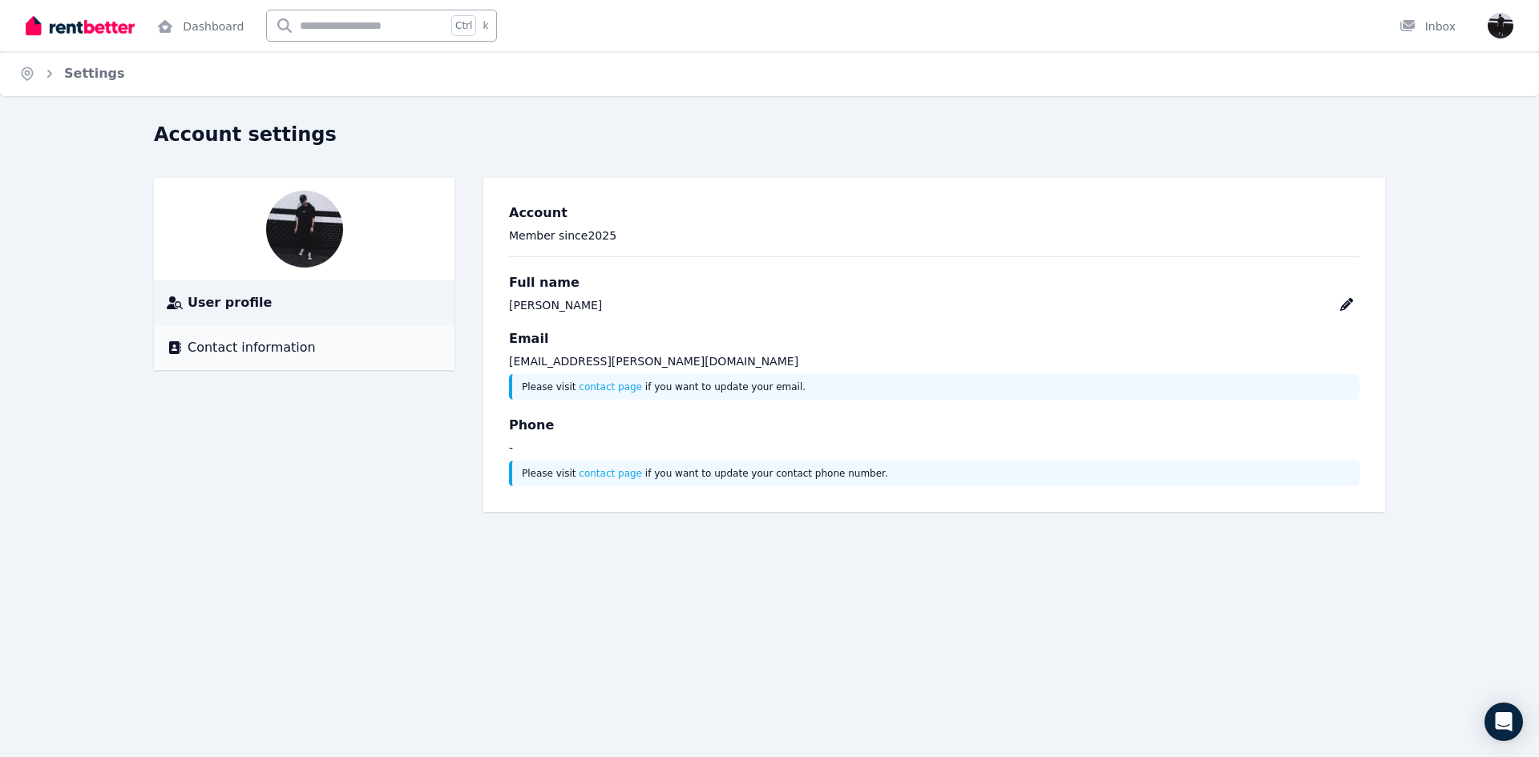
click at [265, 354] on span "Contact information" at bounding box center [252, 347] width 128 height 19
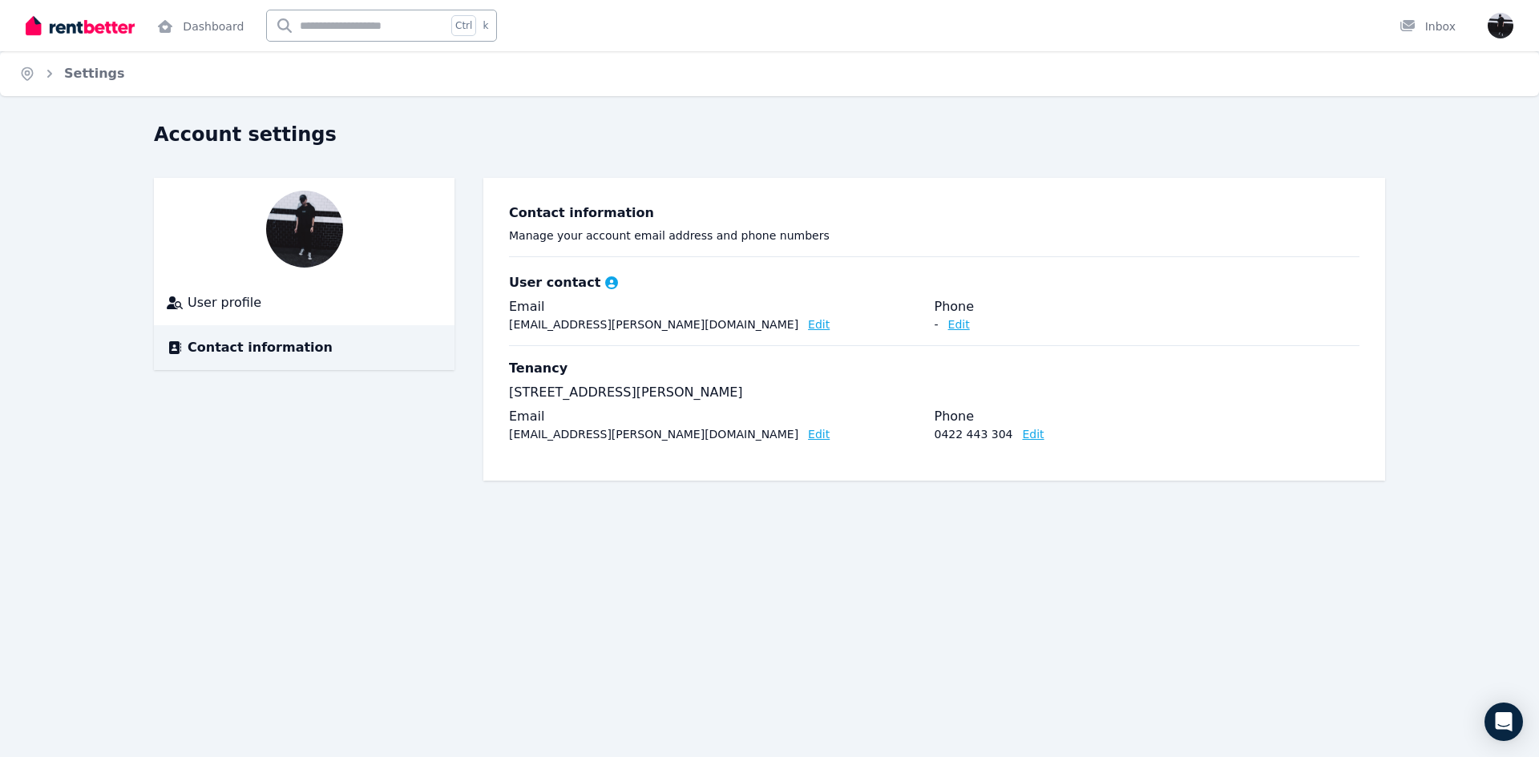
click at [253, 230] on div at bounding box center [304, 229] width 301 height 103
click at [322, 233] on img at bounding box center [304, 229] width 77 height 77
click at [385, 547] on div "Home Settings Account settings User profile Contact information Contact informa…" at bounding box center [769, 378] width 1539 height 757
click at [99, 79] on link "Settings" at bounding box center [94, 73] width 61 height 15
click at [32, 74] on icon "Breadcrumb" at bounding box center [27, 74] width 10 height 12
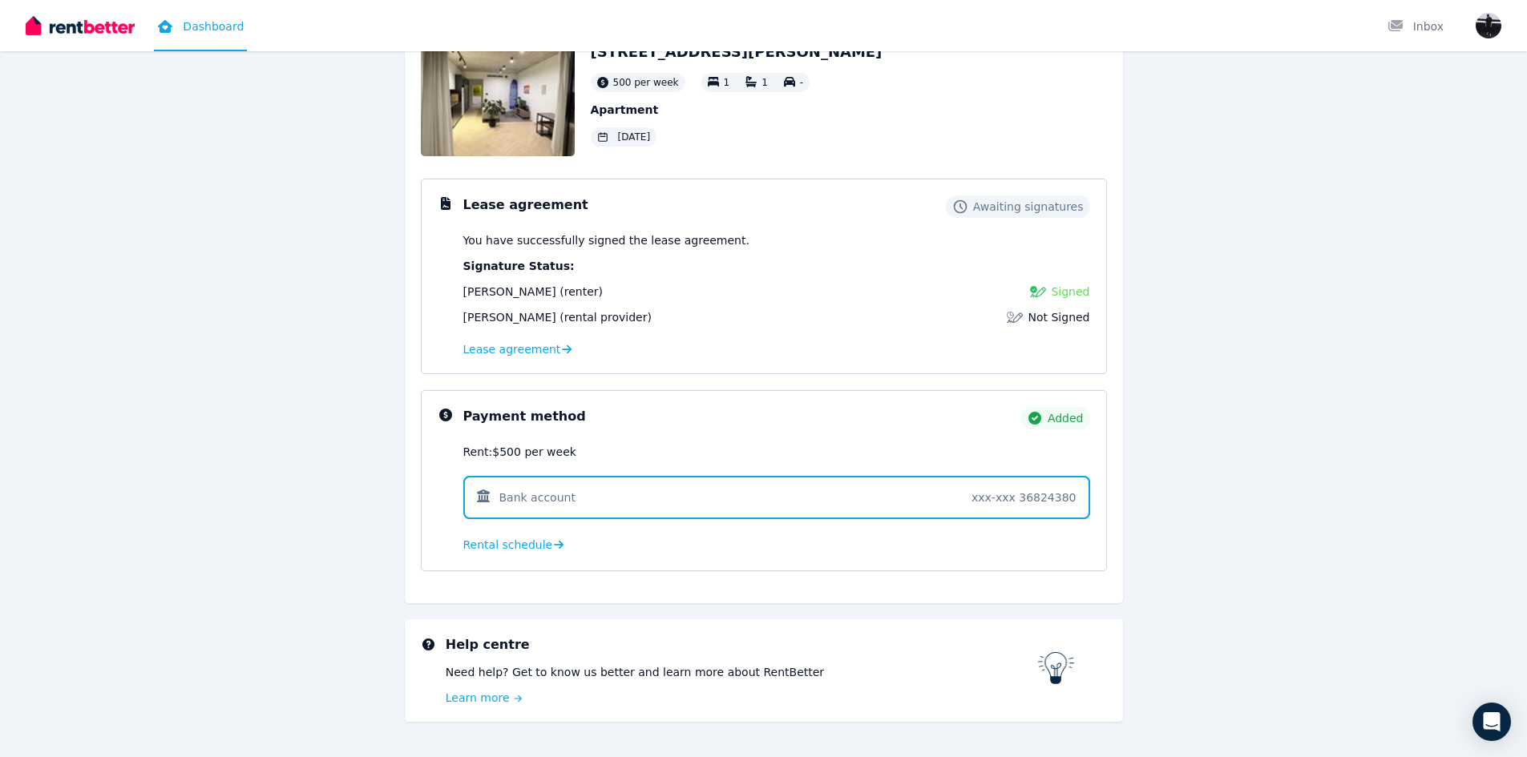
scroll to position [151, 0]
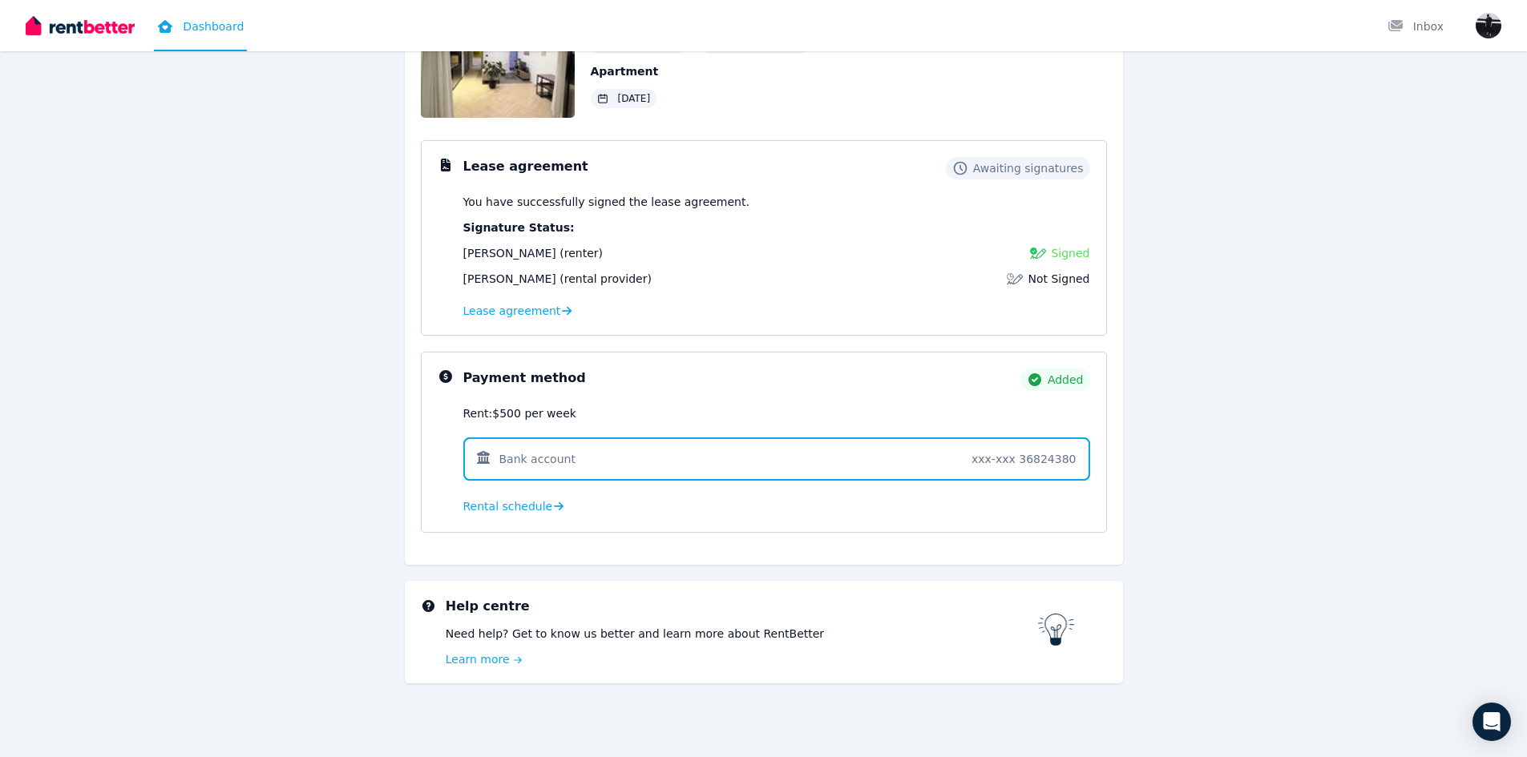
click at [1211, 508] on div "Hi Nicaella, 2/291 George St, Waterloo 500 per week 1 1 - Apartment 18 Sep 2025…" at bounding box center [763, 329] width 1231 height 800
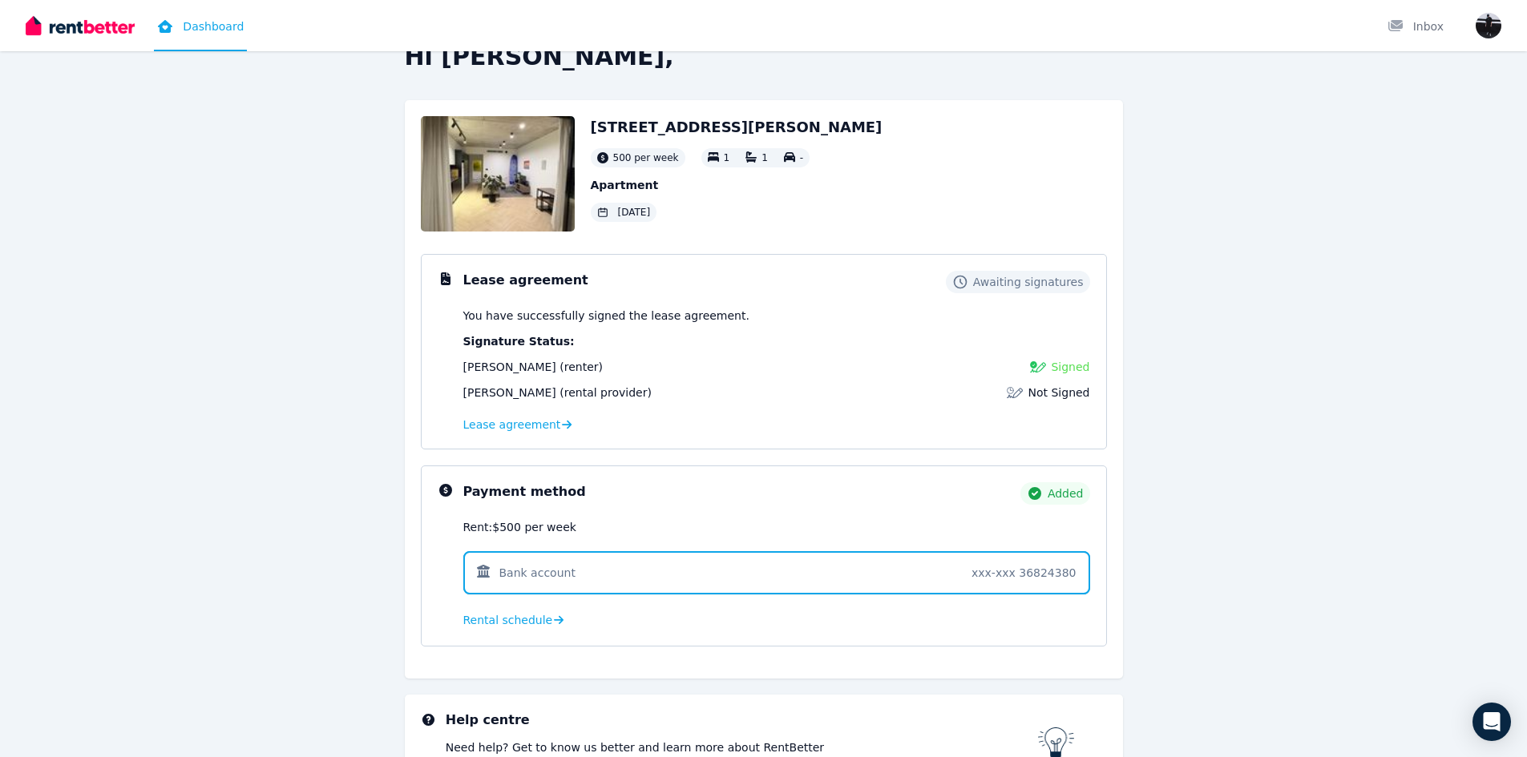
scroll to position [0, 0]
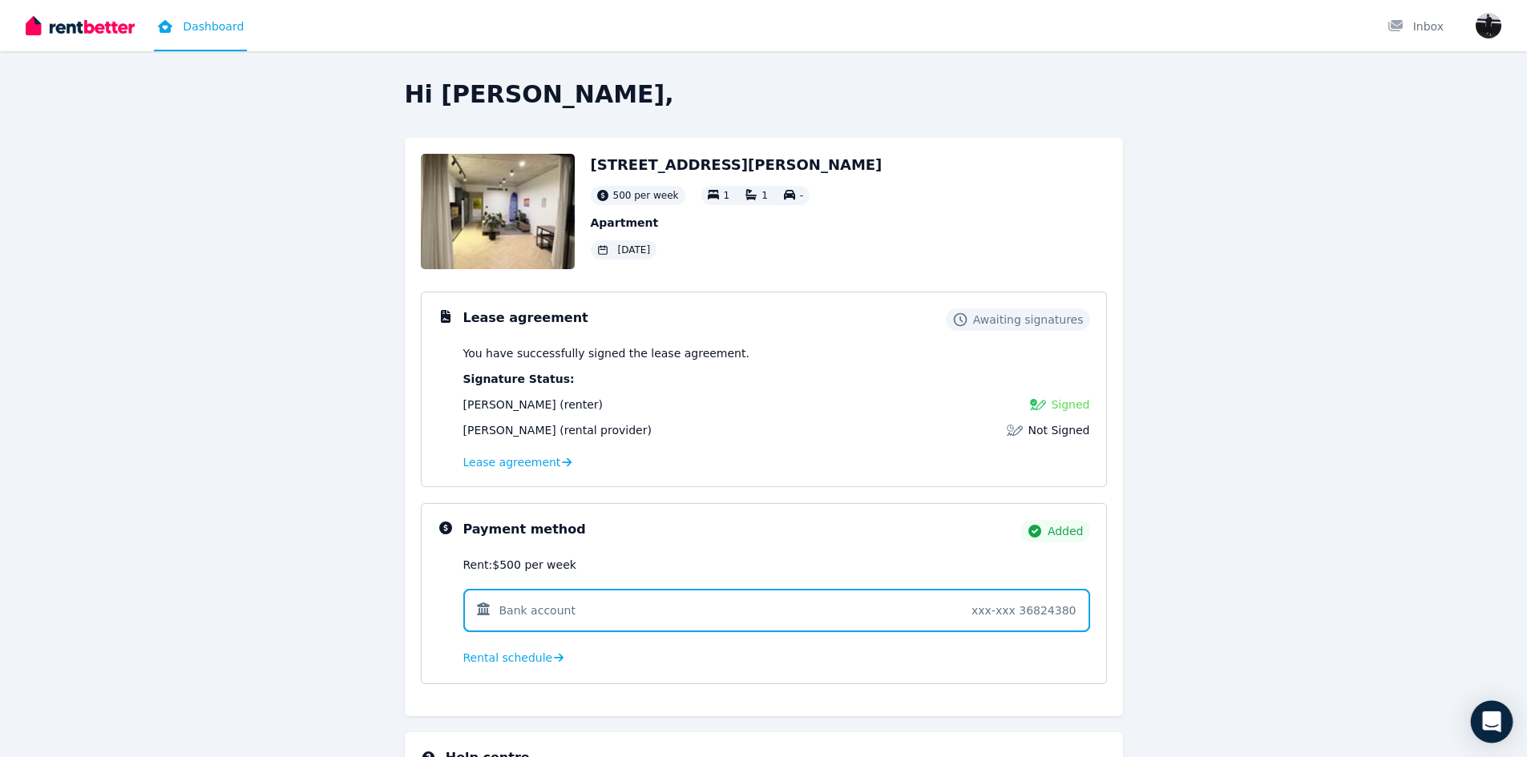
click at [1498, 735] on div "Open Intercom Messenger" at bounding box center [1492, 722] width 42 height 42
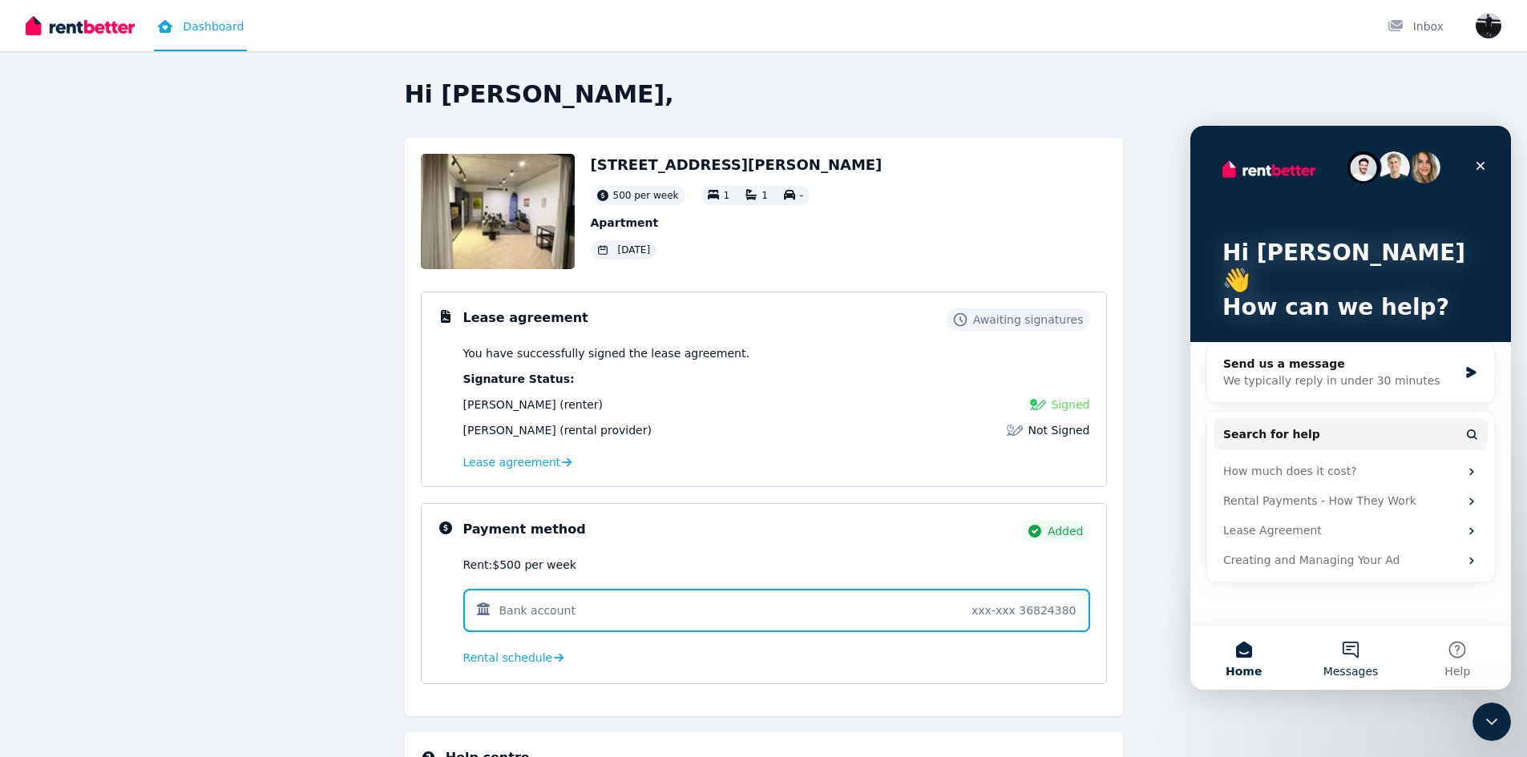
click at [1369, 655] on button "Messages" at bounding box center [1350, 658] width 107 height 64
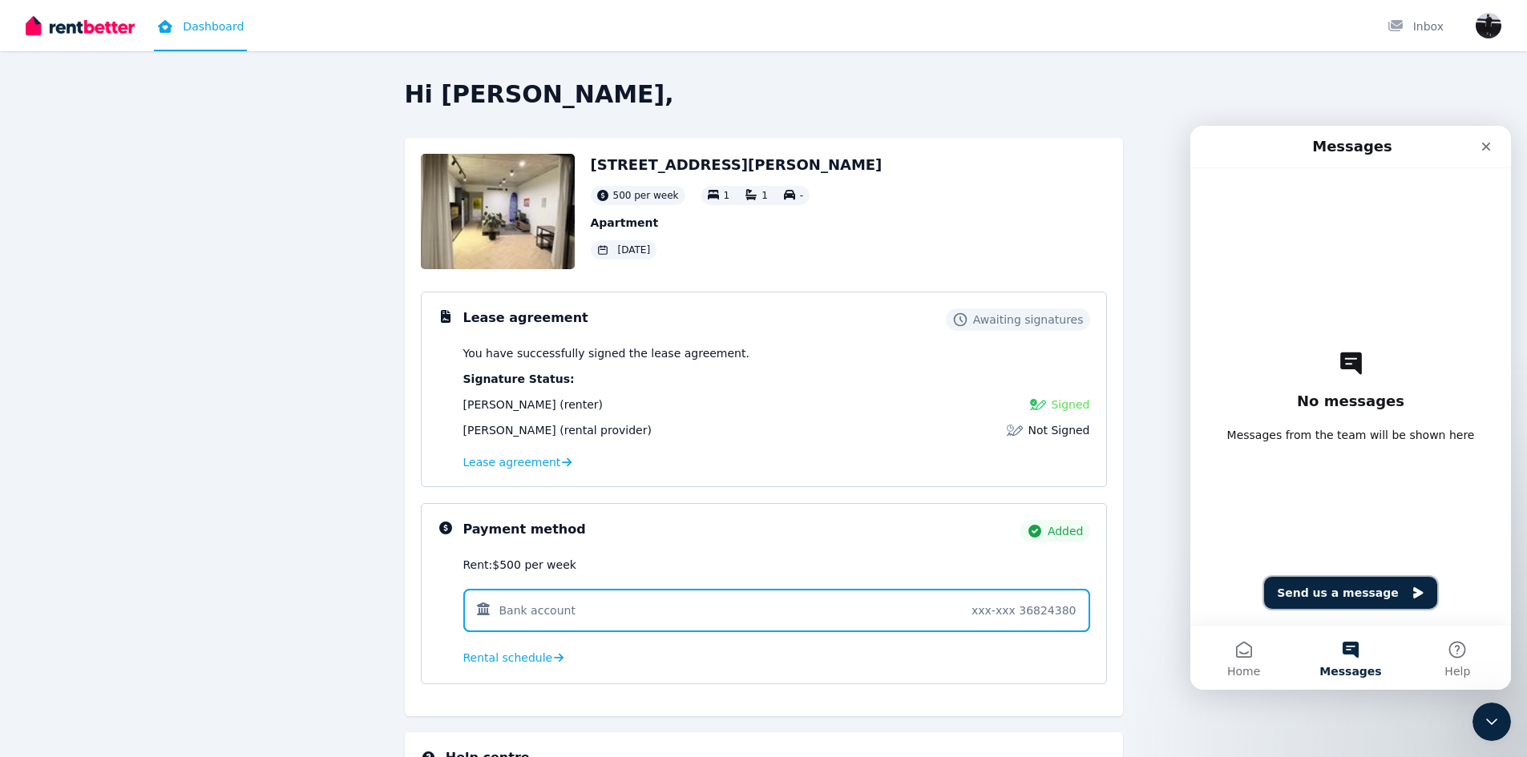
click at [1346, 588] on button "Send us a message" at bounding box center [1350, 593] width 173 height 32
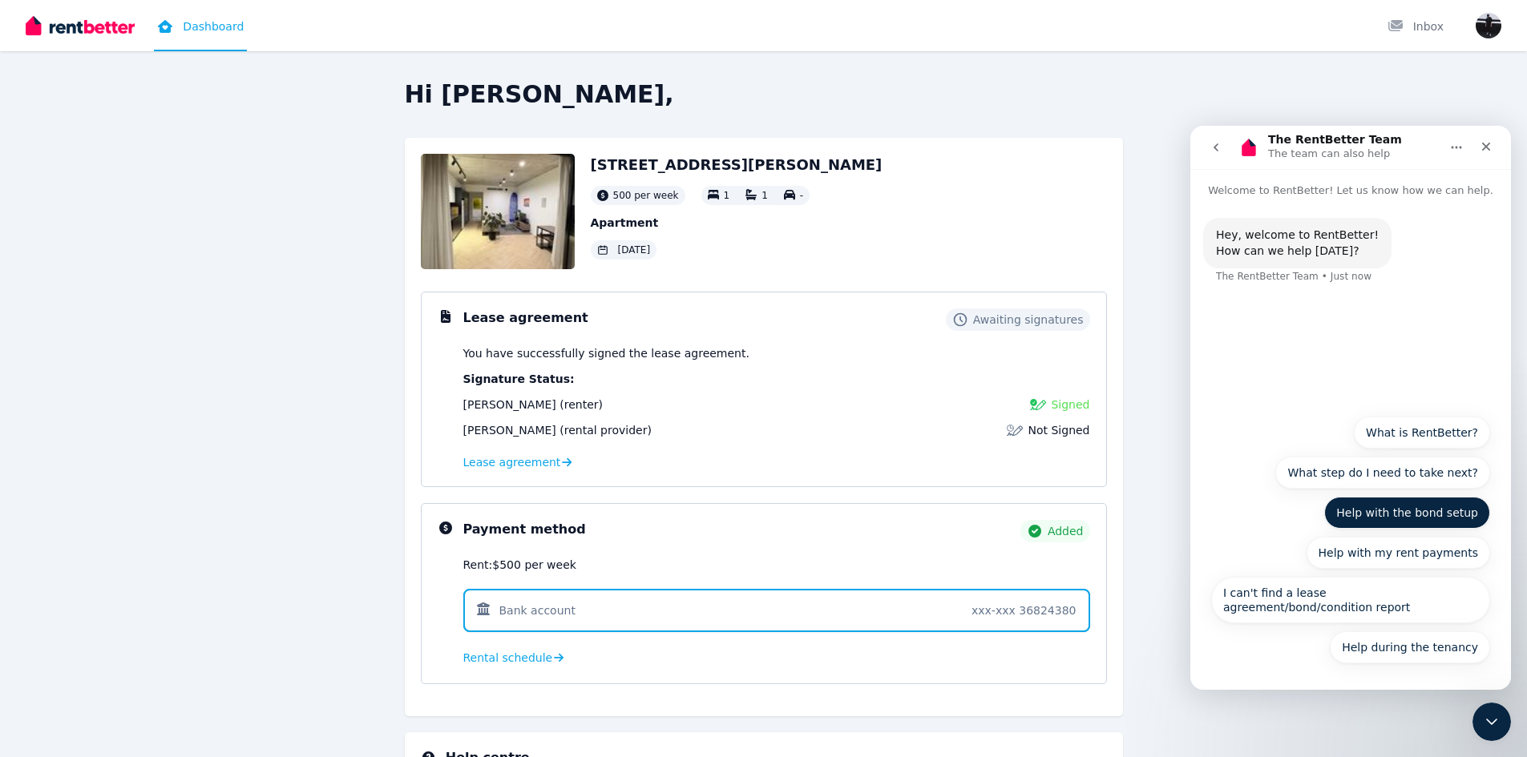
click at [1455, 513] on button "Help with the bond setup" at bounding box center [1407, 513] width 166 height 32
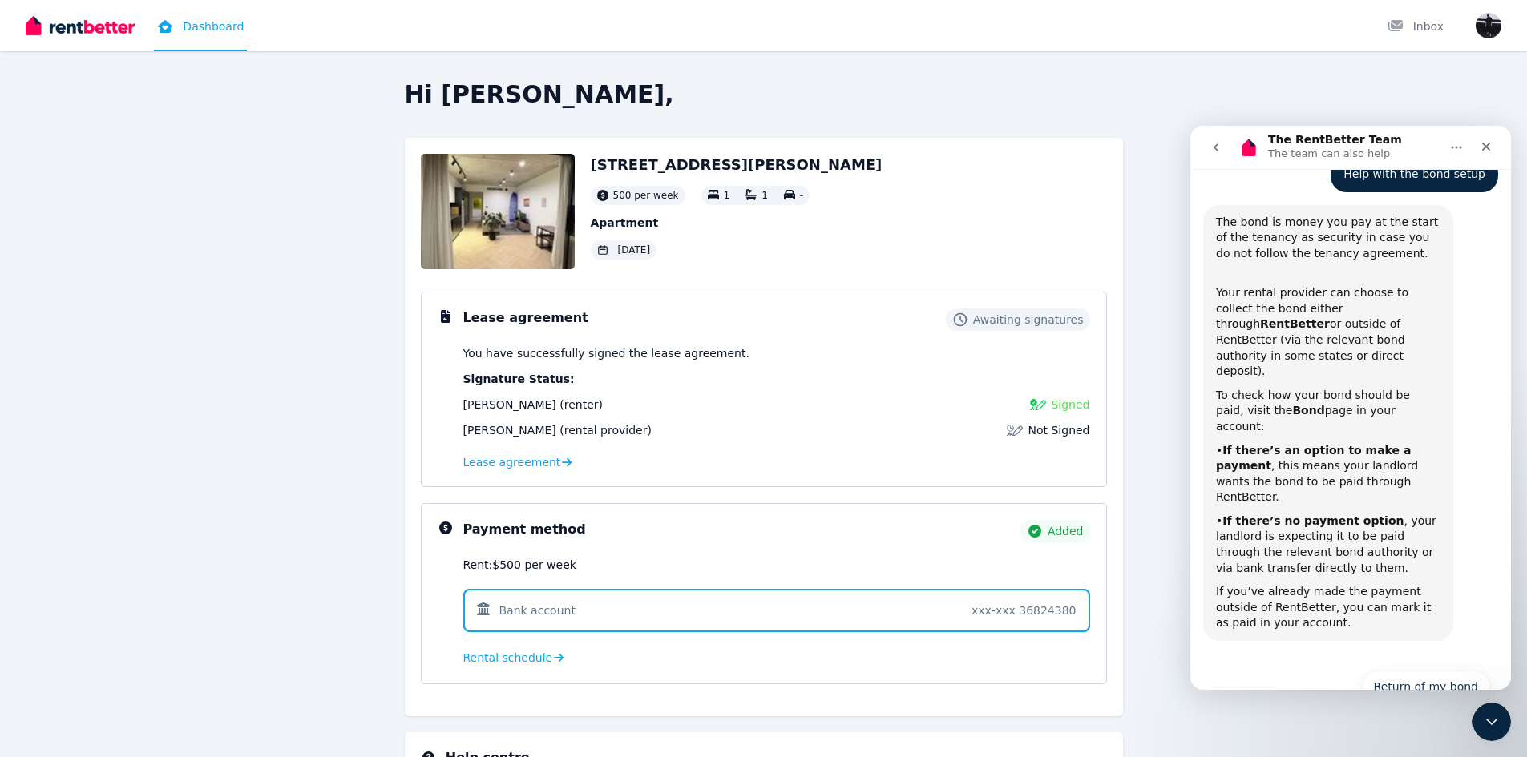
scroll to position [141, 0]
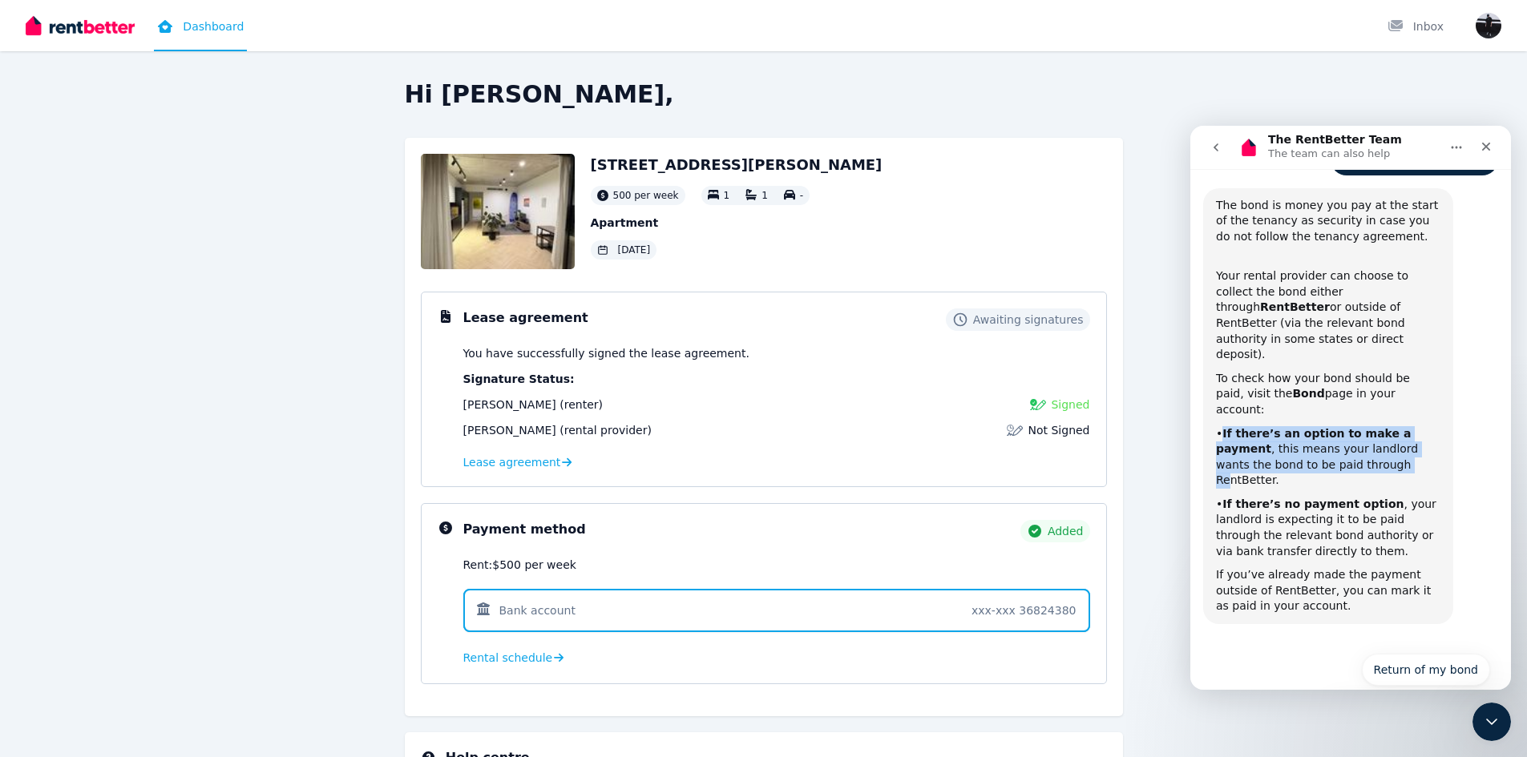
drag, startPoint x: 1221, startPoint y: 386, endPoint x: 1307, endPoint y: 420, distance: 92.9
click at [1309, 426] on div "• If there’s an option to make a payment , this means your landlord wants the b…" at bounding box center [1328, 457] width 224 height 63
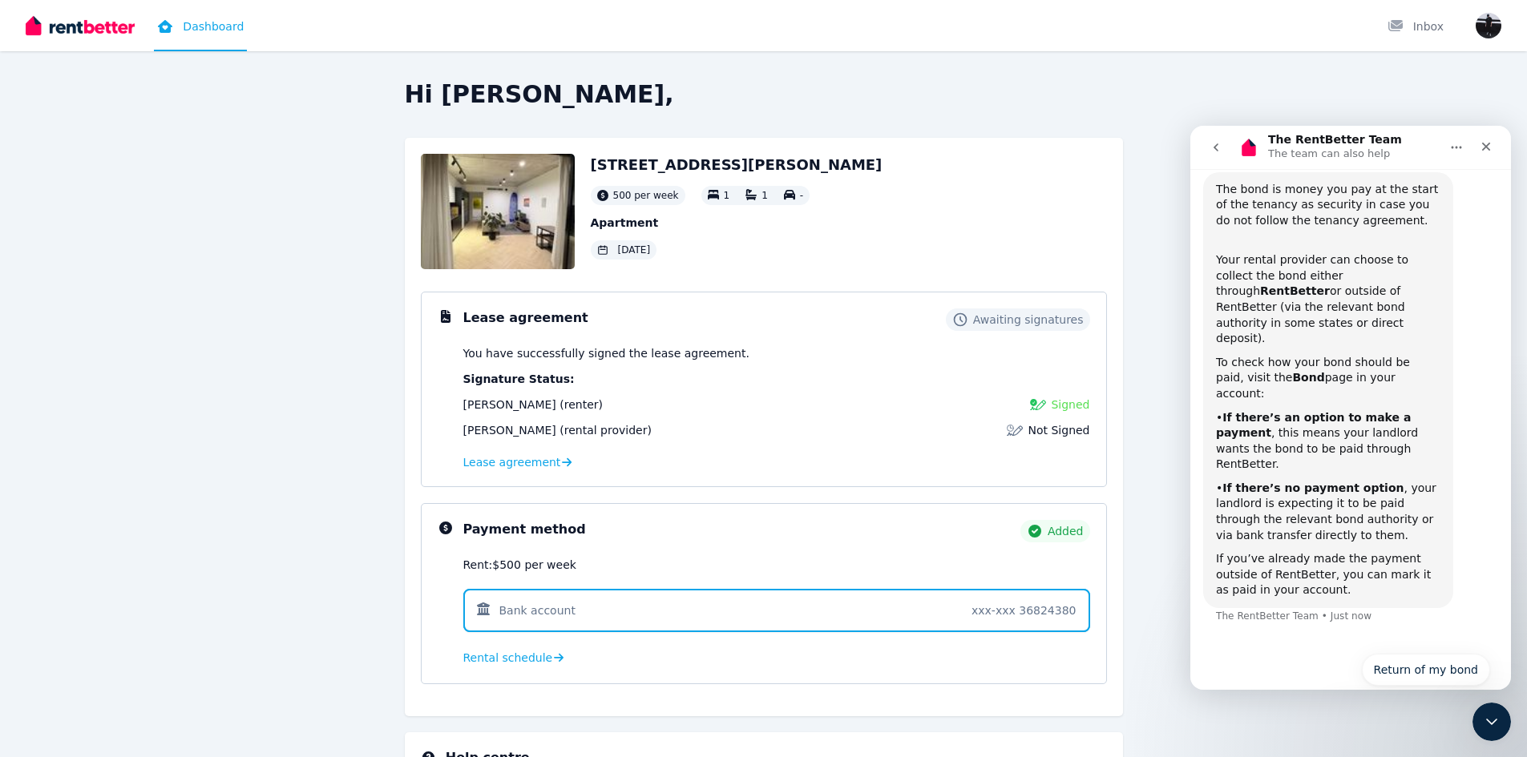
click at [1313, 482] on b "If there’s no payment option" at bounding box center [1312, 488] width 181 height 13
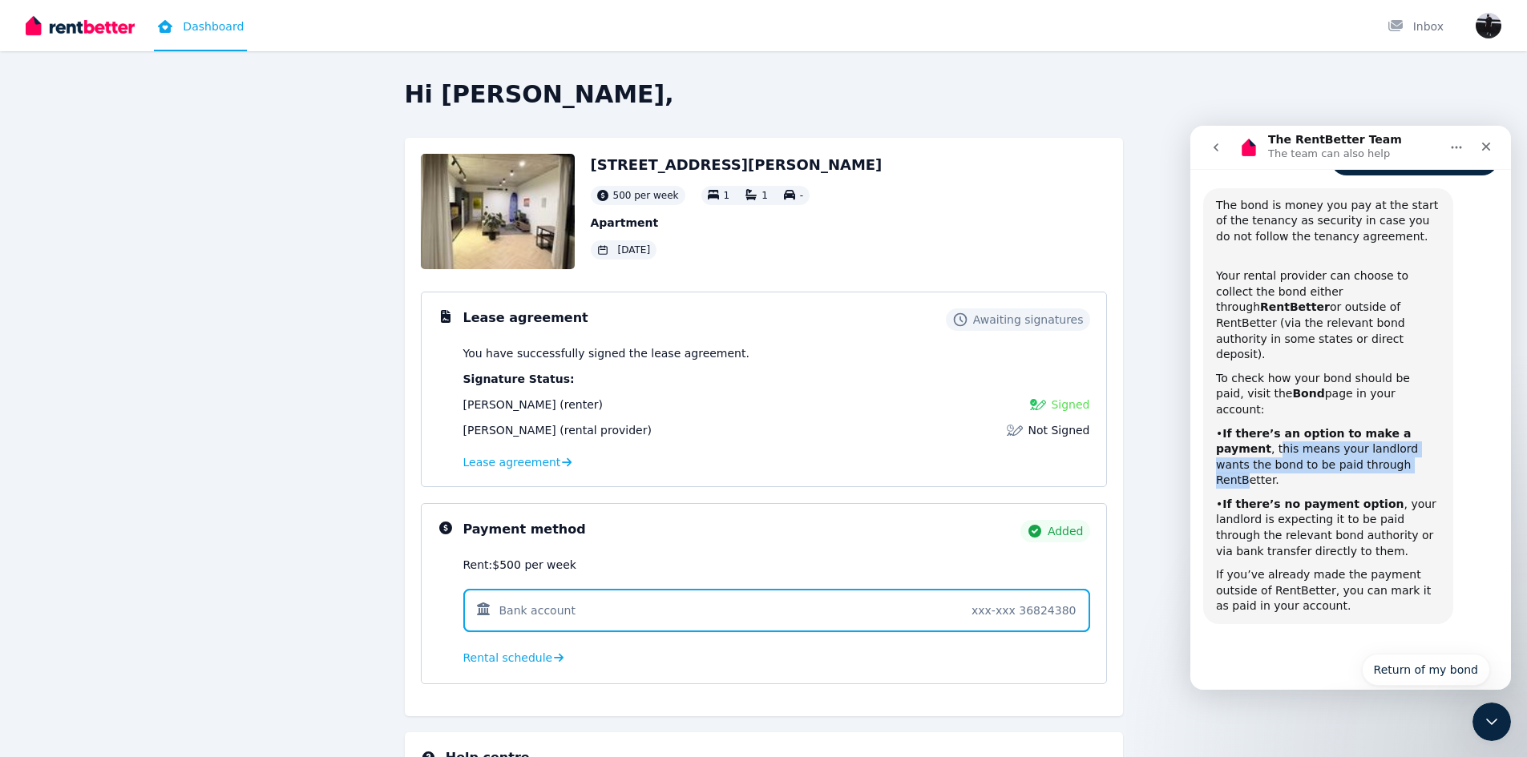
drag, startPoint x: 1221, startPoint y: 404, endPoint x: 1327, endPoint y: 419, distance: 106.9
click at [1327, 426] on div "• If there’s an option to make a payment , this means your landlord wants the b…" at bounding box center [1328, 457] width 224 height 63
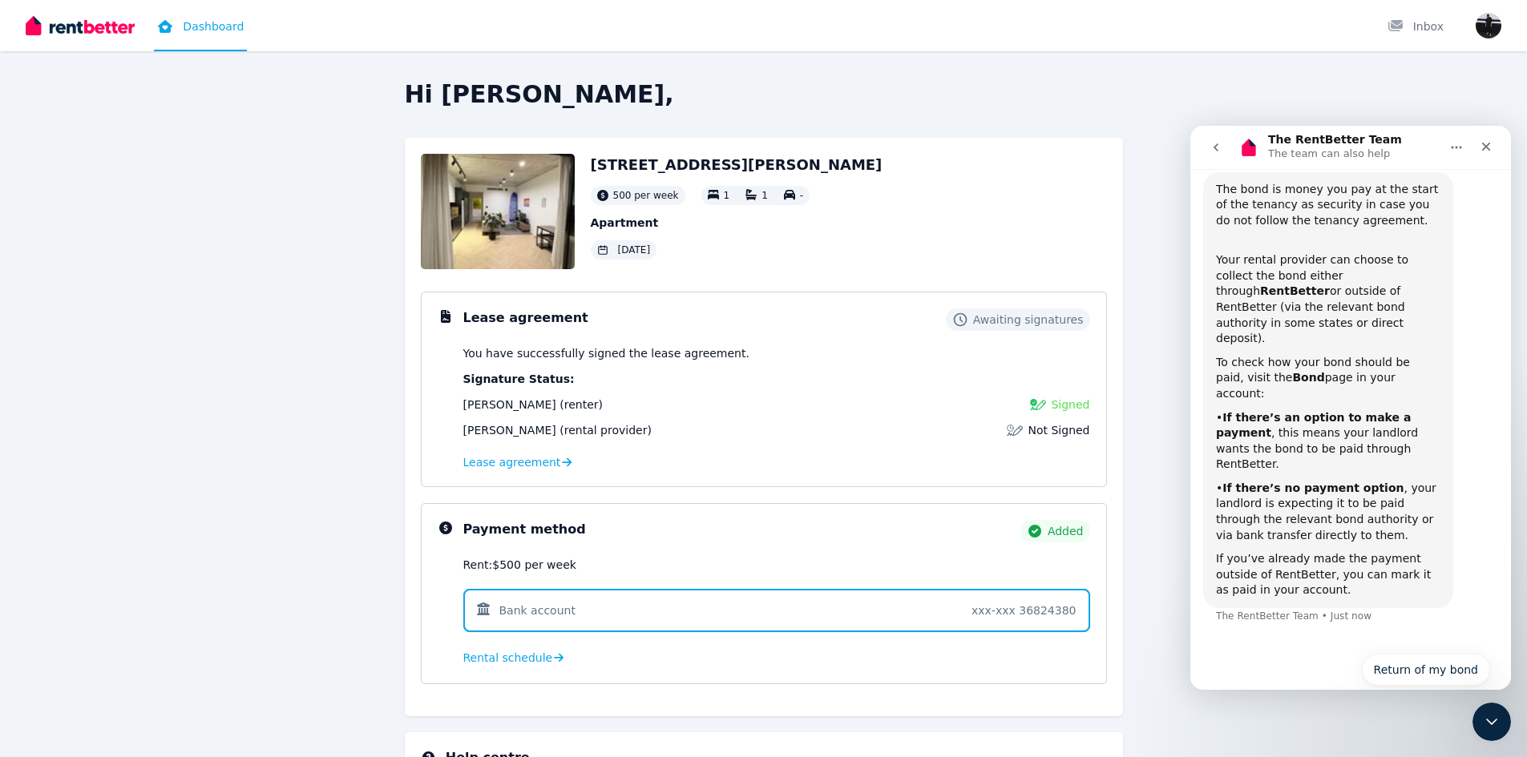
click at [1366, 412] on div "The bond is money you pay at the start of the tenancy as security in case you d…" at bounding box center [1328, 390] width 224 height 417
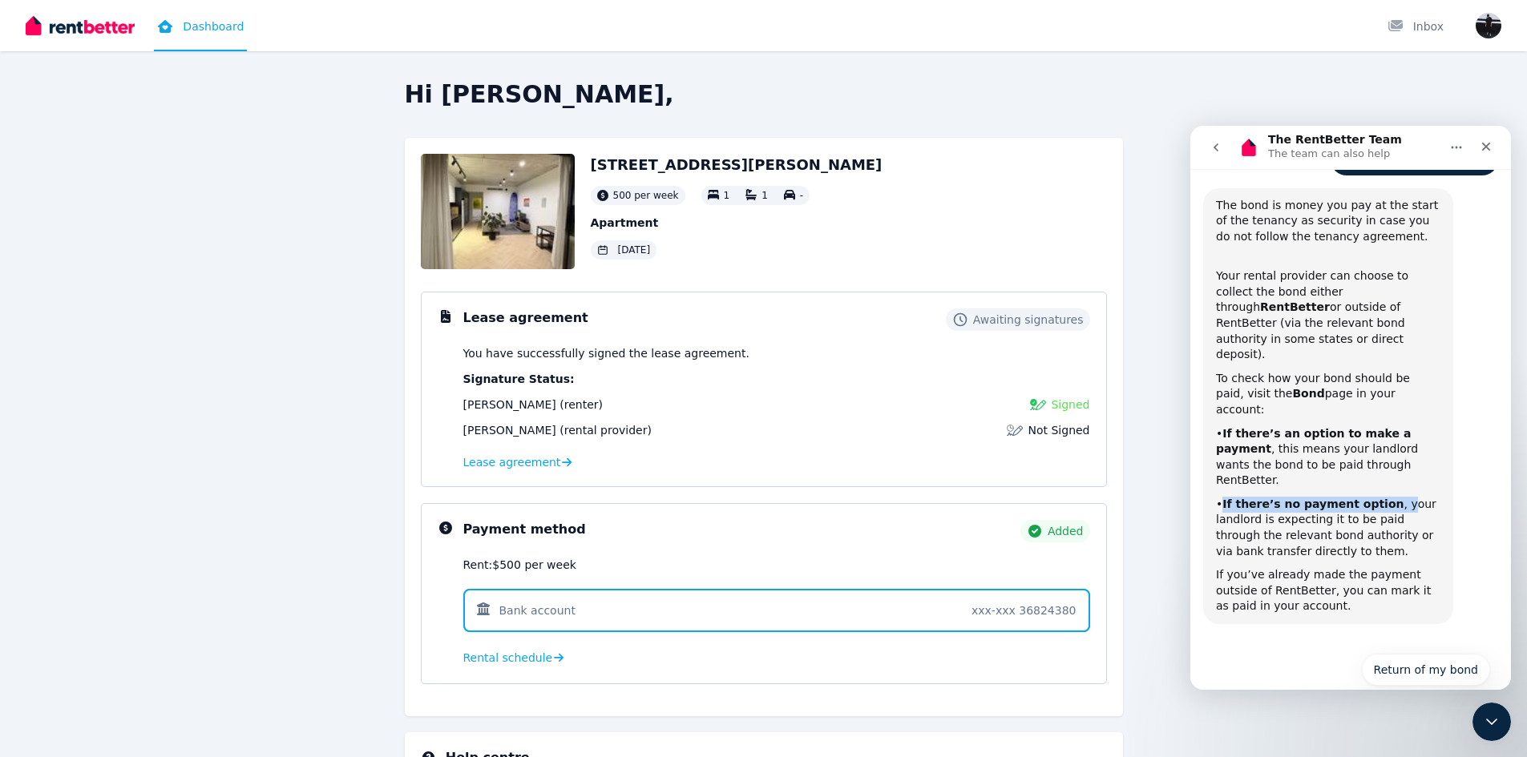
drag, startPoint x: 1221, startPoint y: 441, endPoint x: 1379, endPoint y: 441, distance: 157.1
click at [1379, 497] on div "• If there’s no payment option , your landlord is expecting it to be paid throu…" at bounding box center [1328, 528] width 224 height 63
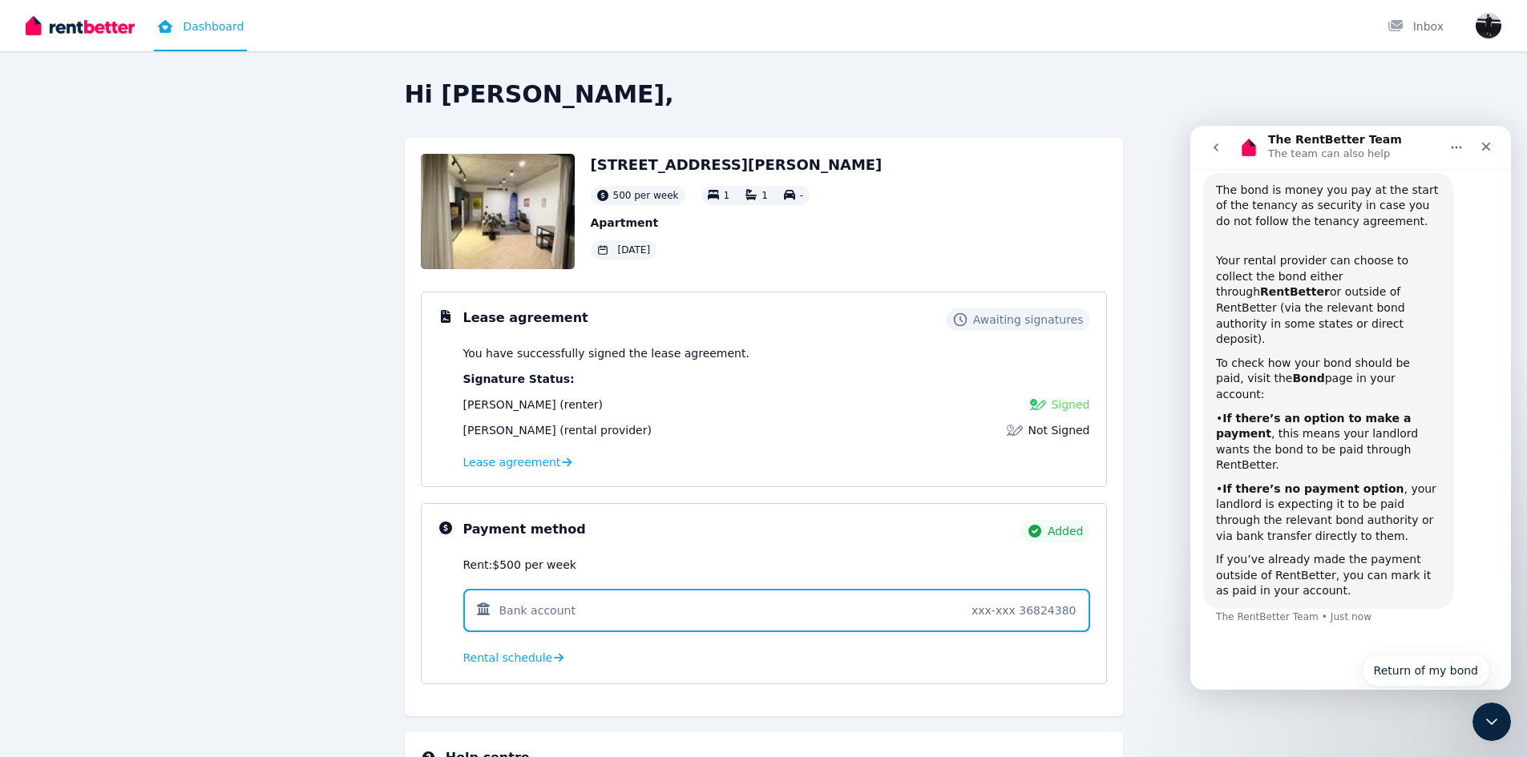
click at [1367, 482] on div "• If there’s no payment option , your landlord is expecting it to be paid throu…" at bounding box center [1328, 513] width 224 height 63
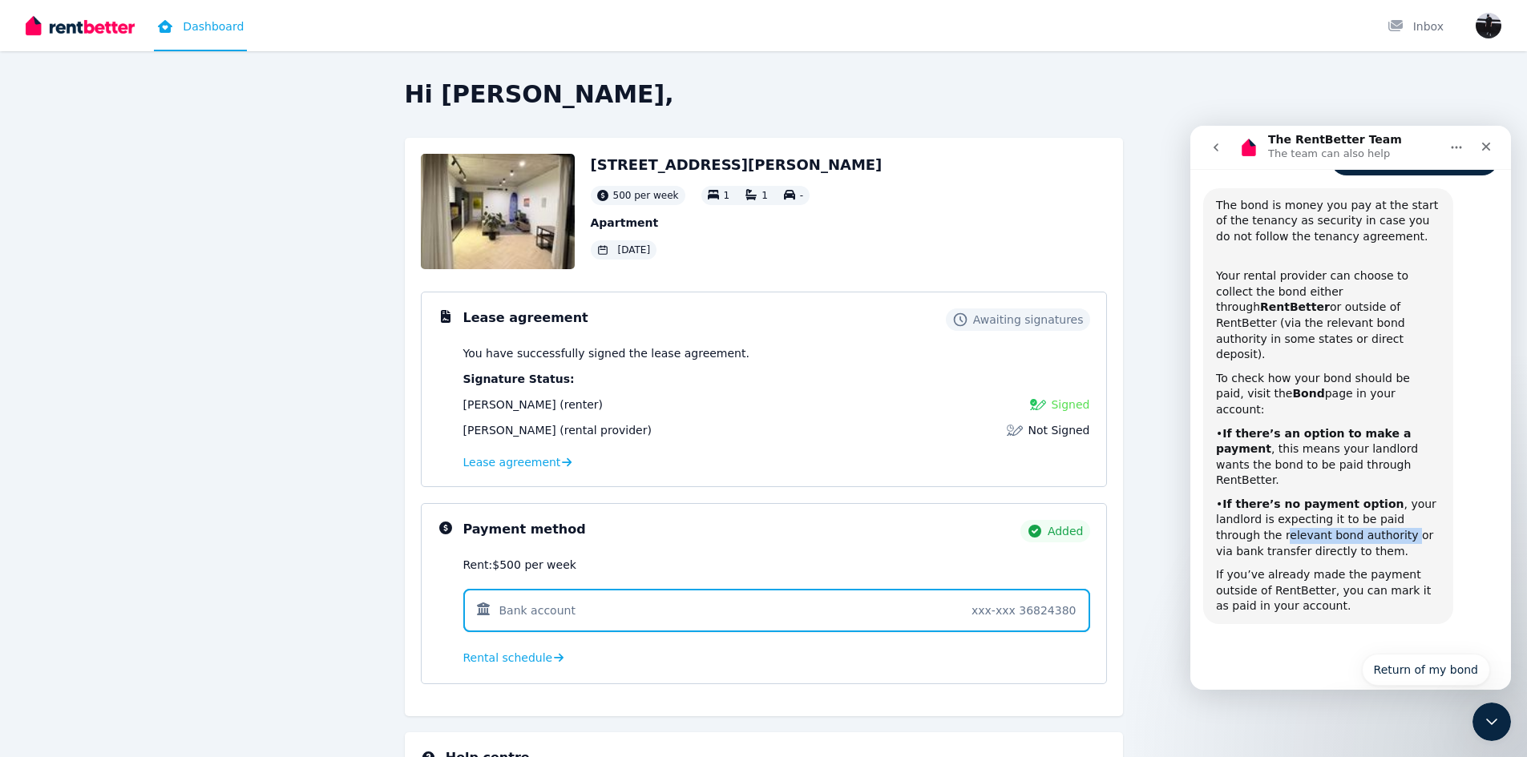
drag, startPoint x: 1220, startPoint y: 478, endPoint x: 1337, endPoint y: 478, distance: 117.0
click at [1337, 497] on div "• If there’s no payment option , your landlord is expecting it to be paid throu…" at bounding box center [1328, 528] width 224 height 63
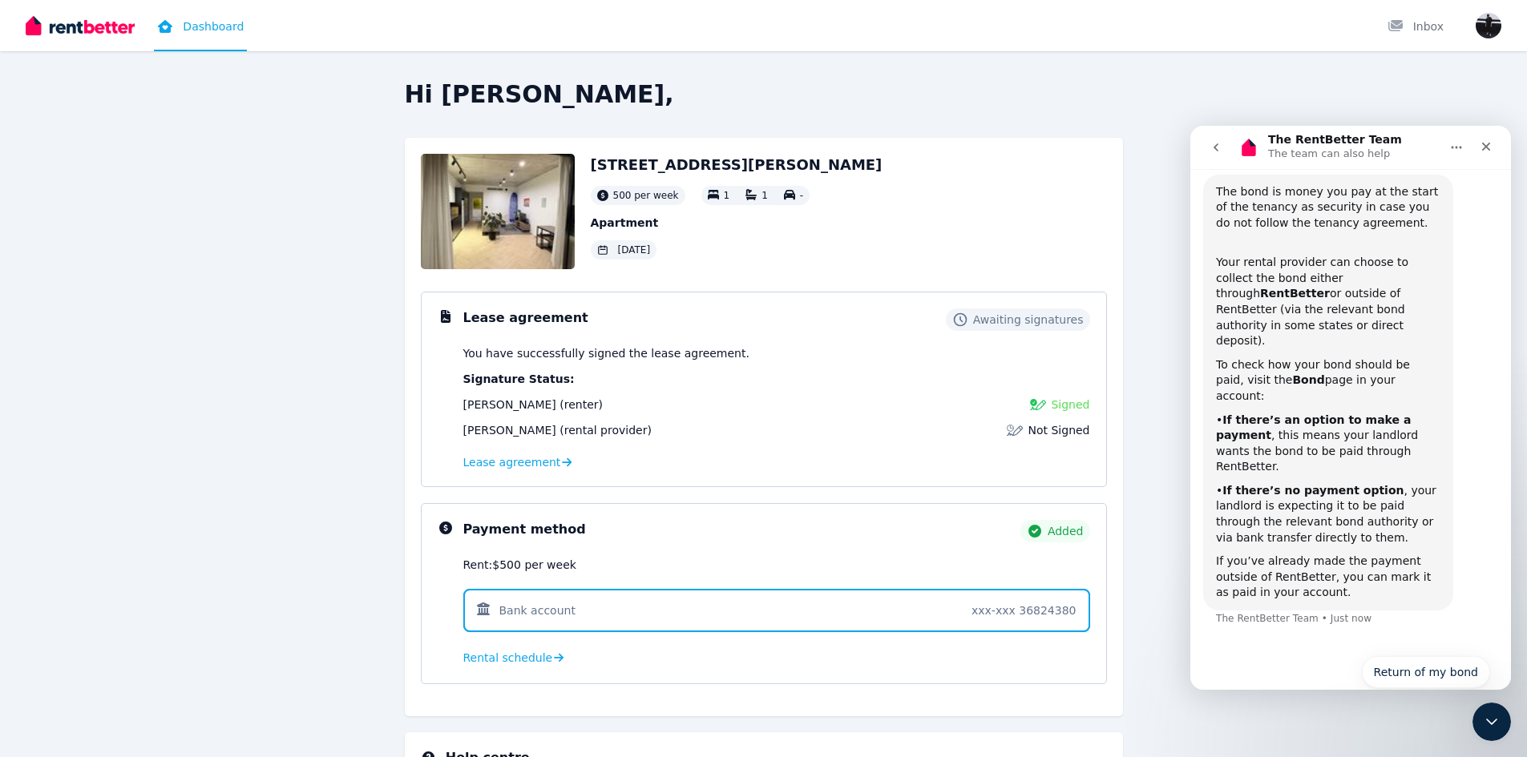
click at [1320, 486] on div "The bond is money you pay at the start of the tenancy as security in case you d…" at bounding box center [1328, 392] width 224 height 417
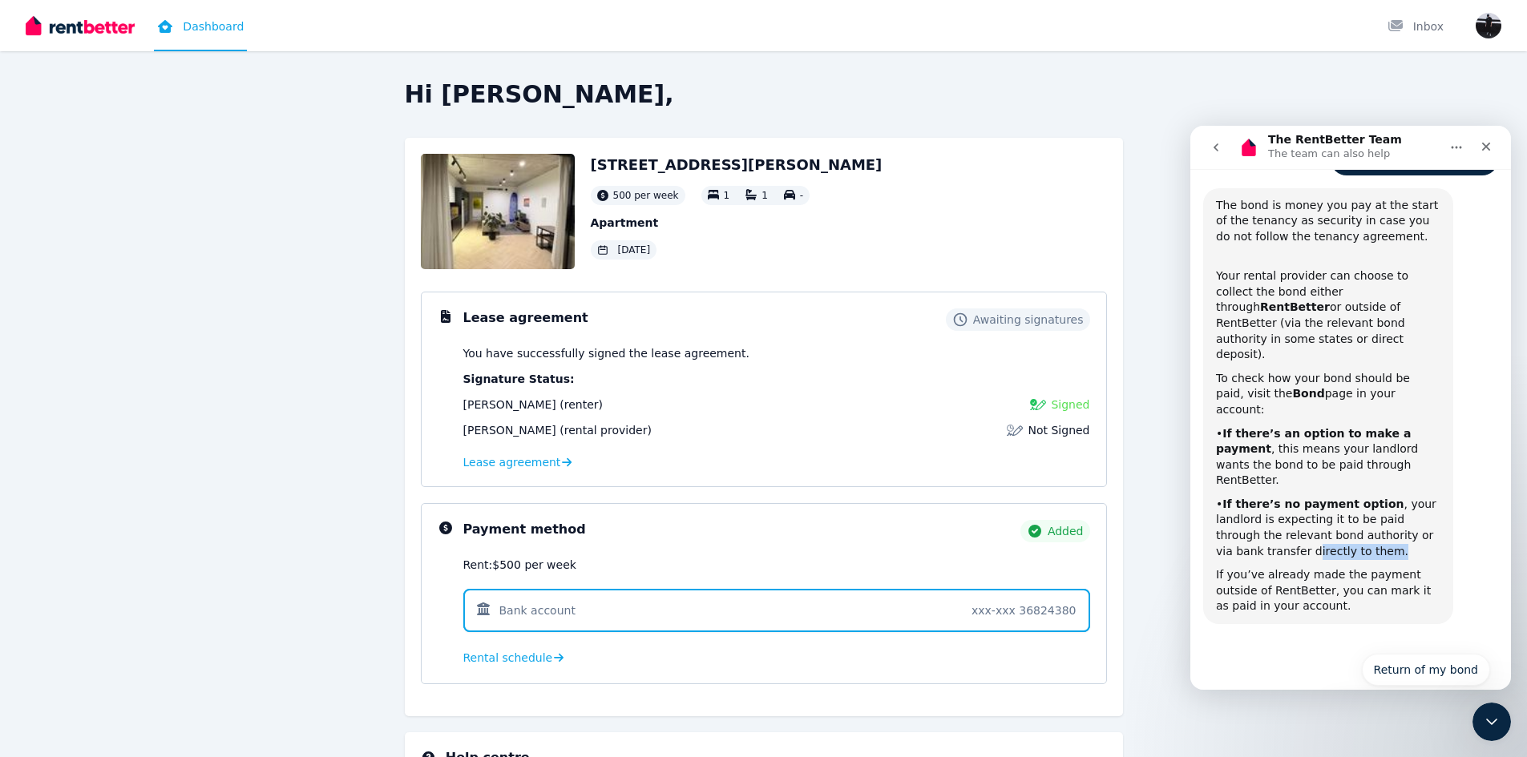
drag, startPoint x: 1298, startPoint y: 491, endPoint x: 1238, endPoint y: 484, distance: 59.7
click at [1220, 497] on div "• If there’s no payment option , your landlord is expecting it to be paid throu…" at bounding box center [1328, 528] width 224 height 63
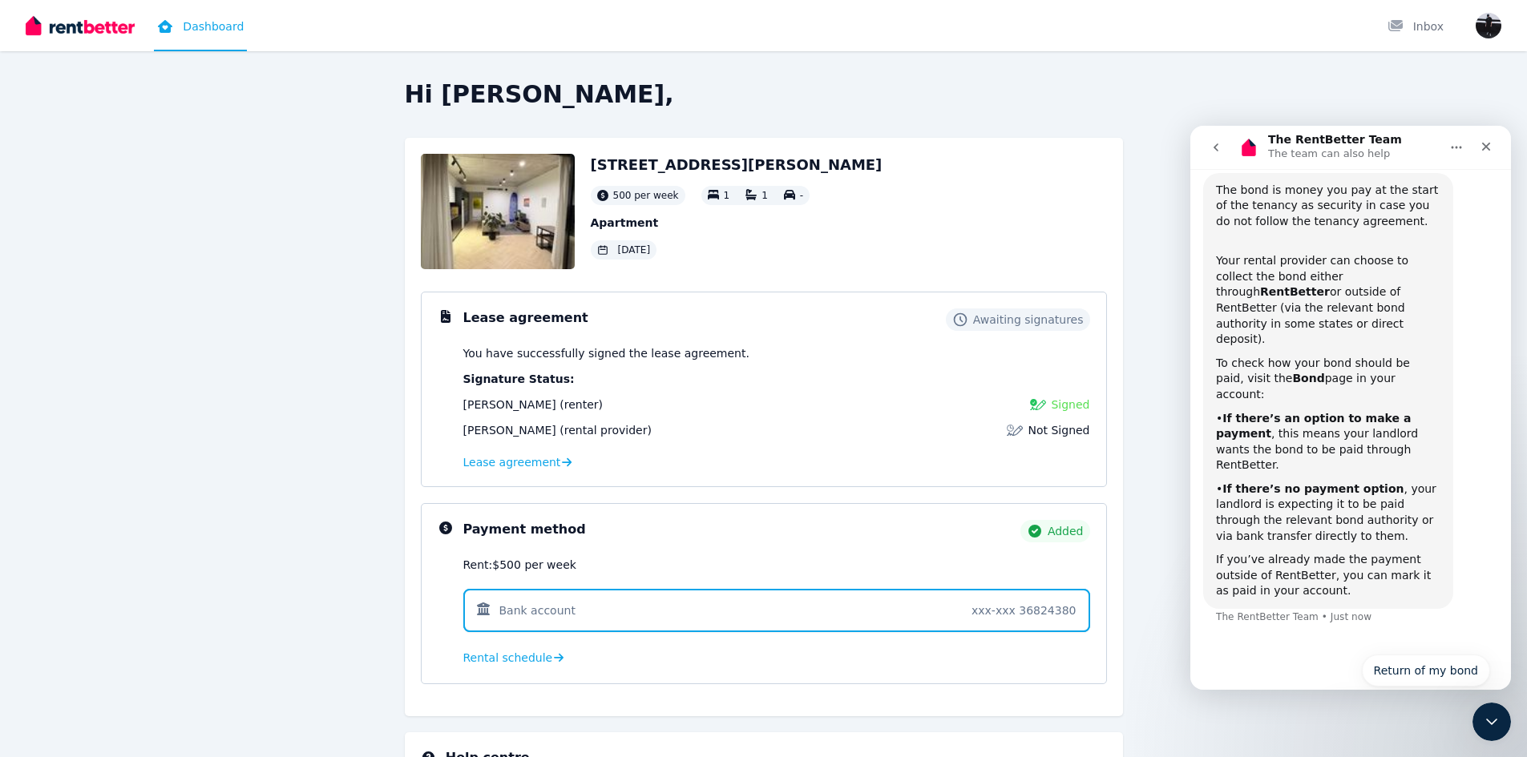
click at [1315, 484] on div "The bond is money you pay at the start of the tenancy as security in case you d…" at bounding box center [1328, 391] width 224 height 417
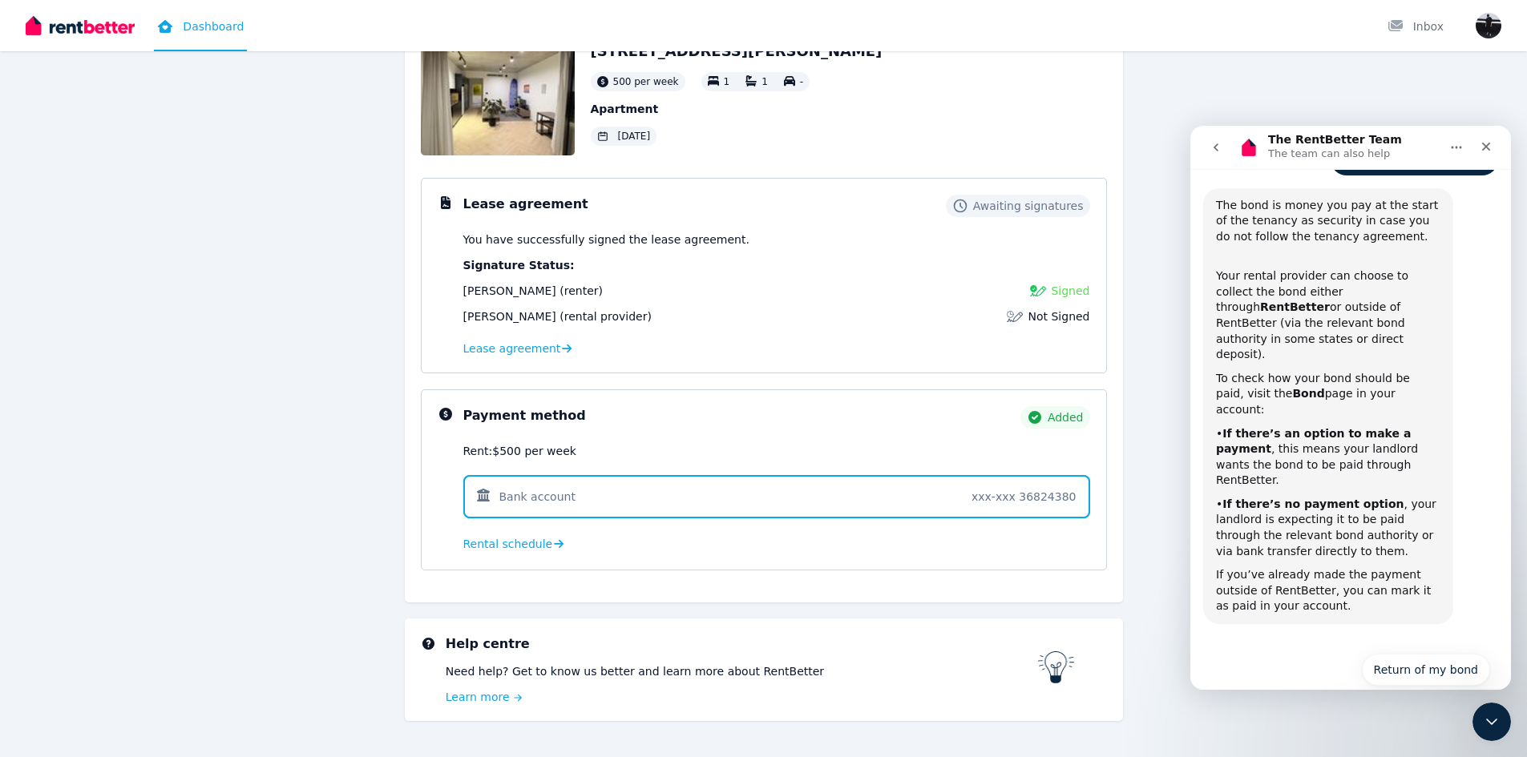
scroll to position [151, 0]
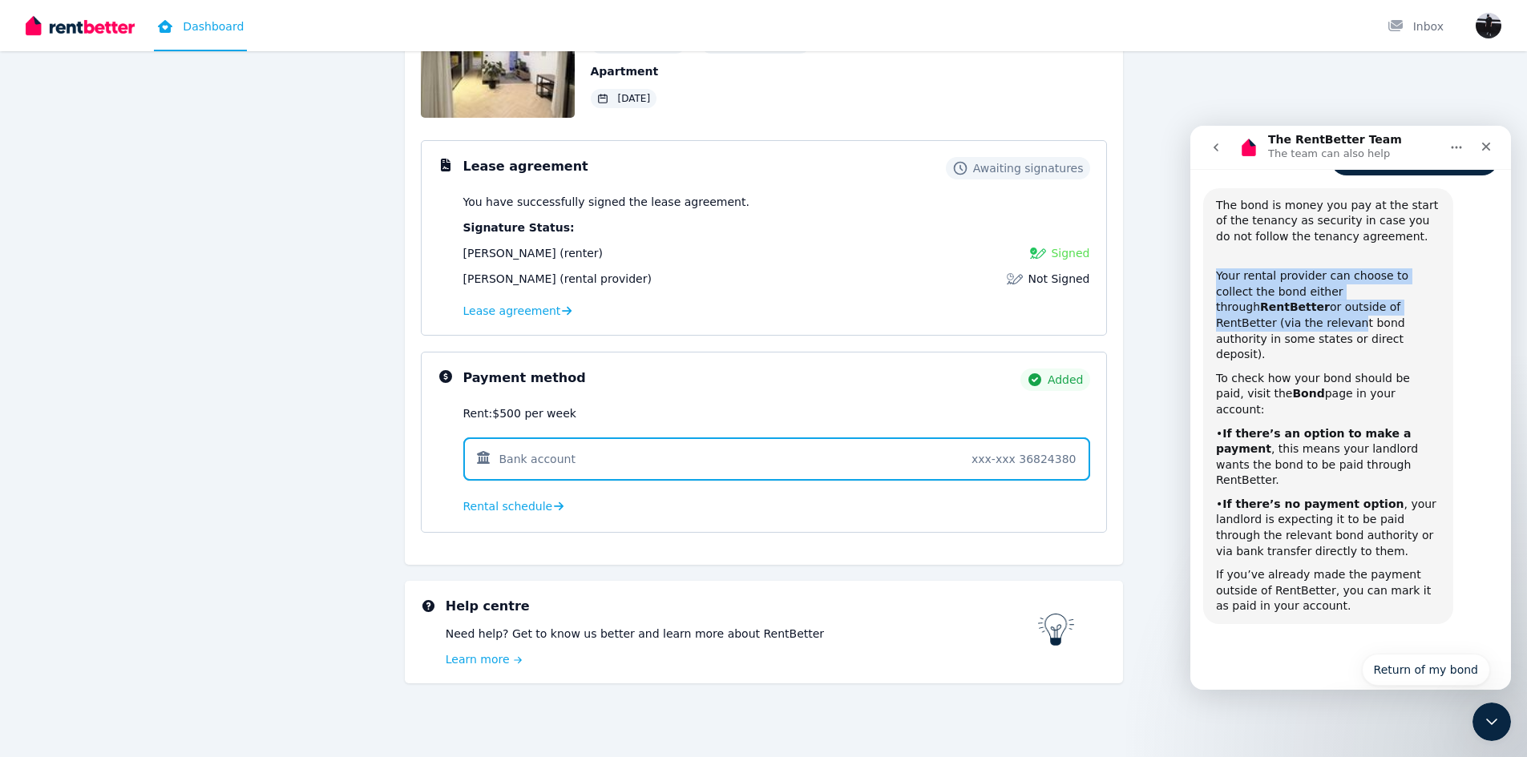
drag, startPoint x: 1215, startPoint y: 275, endPoint x: 1395, endPoint y: 305, distance: 182.1
click at [1395, 305] on div "The bond is money you pay at the start of the tenancy as security in case you d…" at bounding box center [1328, 406] width 250 height 436
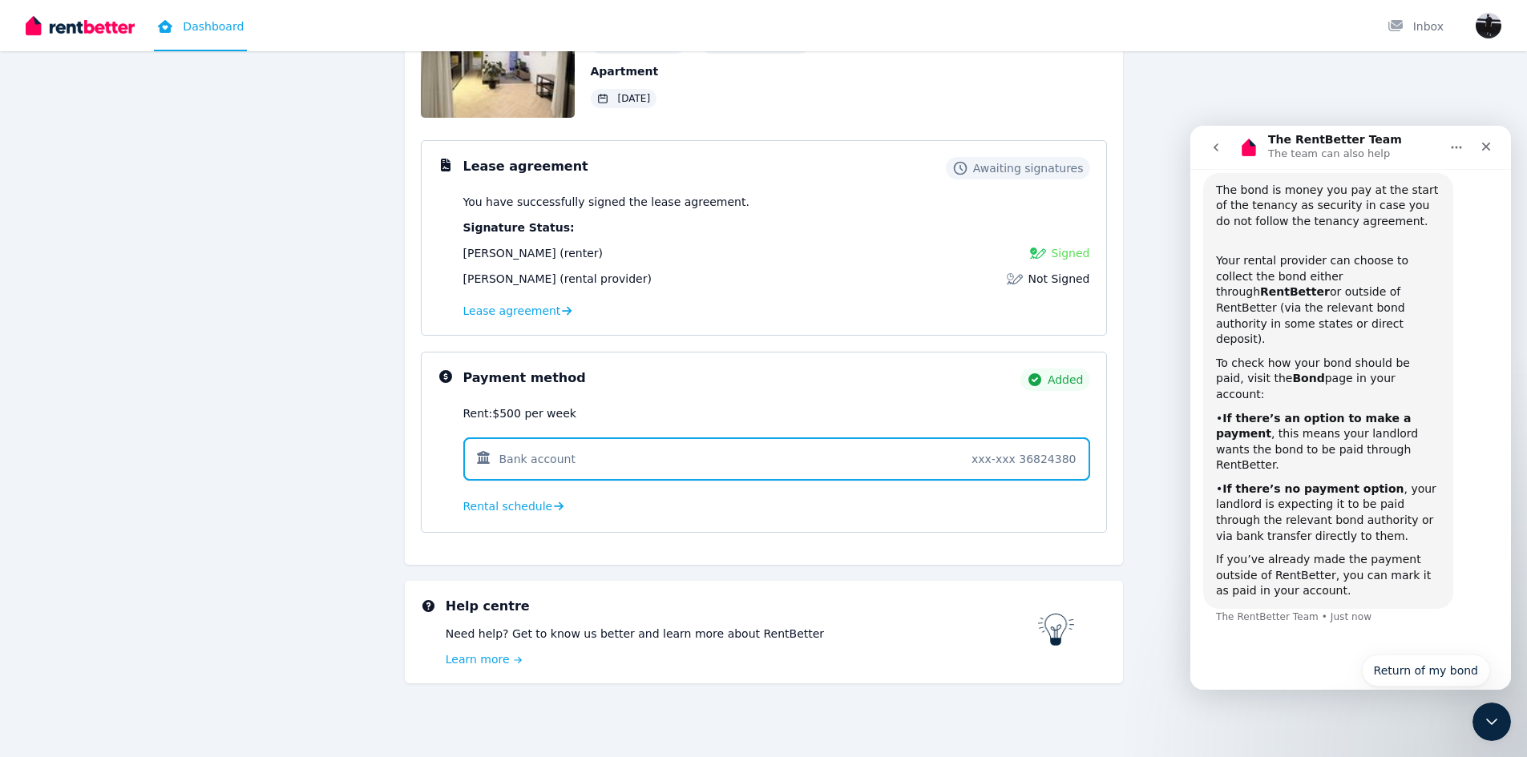
click at [1407, 295] on div "Your rental provider can choose to collect the bond either through RentBetter o…" at bounding box center [1328, 293] width 224 height 110
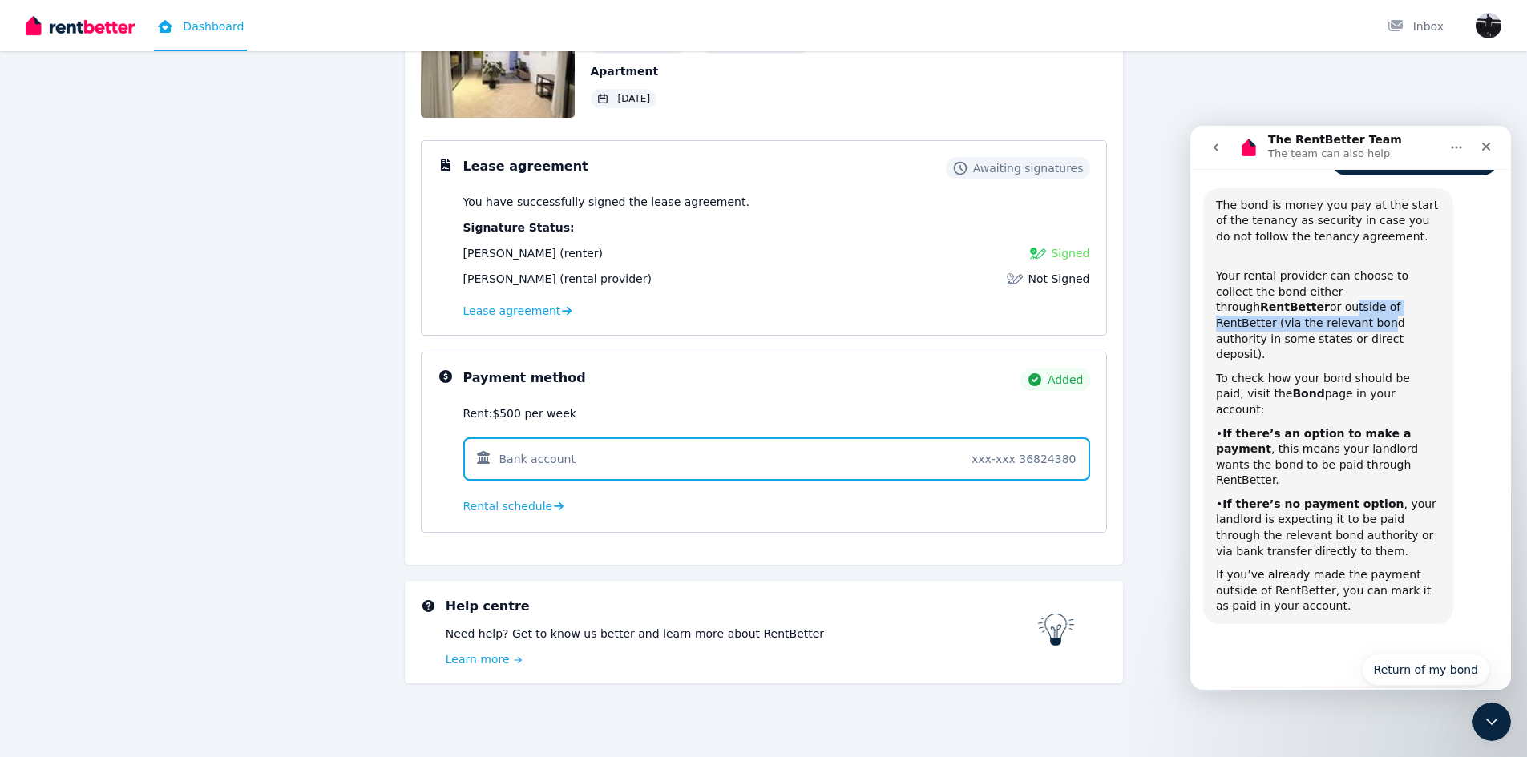
drag, startPoint x: 1222, startPoint y: 309, endPoint x: 1416, endPoint y: 311, distance: 194.0
click at [1416, 311] on div "Your rental provider can choose to collect the bond either through RentBetter o…" at bounding box center [1328, 308] width 224 height 110
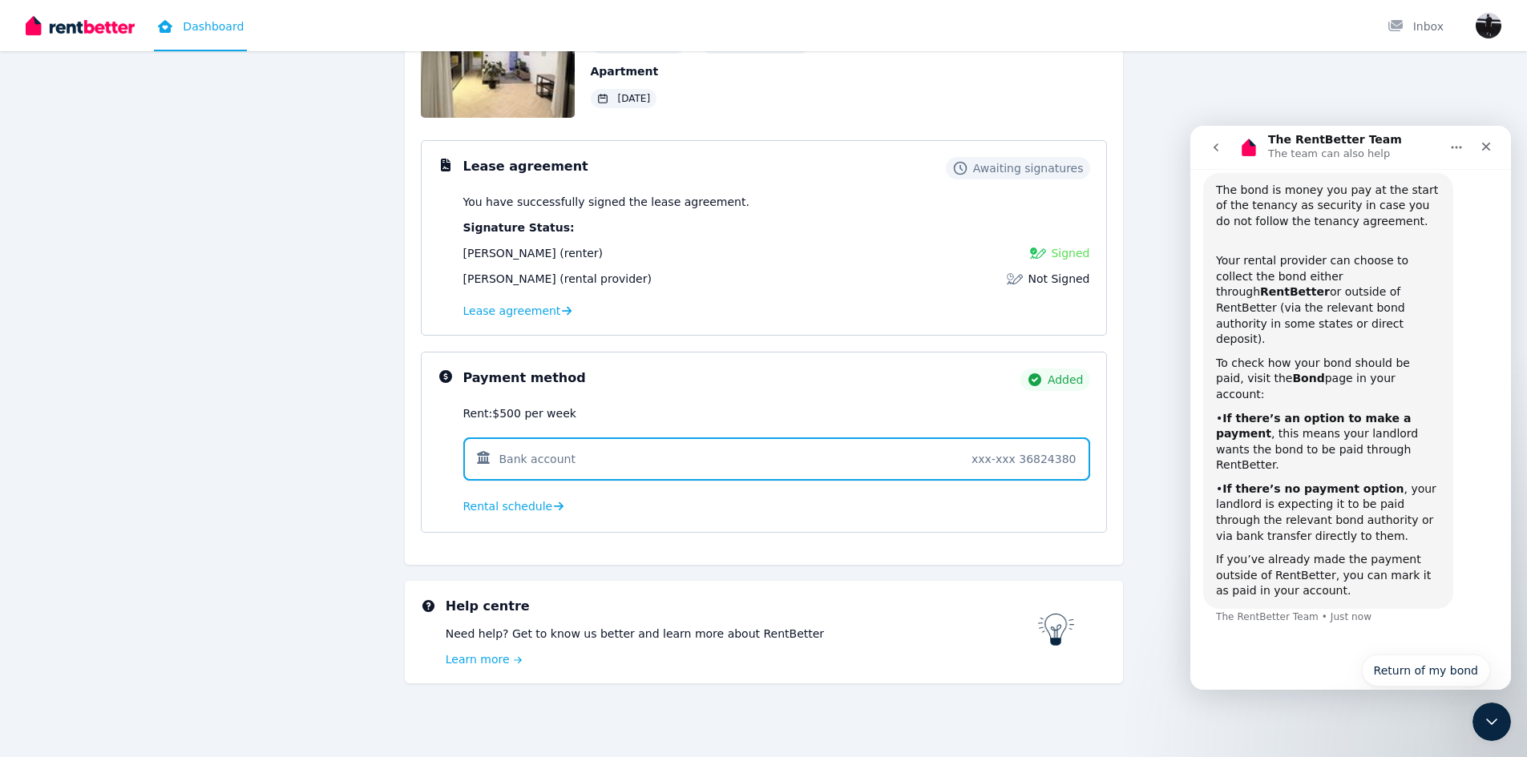
click at [1374, 322] on div "The bond is money you pay at the start of the tenancy as security in case you d…" at bounding box center [1328, 391] width 224 height 417
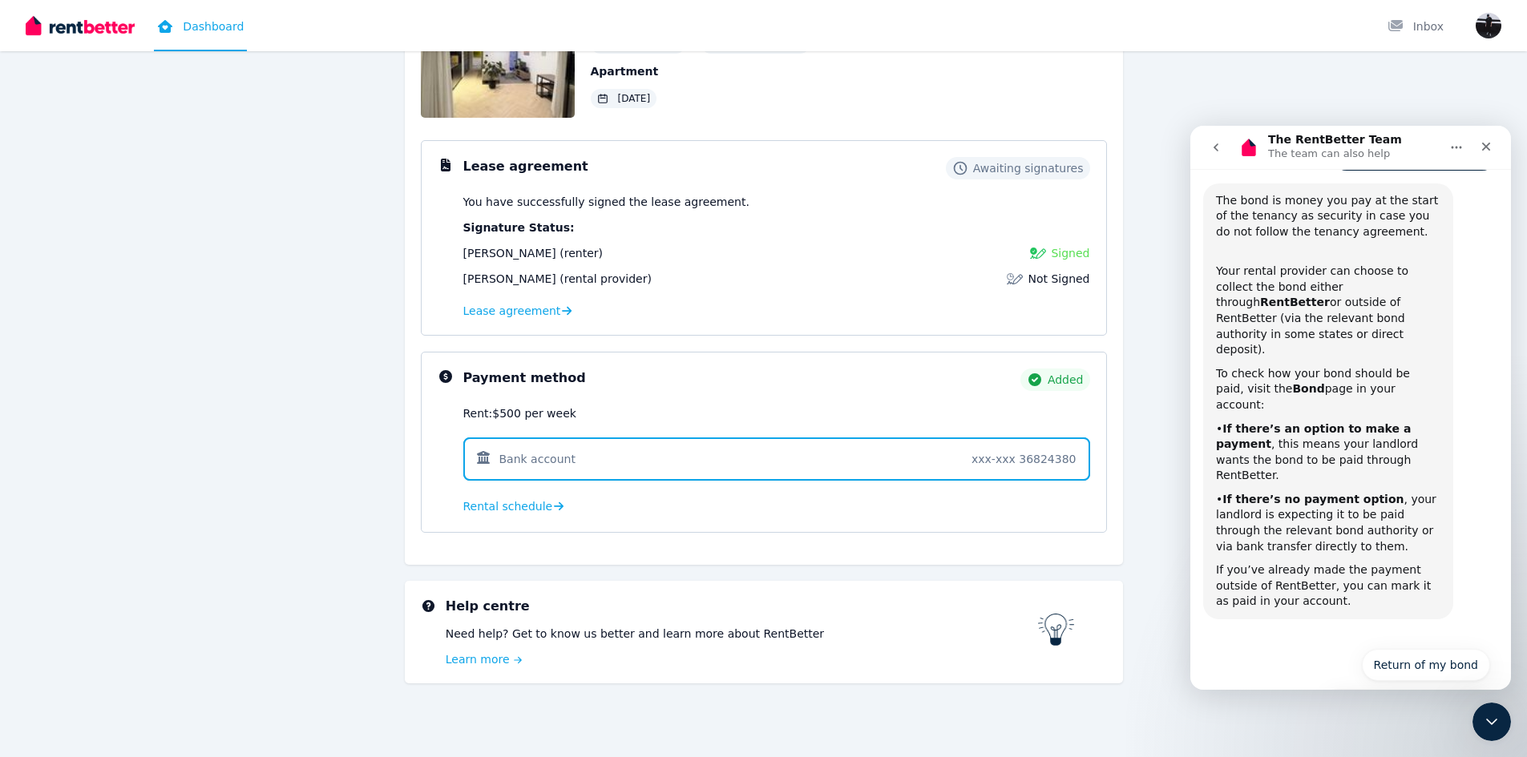
scroll to position [141, 0]
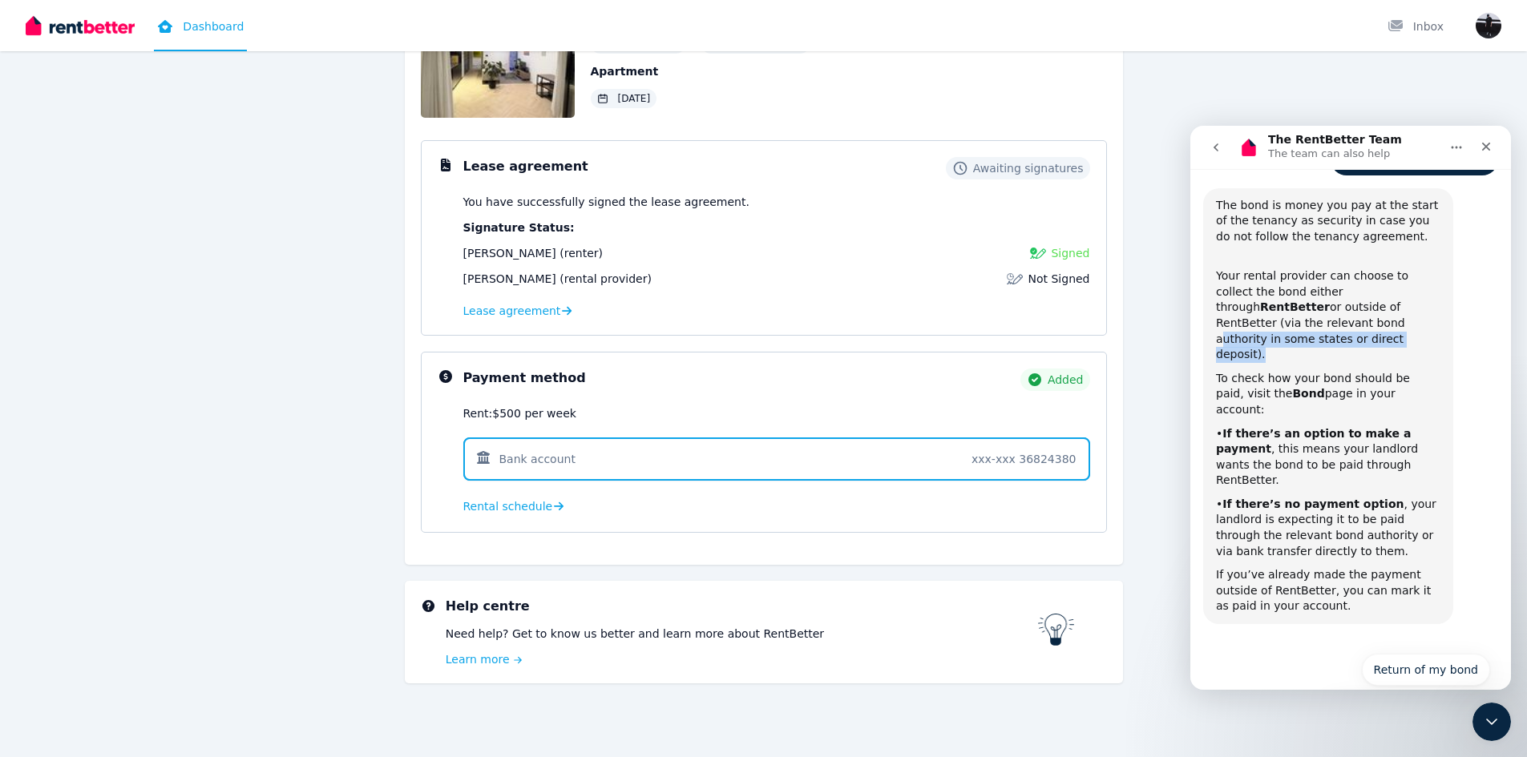
drag, startPoint x: 1217, startPoint y: 323, endPoint x: 1415, endPoint y: 336, distance: 199.2
click at [1421, 331] on div "Your rental provider can choose to collect the bond either through RentBetter o…" at bounding box center [1328, 308] width 224 height 110
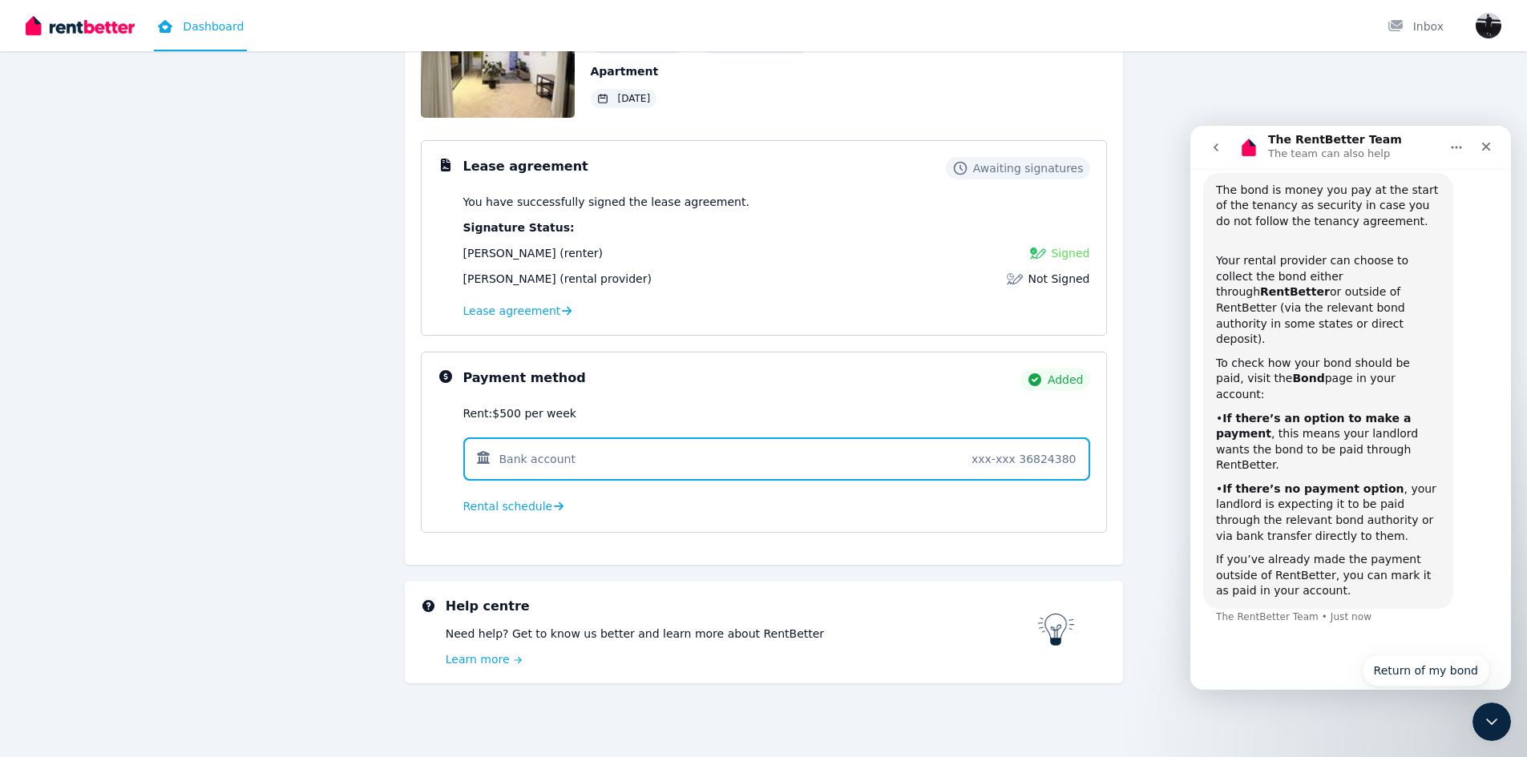
click at [1379, 356] on div "To check how your bond should be paid, visit the Bond page in your account:" at bounding box center [1328, 379] width 224 height 47
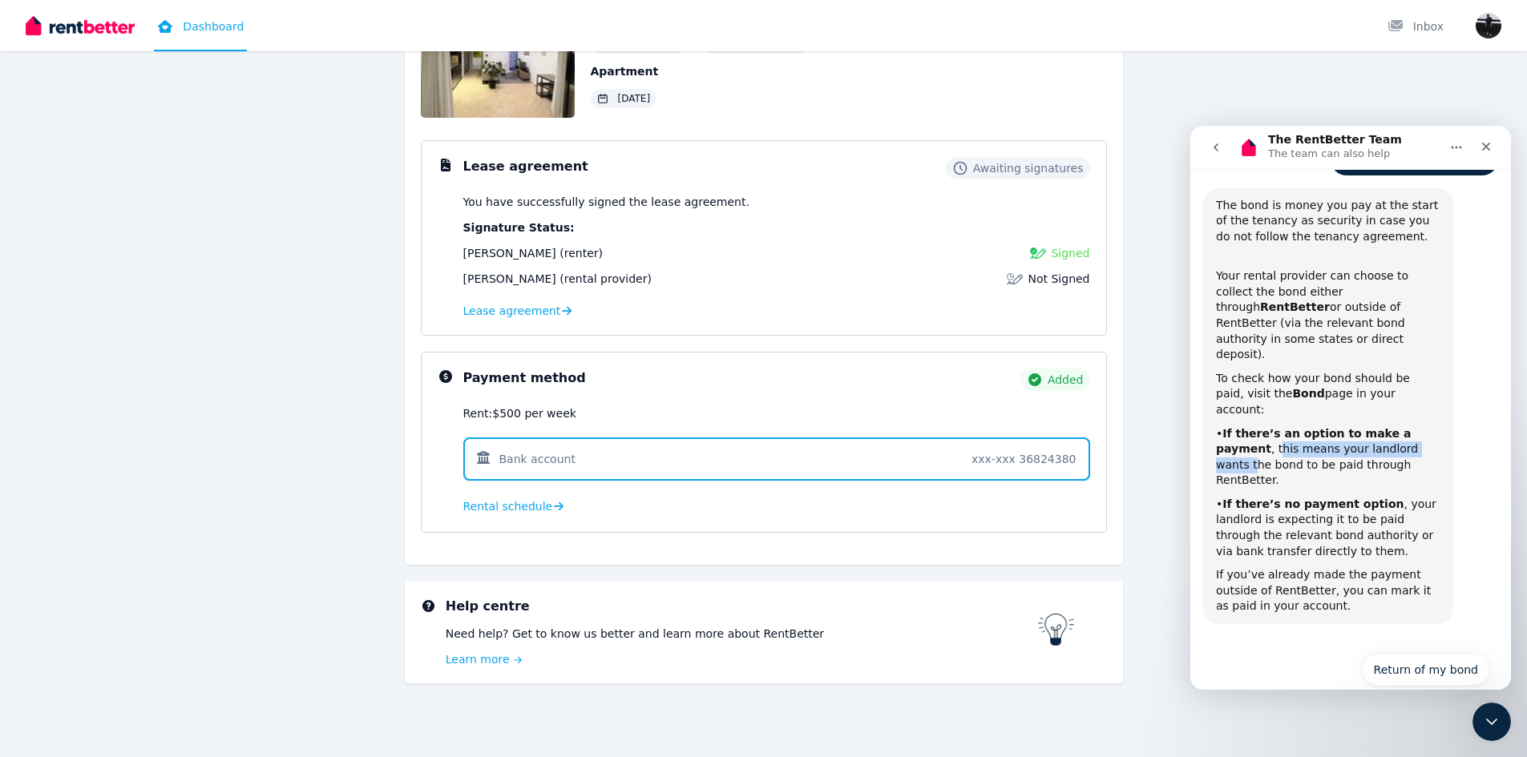
drag, startPoint x: 1219, startPoint y: 406, endPoint x: 1376, endPoint y: 406, distance: 157.1
click at [1376, 426] on div "• If there’s an option to make a payment , this means your landlord wants the b…" at bounding box center [1328, 457] width 224 height 63
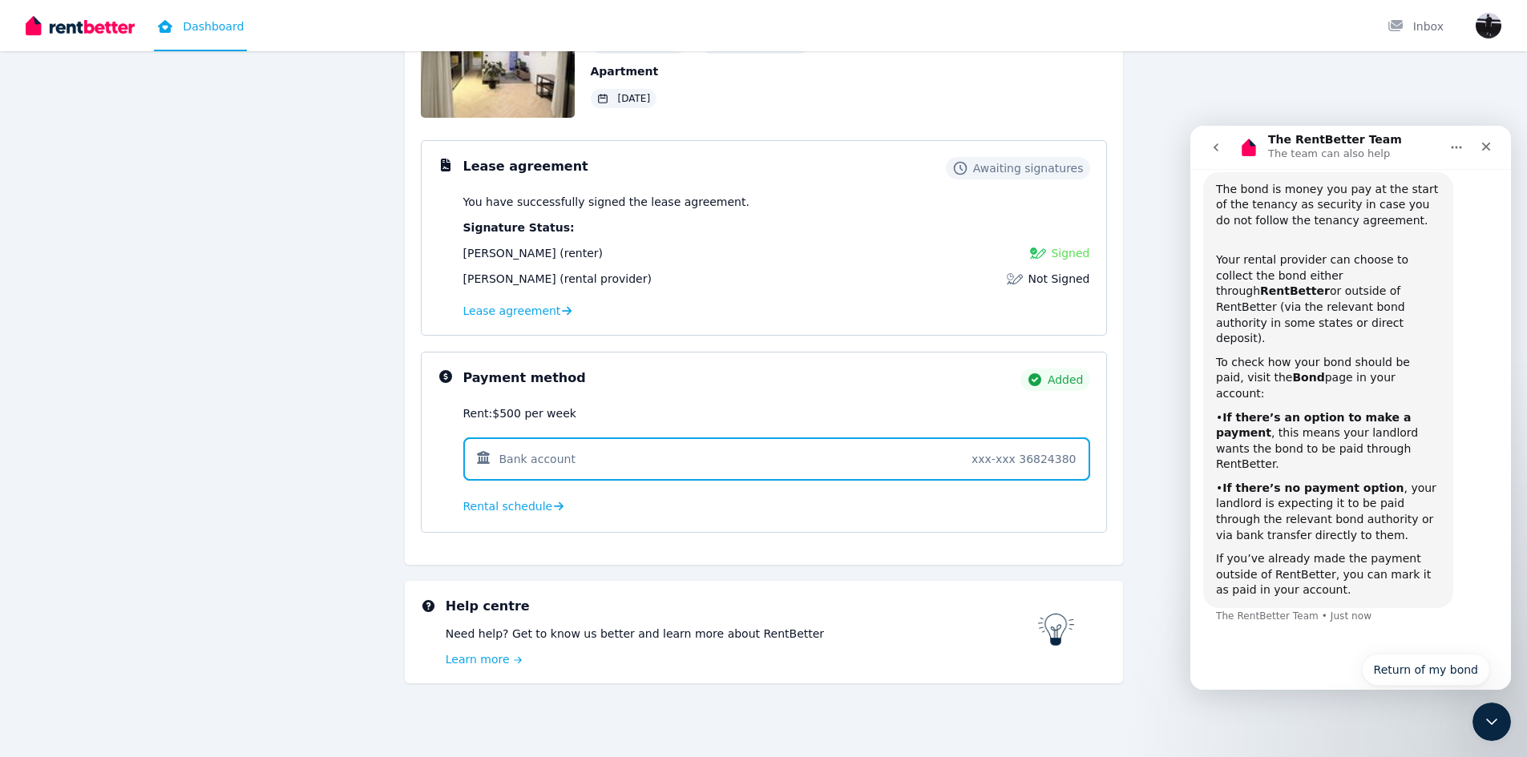
click at [1360, 482] on b "If there’s no payment option" at bounding box center [1312, 488] width 181 height 13
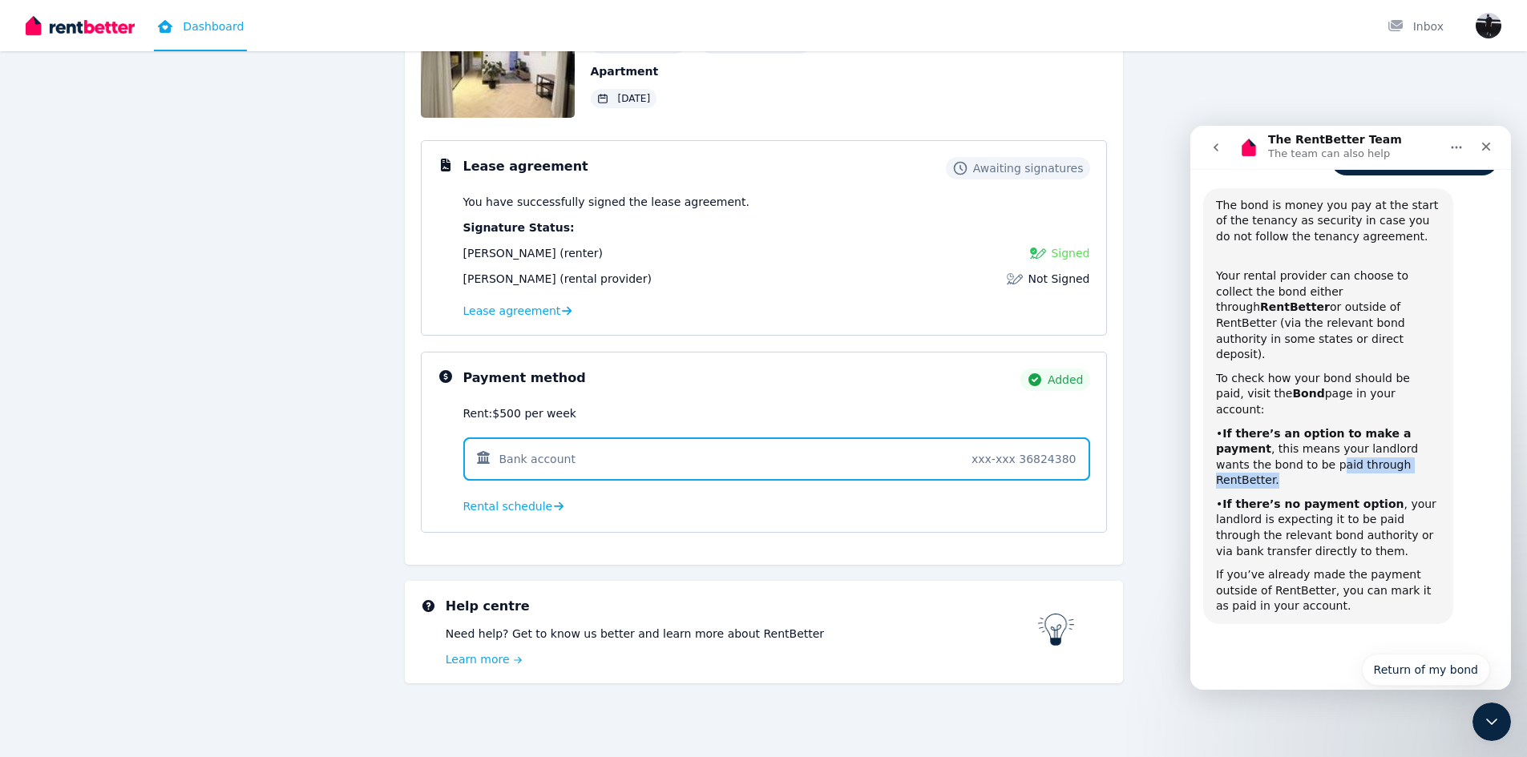
drag, startPoint x: 1373, startPoint y: 417, endPoint x: 1236, endPoint y: 422, distance: 137.2
click at [1237, 426] on div "• If there’s an option to make a payment , this means your landlord wants the b…" at bounding box center [1328, 457] width 224 height 63
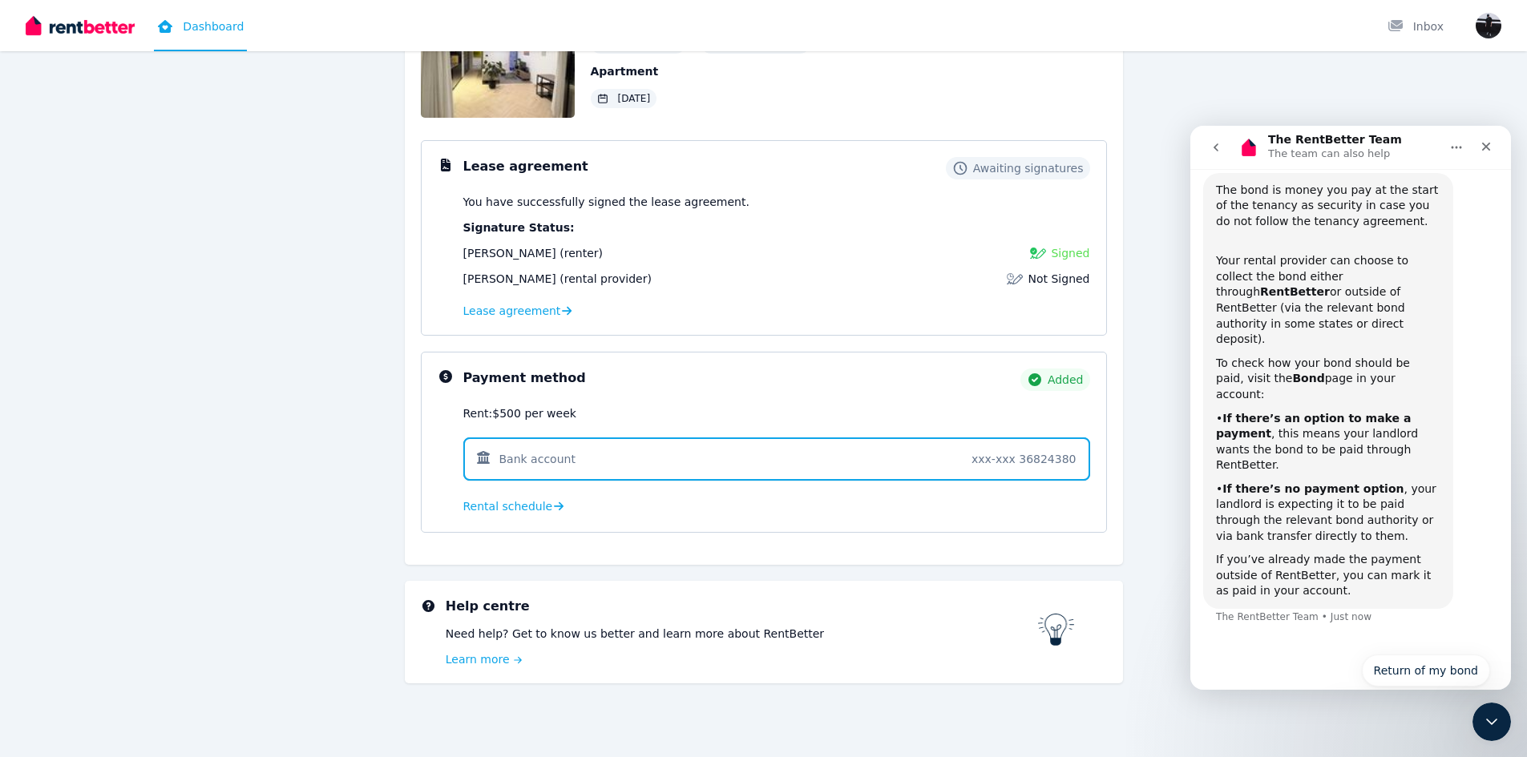
click at [1330, 482] on b "If there’s no payment option" at bounding box center [1312, 488] width 181 height 13
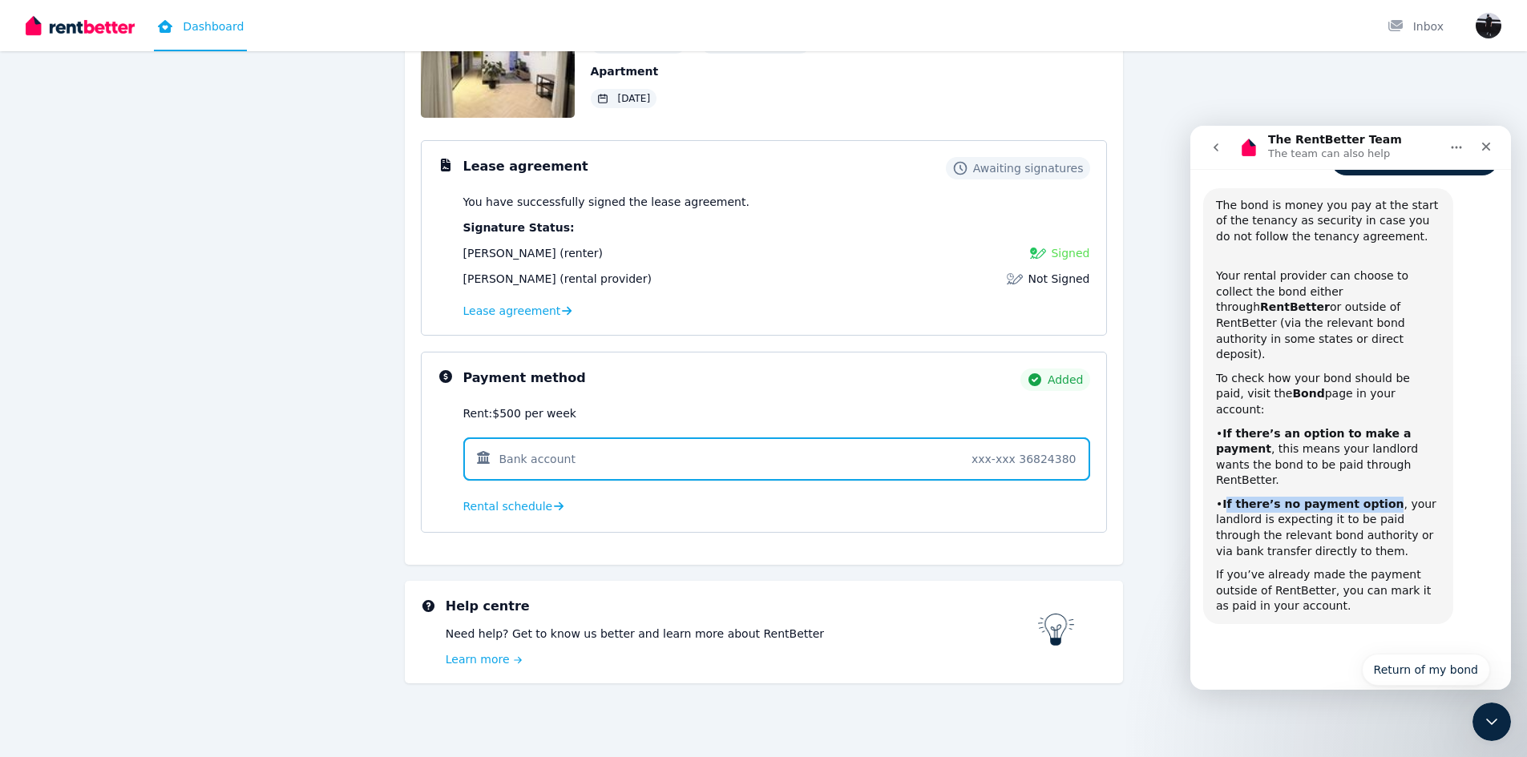
drag, startPoint x: 1226, startPoint y: 443, endPoint x: 1367, endPoint y: 436, distance: 140.4
click at [1367, 498] on b "If there’s no payment option" at bounding box center [1312, 504] width 181 height 13
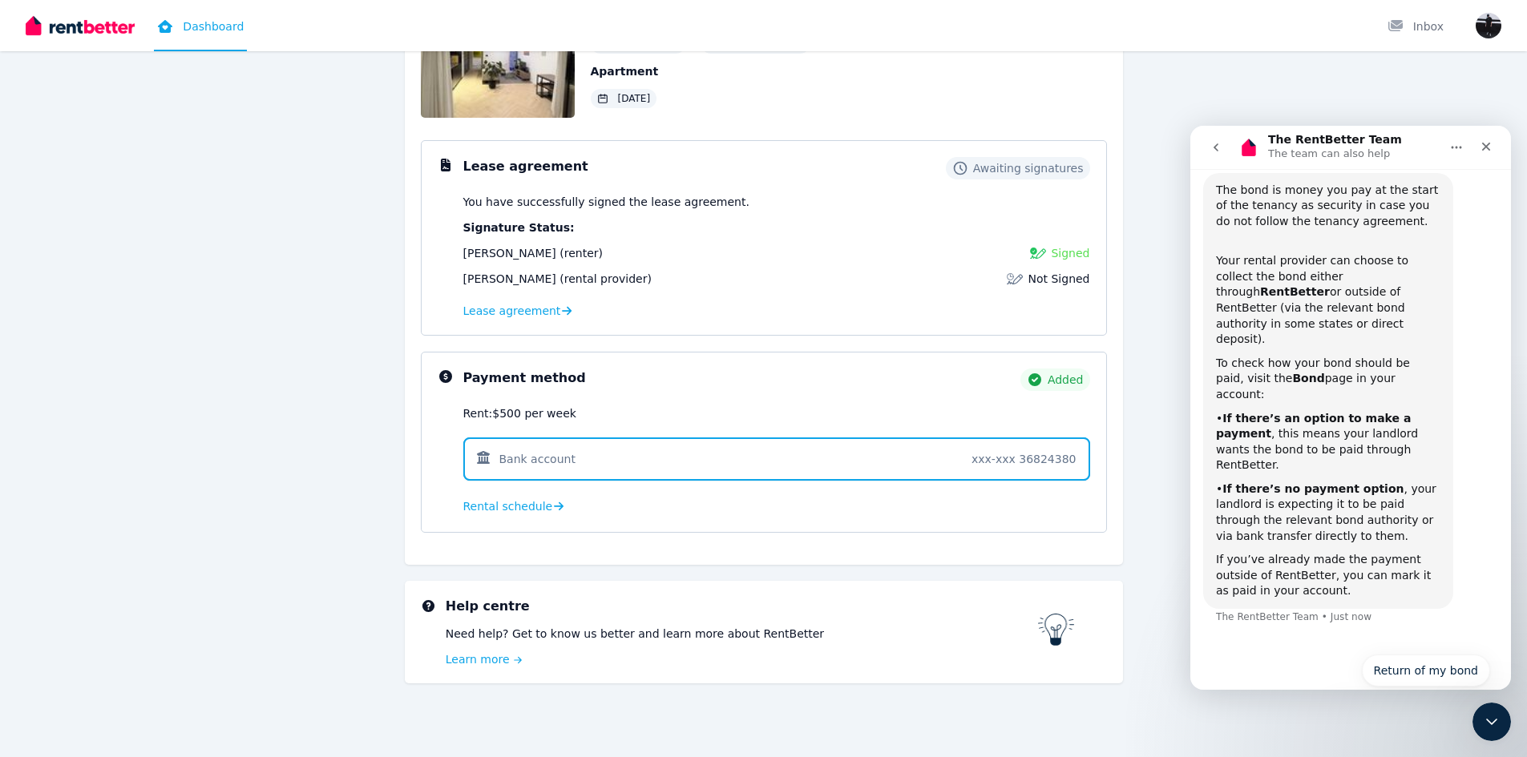
click at [1374, 482] on div "• If there’s no payment option , your landlord is expecting it to be paid throu…" at bounding box center [1328, 513] width 224 height 63
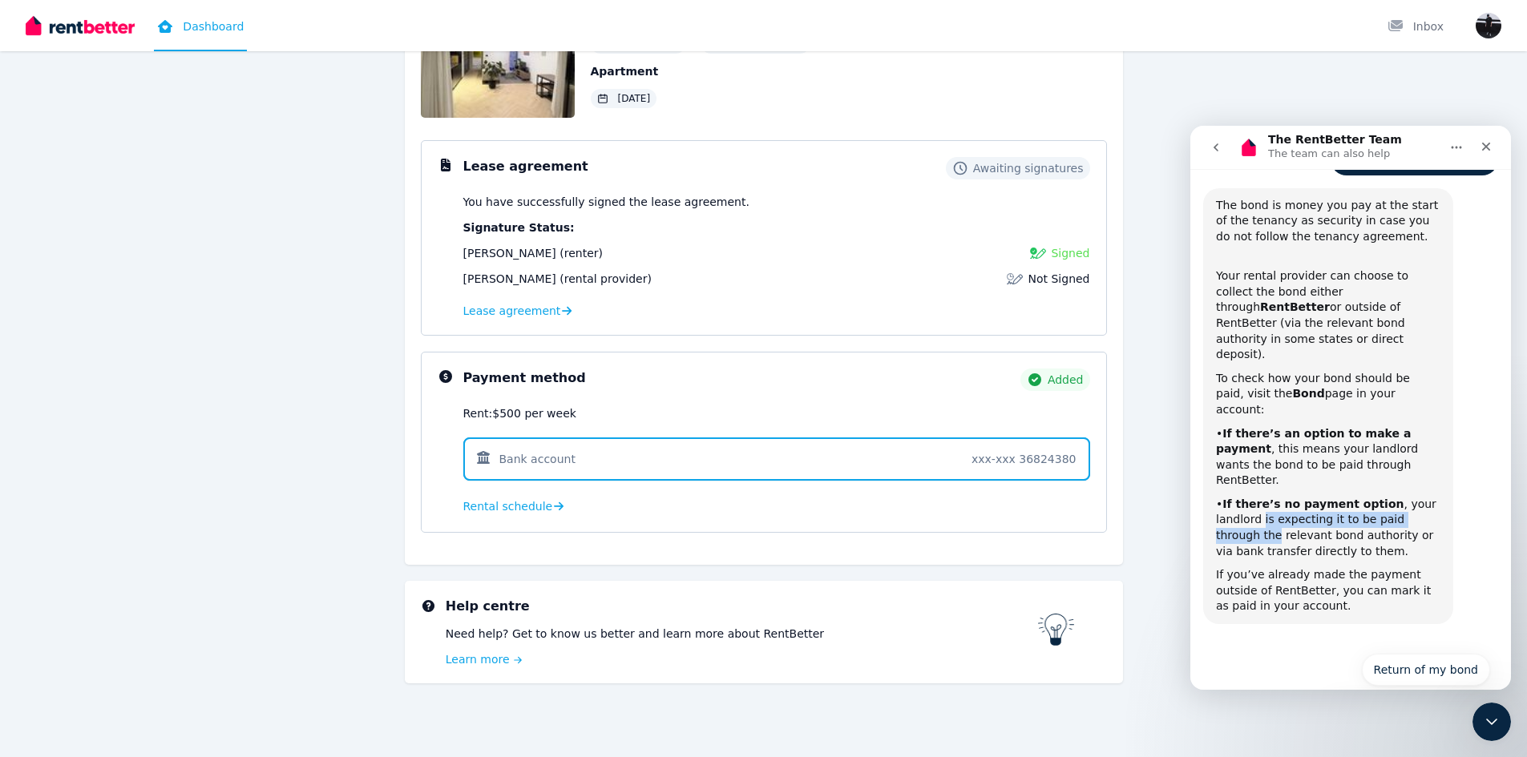
drag, startPoint x: 1215, startPoint y: 462, endPoint x: 1400, endPoint y: 462, distance: 185.1
click at [1400, 462] on div "The bond is money you pay at the start of the tenancy as security in case you d…" at bounding box center [1328, 406] width 250 height 436
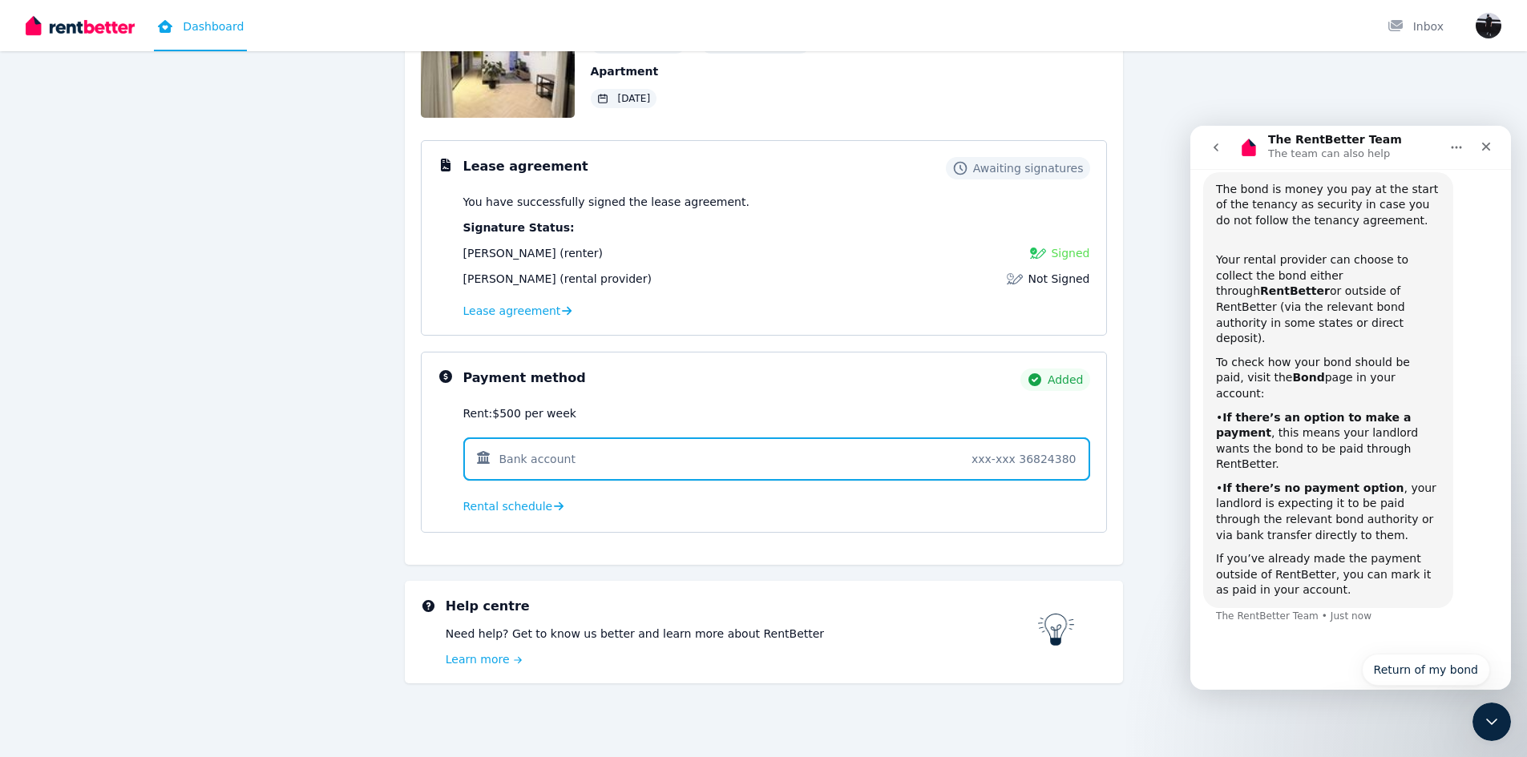
click at [1240, 481] on div "• If there’s no payment option , your landlord is expecting it to be paid throu…" at bounding box center [1328, 512] width 224 height 63
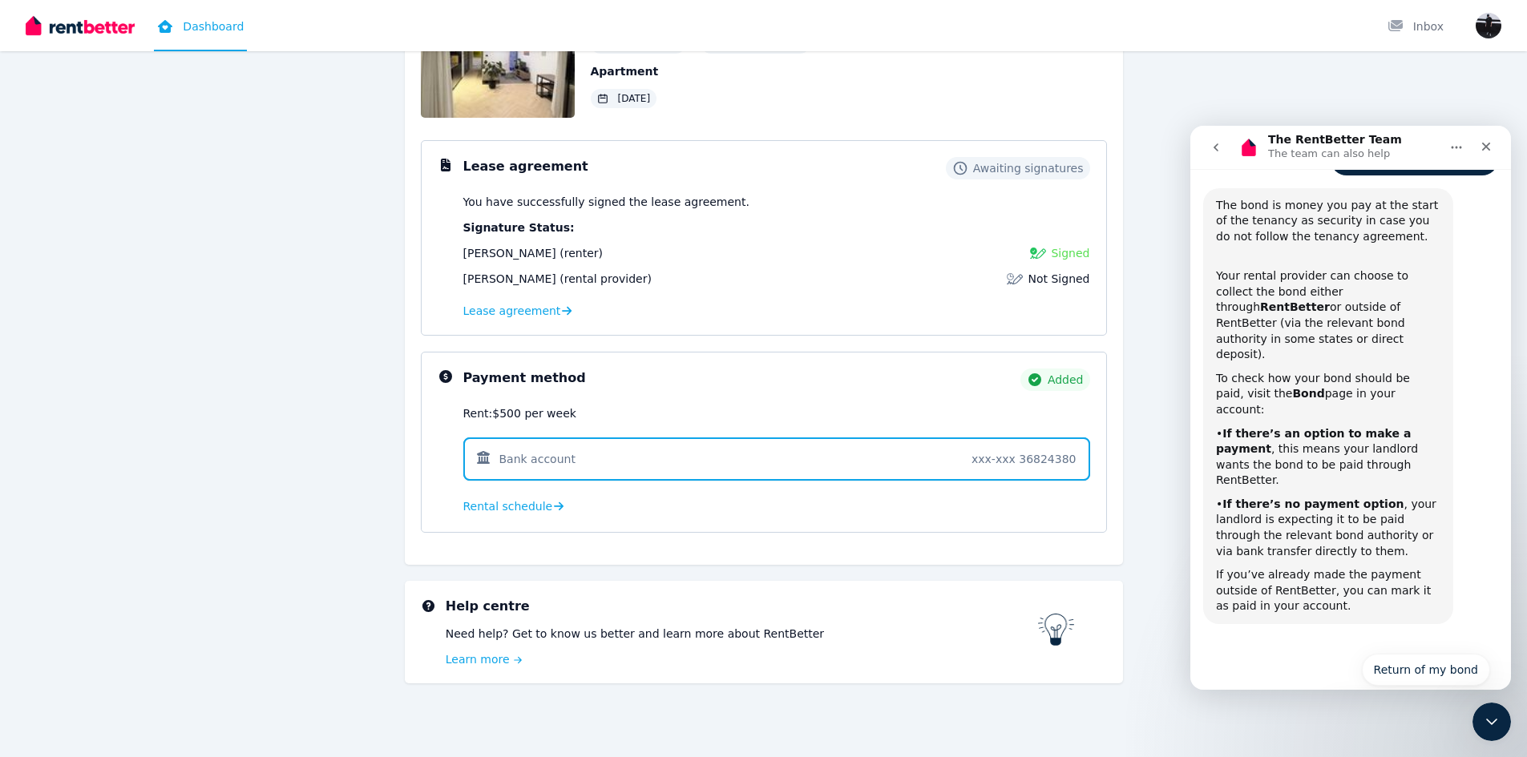
click at [1158, 480] on div "Hi Nicaella, 2/291 George St, Waterloo 500 per week 1 1 - Apartment 18 Sep 2025…" at bounding box center [763, 329] width 1231 height 800
click at [492, 508] on span "Rental schedule" at bounding box center [508, 507] width 90 height 16
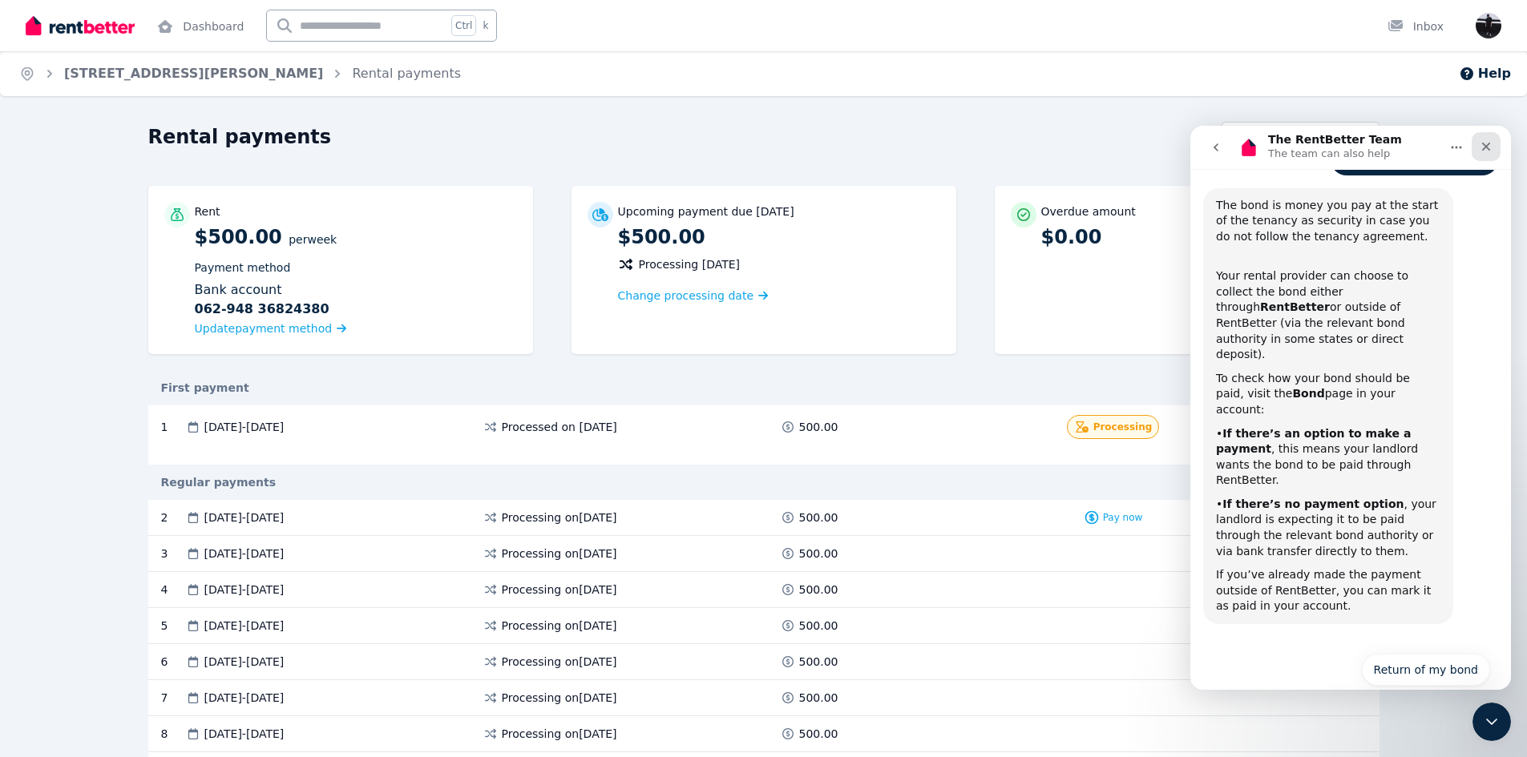
click at [1491, 145] on icon "Close" at bounding box center [1486, 146] width 13 height 13
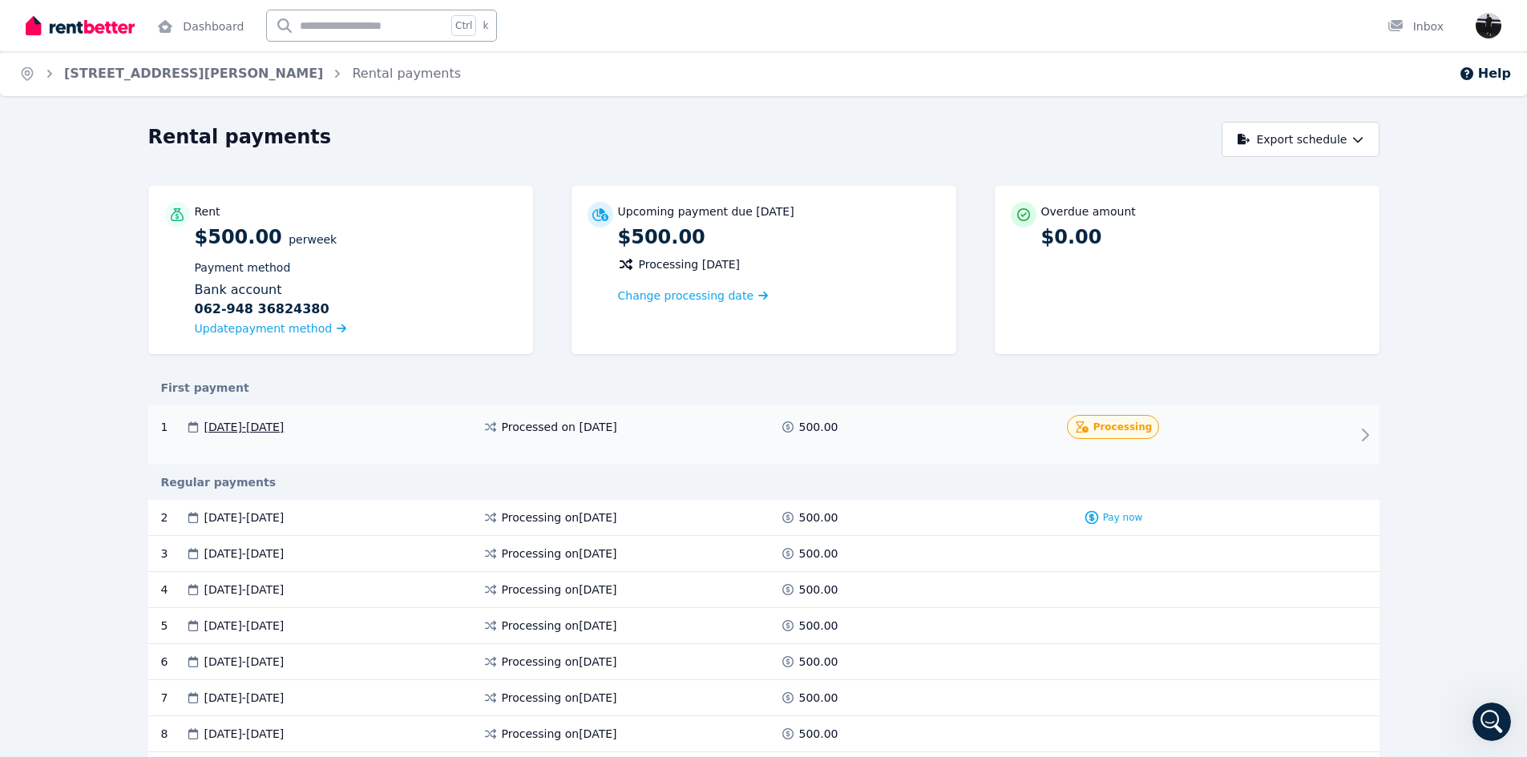
click at [1359, 430] on icon at bounding box center [1364, 435] width 19 height 19
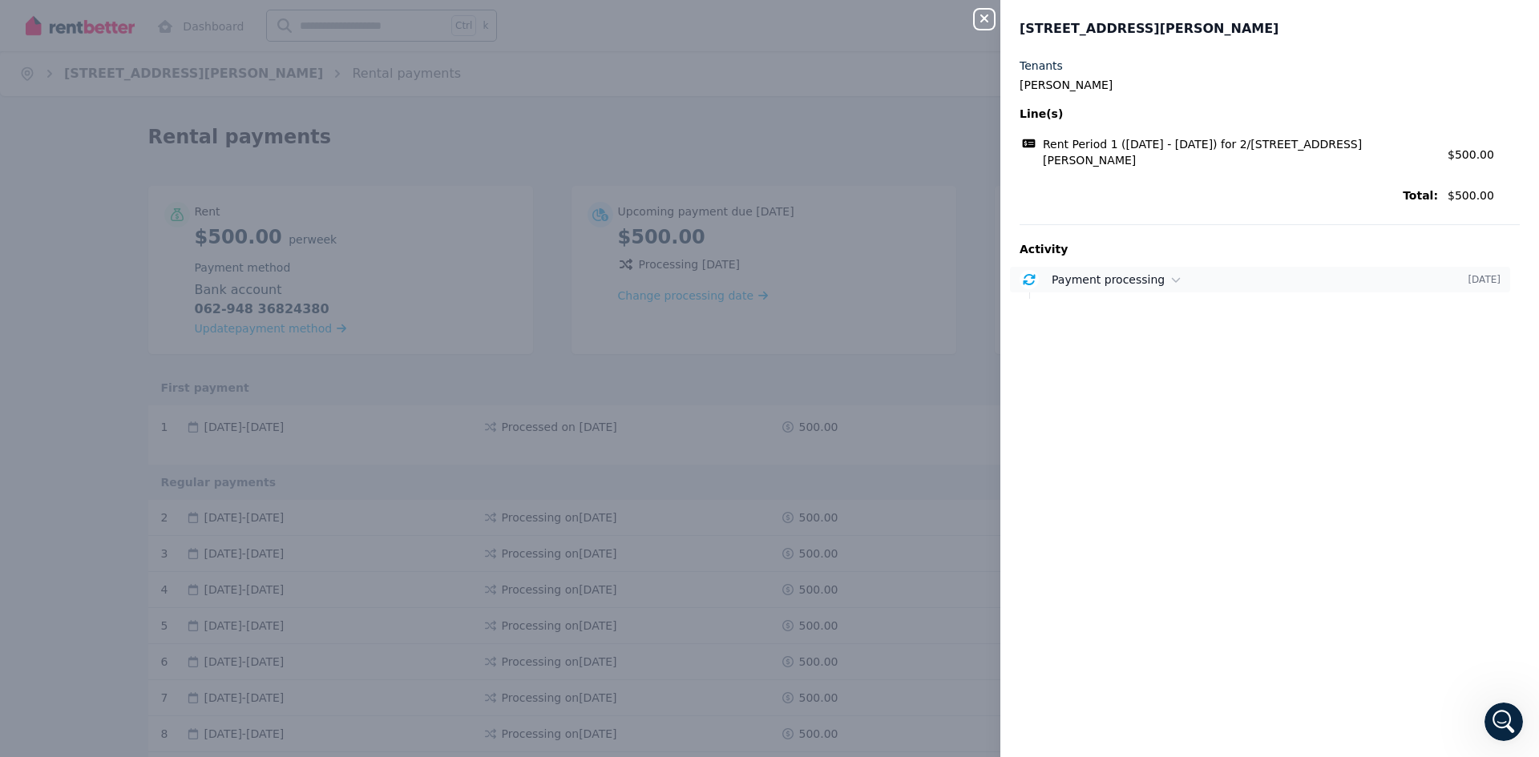
click at [1171, 274] on icon at bounding box center [1176, 279] width 10 height 11
click at [1159, 272] on div "Payment processing" at bounding box center [1260, 280] width 416 height 16
click at [941, 384] on div "Close panel 2/291 George St, Waterloo Tenants Nicaella Macalalad Line(s) Rent P…" at bounding box center [769, 378] width 1539 height 757
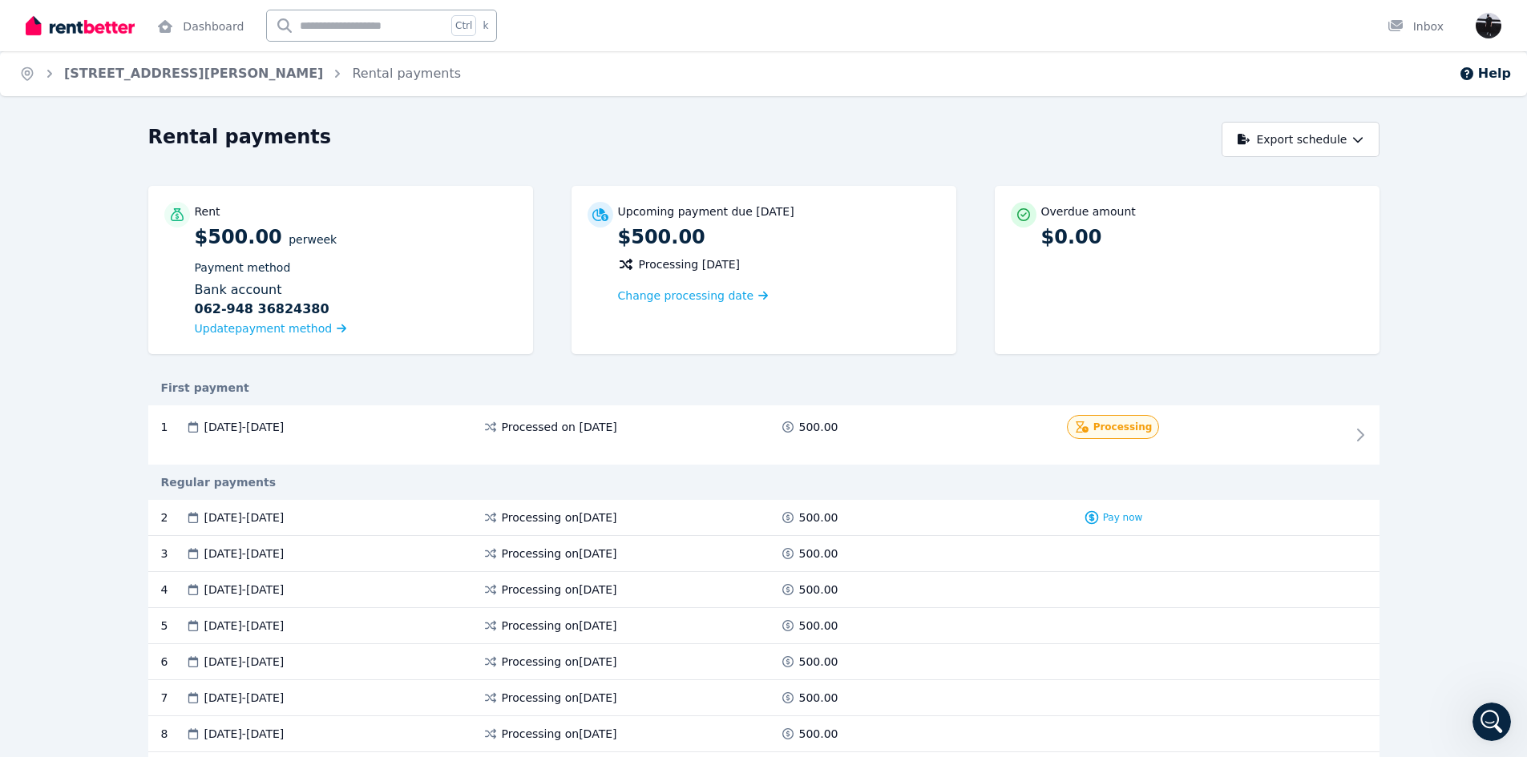
click at [199, 366] on div "Rent $500.00 per Week Payment method Bank account 062-948 36824380 Update payme…" at bounding box center [763, 278] width 1231 height 184
drag, startPoint x: 152, startPoint y: 386, endPoint x: 260, endPoint y: 390, distance: 108.3
click at [260, 390] on div "First payment" at bounding box center [763, 388] width 1231 height 16
click at [277, 386] on div "First payment" at bounding box center [763, 388] width 1231 height 16
drag, startPoint x: 536, startPoint y: 520, endPoint x: 673, endPoint y: 520, distance: 137.1
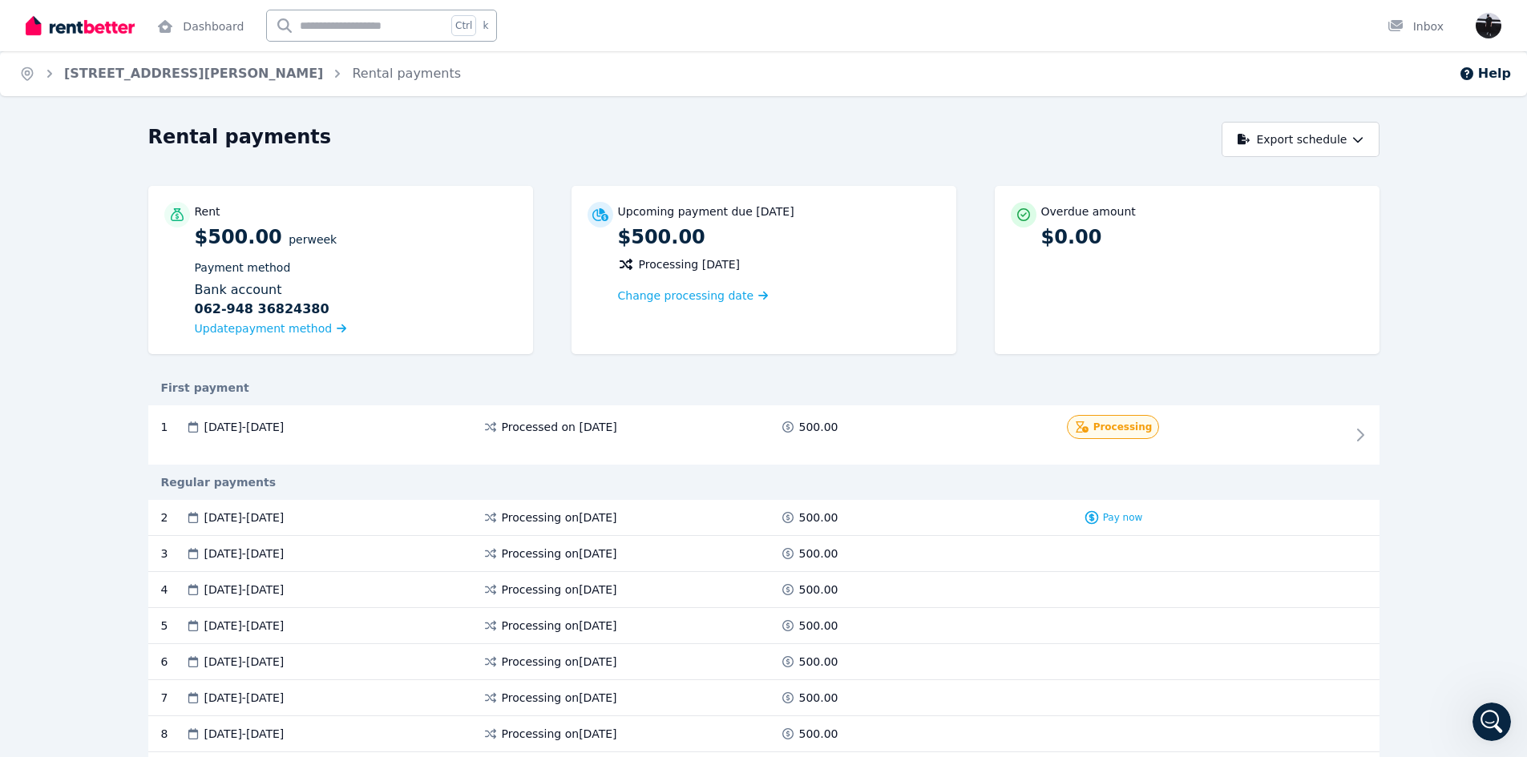
click at [673, 520] on div "Processing on 23 Sept 2025" at bounding box center [630, 518] width 297 height 16
click at [688, 518] on div "Processing on 23 Sept 2025" at bounding box center [630, 518] width 297 height 16
drag, startPoint x: 199, startPoint y: 214, endPoint x: 309, endPoint y: 251, distance: 115.8
click at [309, 251] on div "Rent $500.00 per Week Payment method Bank account 062-948 36824380 Update payme…" at bounding box center [356, 270] width 322 height 136
click at [320, 268] on p "Payment method" at bounding box center [356, 268] width 322 height 16
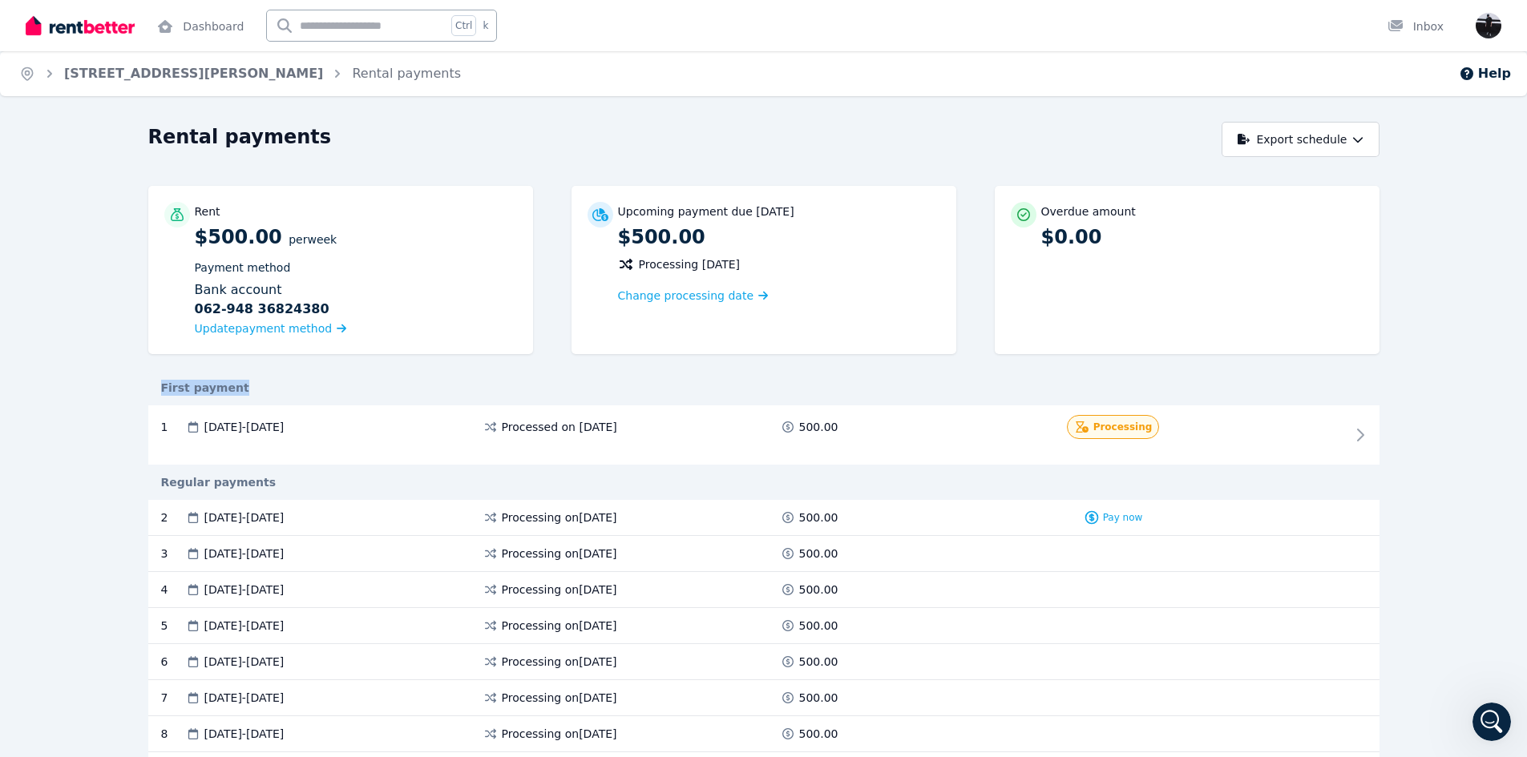
drag, startPoint x: 156, startPoint y: 385, endPoint x: 250, endPoint y: 387, distance: 93.8
click at [250, 387] on div "First payment" at bounding box center [763, 388] width 1231 height 16
click at [268, 381] on div "First payment" at bounding box center [763, 388] width 1231 height 16
click at [1113, 431] on span "Processing" at bounding box center [1122, 427] width 59 height 13
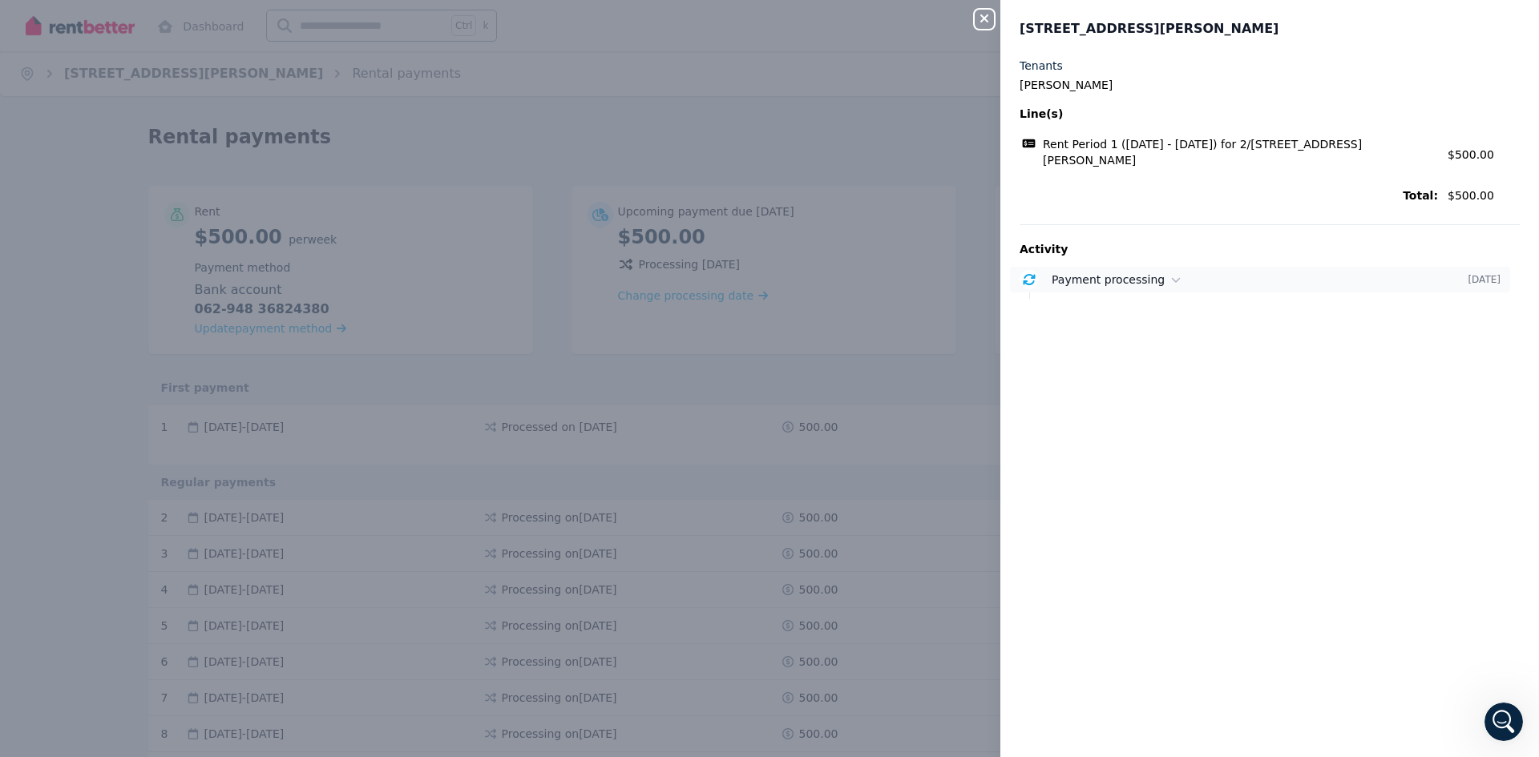
click at [1150, 273] on span "Payment processing" at bounding box center [1108, 279] width 113 height 13
drag, startPoint x: 1096, startPoint y: 305, endPoint x: 1083, endPoint y: 299, distance: 14.7
click at [1087, 301] on div "Payment of $500.00 is processing from your CBA account ending in 380. Thu, 21 A…" at bounding box center [1286, 323] width 468 height 49
drag, startPoint x: 1052, startPoint y: 294, endPoint x: 1225, endPoint y: 300, distance: 174.0
click at [1159, 299] on p "Payment of $500.00 is processing from your CBA account ending in 380." at bounding box center [1286, 307] width 468 height 16
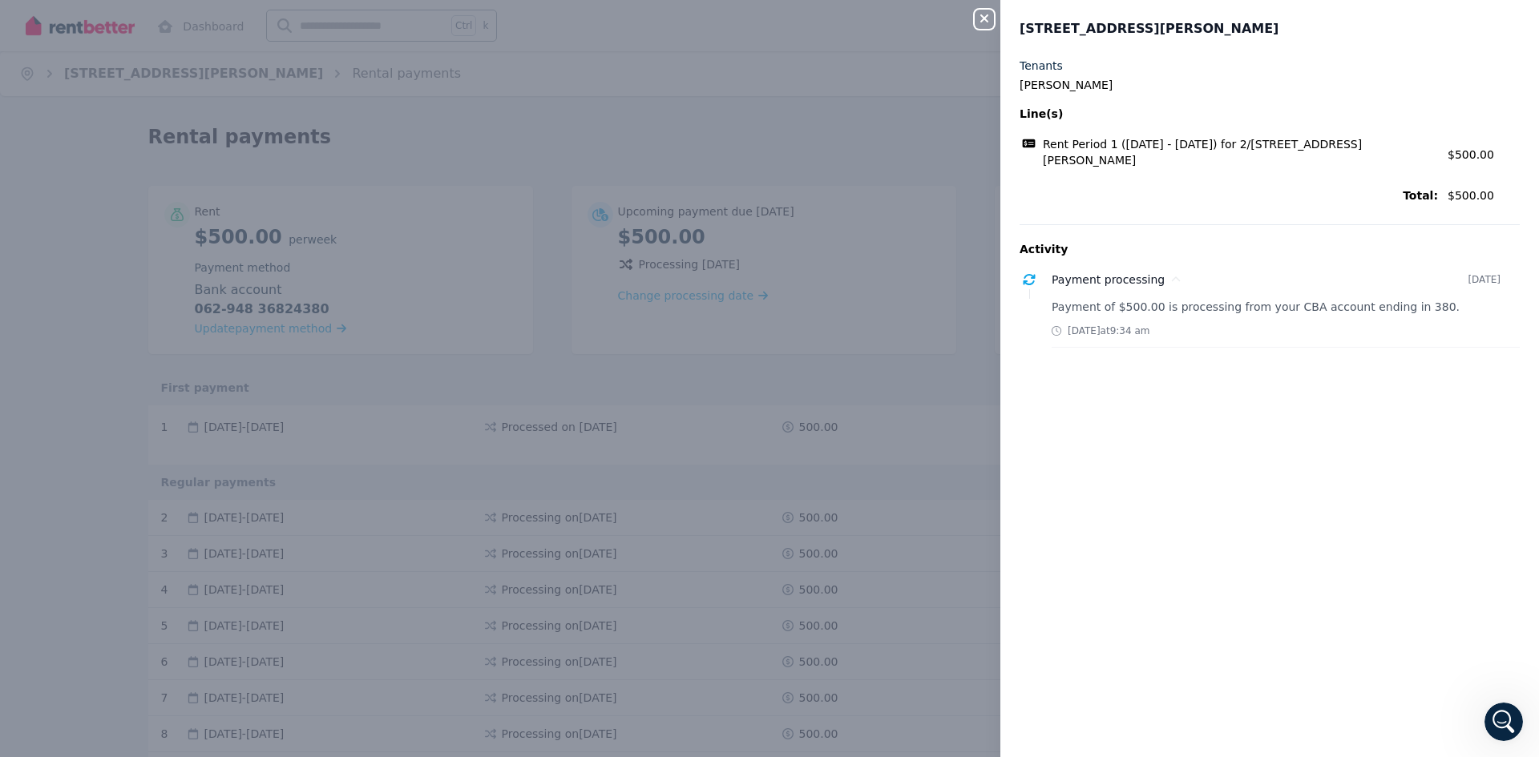
click at [1229, 300] on p "Payment of $500.00 is processing from your CBA account ending in 380." at bounding box center [1286, 307] width 468 height 16
click at [1201, 325] on div "Thu, 21 Aug 2025 at 9:34 am" at bounding box center [1286, 331] width 468 height 13
drag, startPoint x: 1225, startPoint y: 319, endPoint x: 1046, endPoint y: 317, distance: 178.7
click at [1046, 317] on div "Payment processing 21 Aug 2025 Payment of $500.00 is processing from your CBA a…" at bounding box center [1269, 307] width 500 height 81
click at [1149, 325] on span "Thu, 21 Aug 2025 at 9:34 am" at bounding box center [1109, 331] width 82 height 13
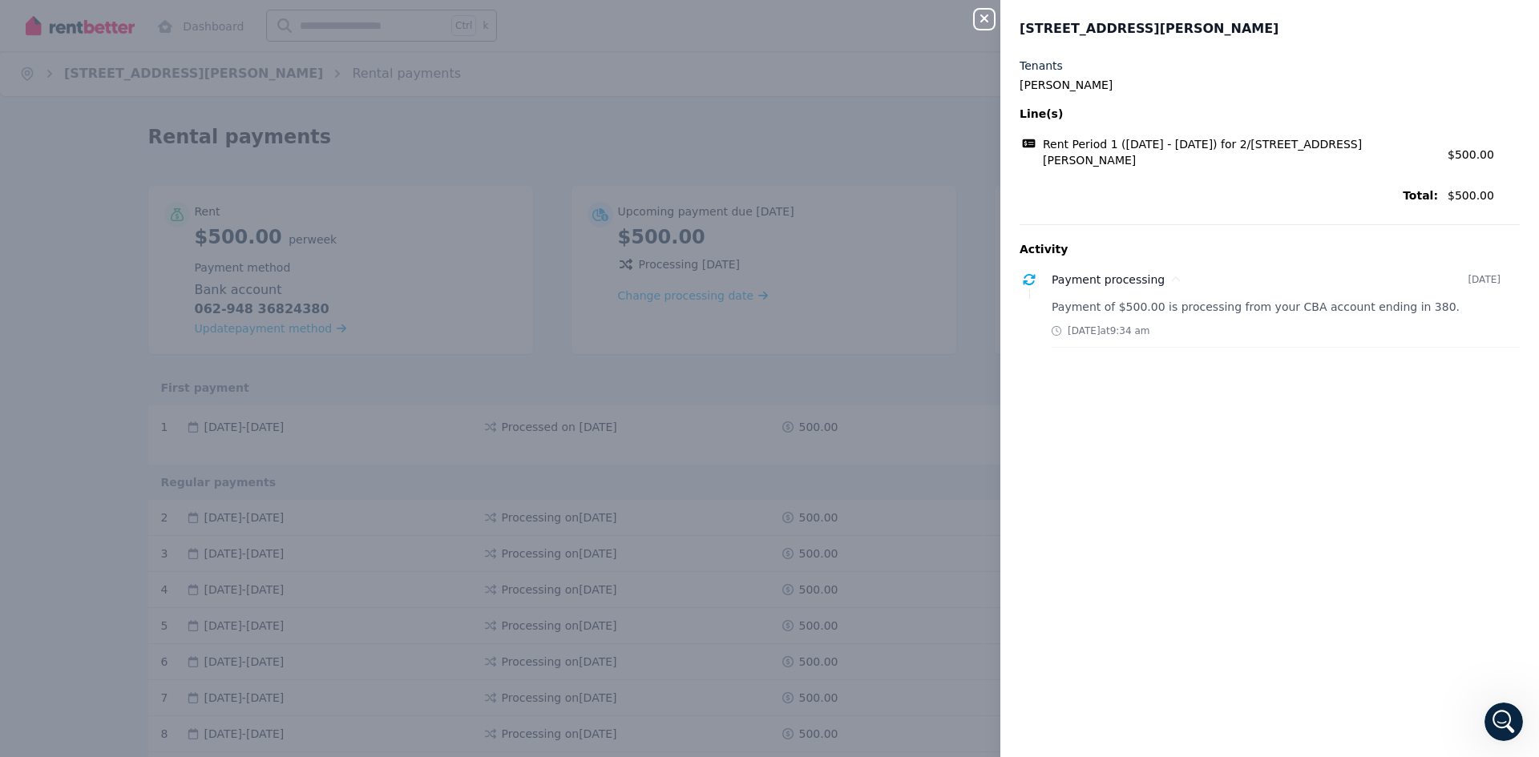
click at [883, 365] on div "Close panel 2/291 George St, Waterloo Tenants Nicaella Macalalad Line(s) Rent P…" at bounding box center [769, 378] width 1539 height 757
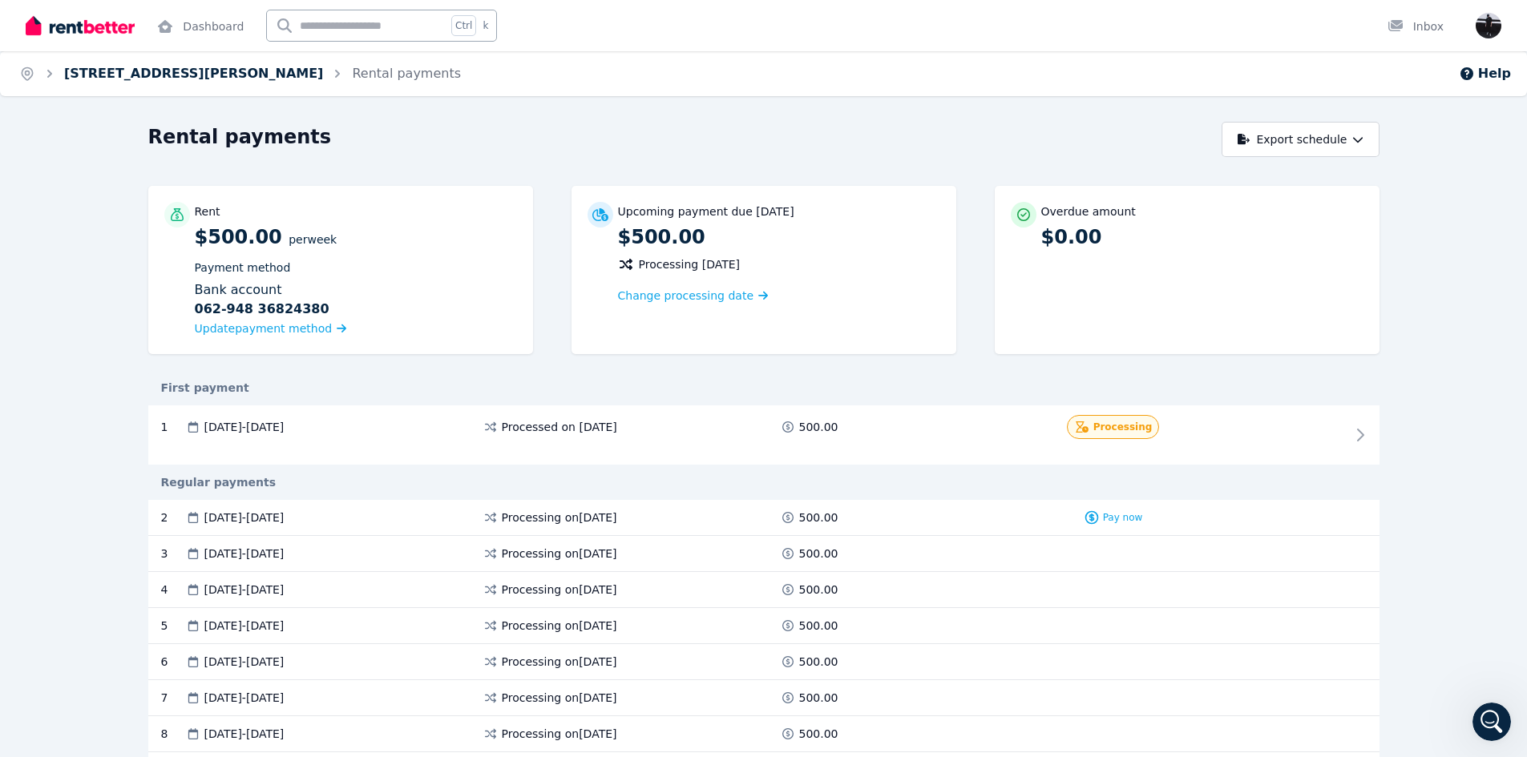
click at [158, 67] on link "[STREET_ADDRESS][PERSON_NAME]" at bounding box center [193, 73] width 259 height 15
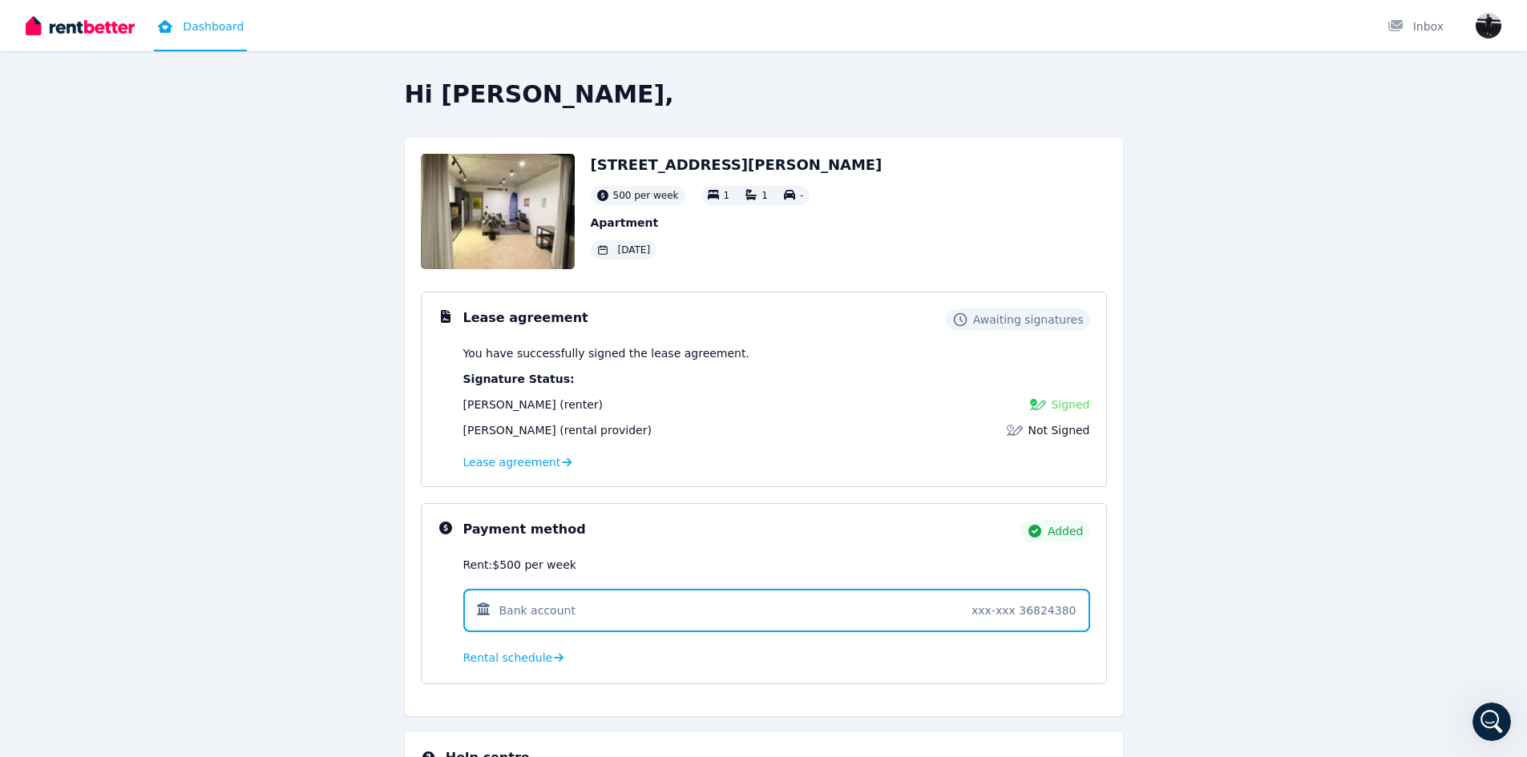
click at [200, 30] on link "Dashboard" at bounding box center [200, 25] width 93 height 51
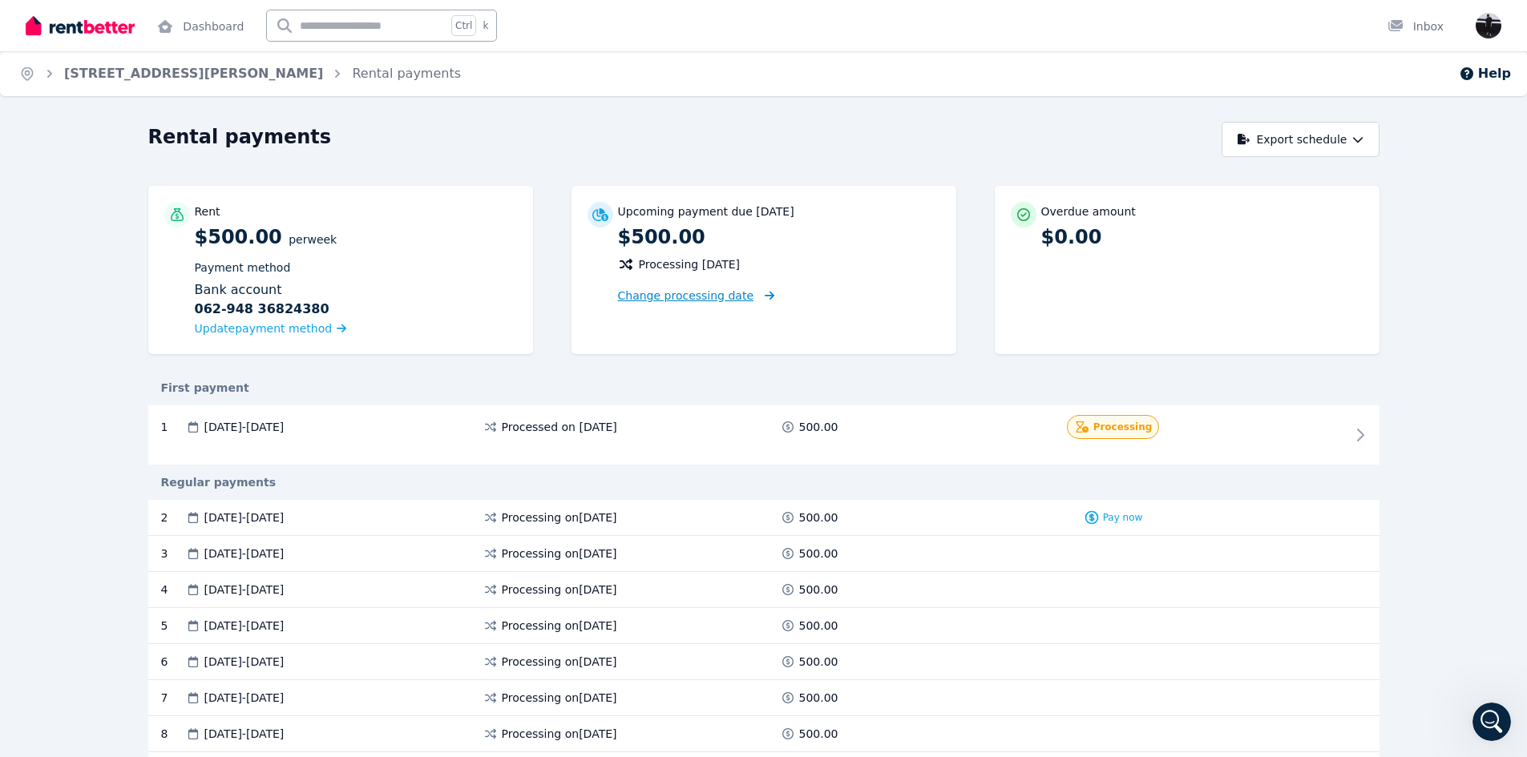
click at [714, 297] on span "Change processing date" at bounding box center [686, 296] width 136 height 16
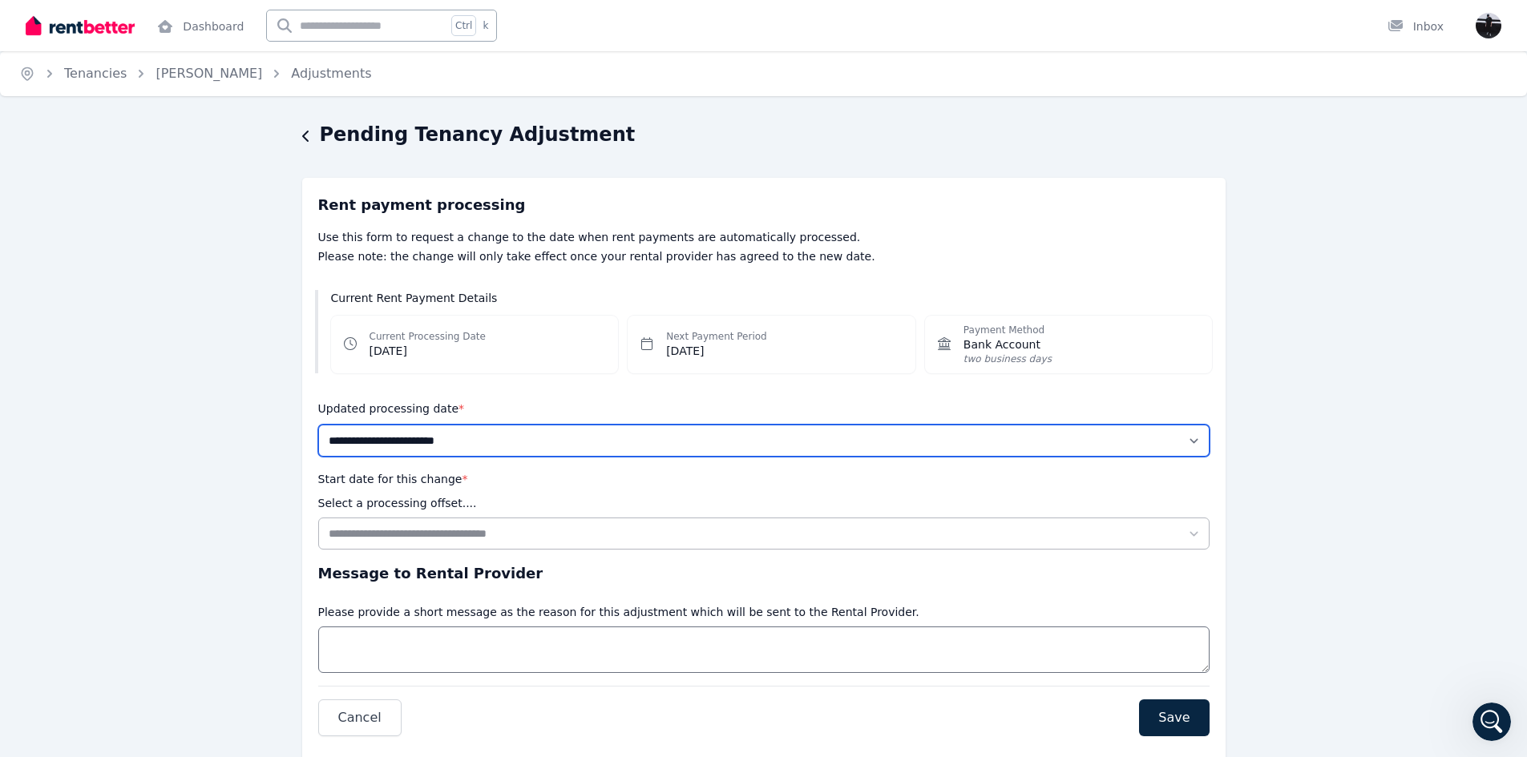
click at [493, 443] on select "**********" at bounding box center [763, 441] width 891 height 32
click at [180, 418] on div "**********" at bounding box center [763, 469] width 1527 height 695
click at [72, 29] on img at bounding box center [80, 26] width 109 height 24
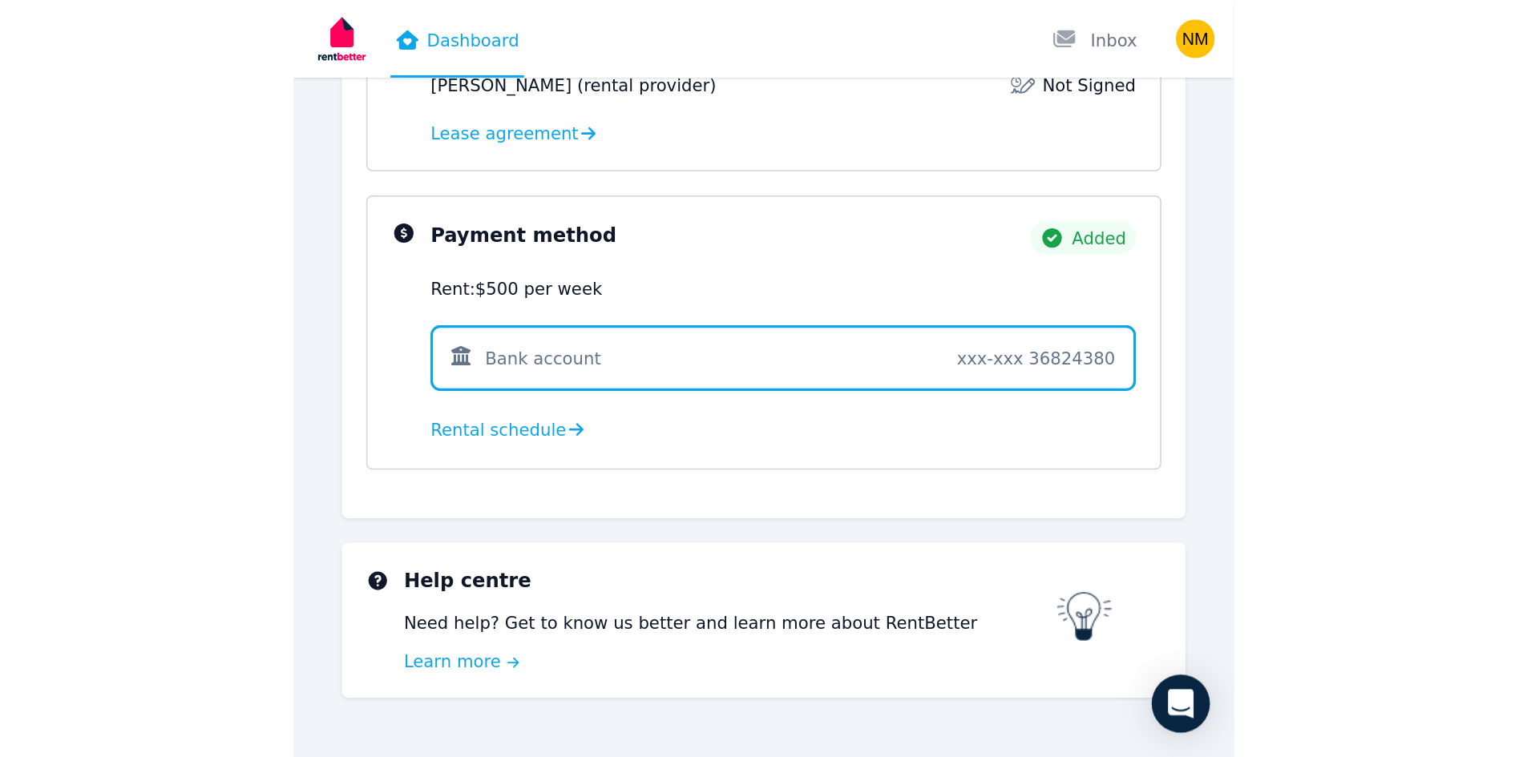
scroll to position [151, 0]
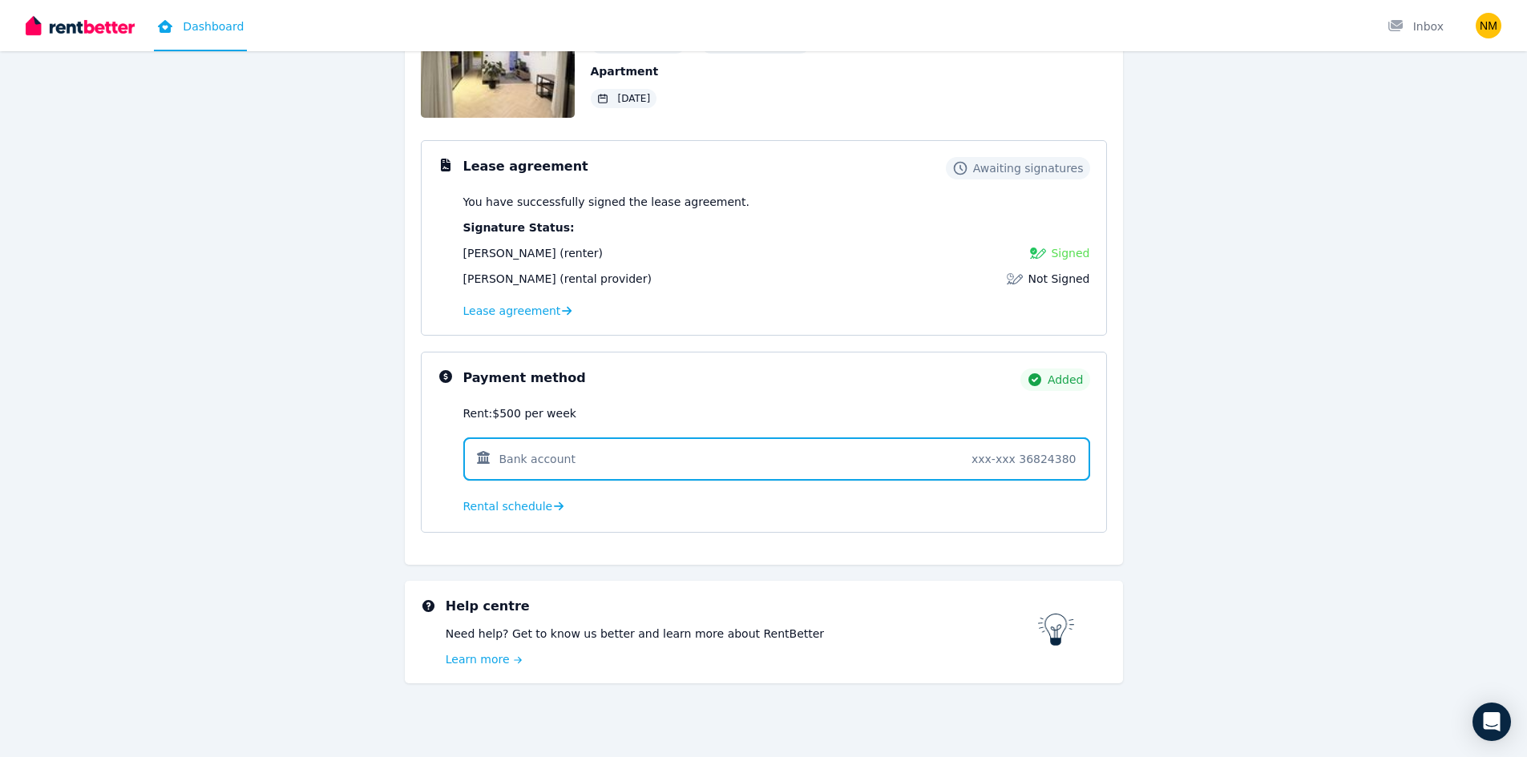
click at [177, 27] on link "Dashboard" at bounding box center [200, 25] width 93 height 51
click at [500, 306] on span "Lease agreement" at bounding box center [512, 311] width 98 height 16
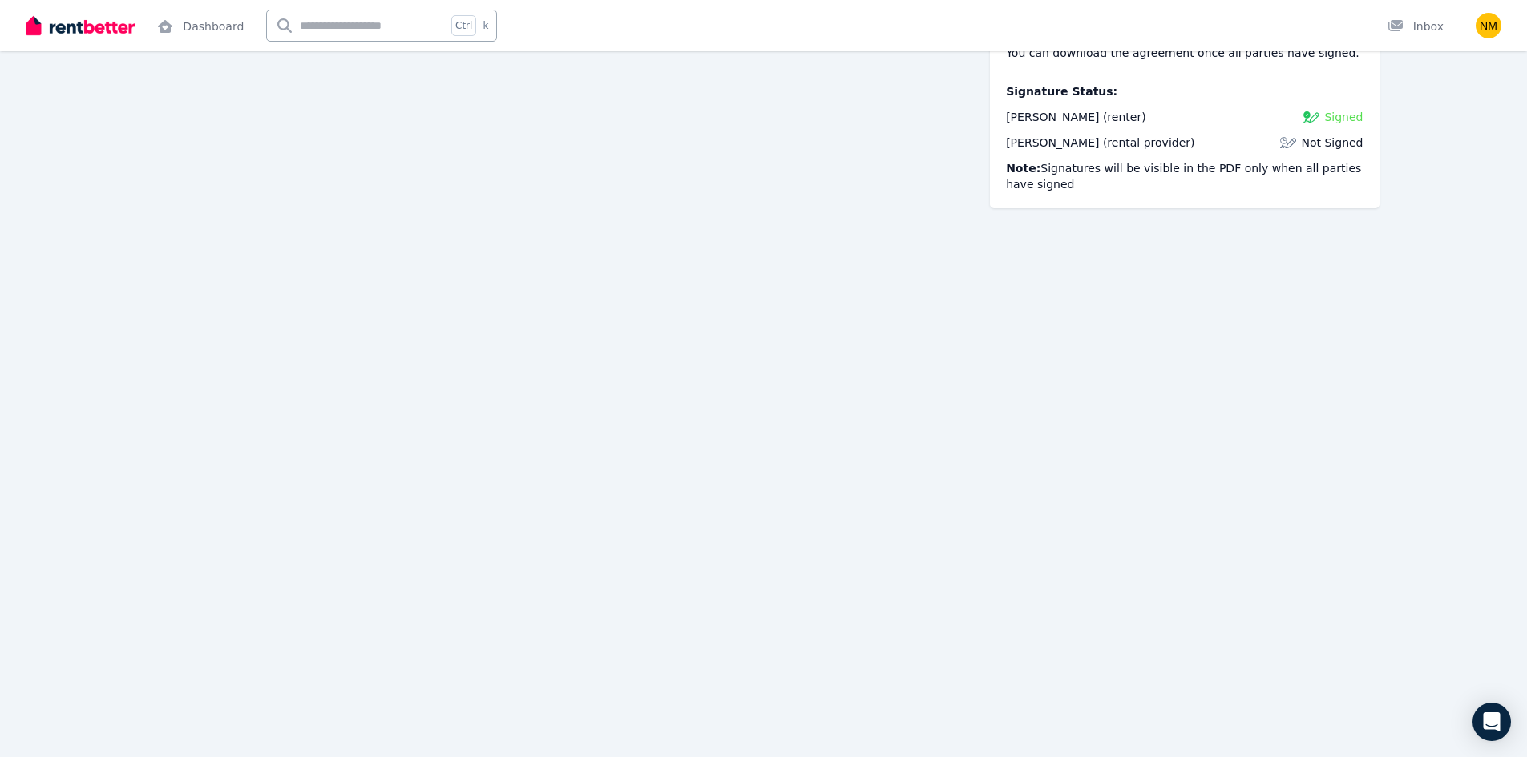
scroll to position [17477, 0]
